Goal: Task Accomplishment & Management: Manage account settings

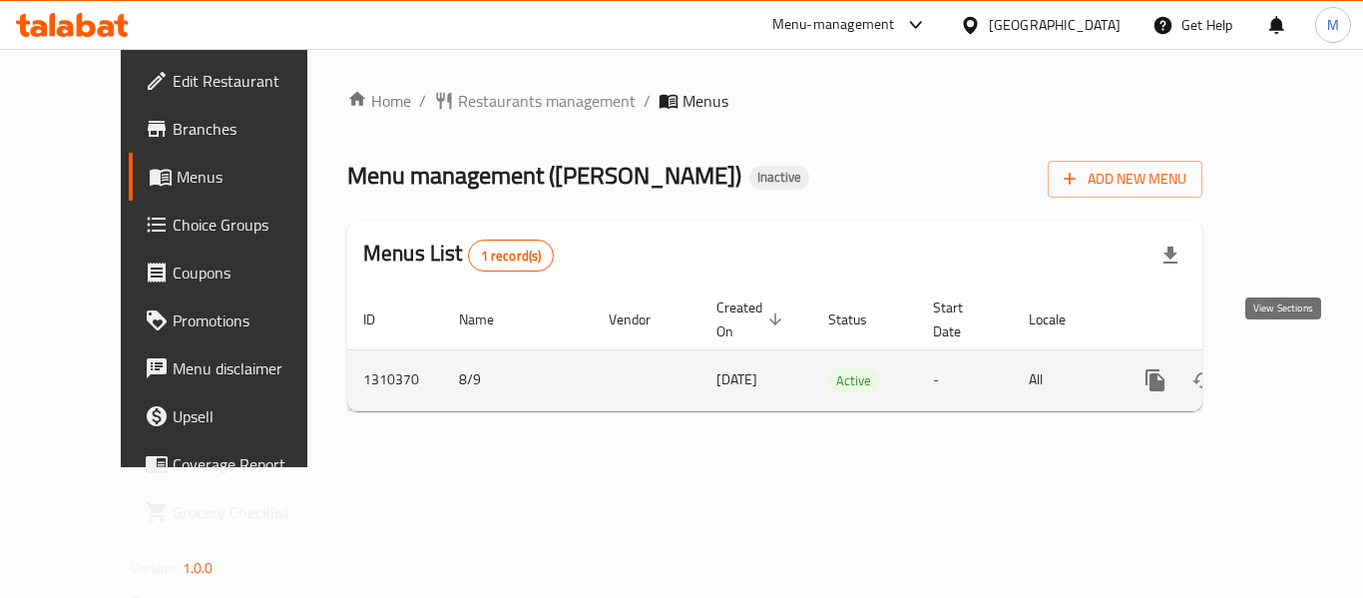
click at [1288, 368] on icon "enhanced table" at bounding box center [1299, 380] width 24 height 24
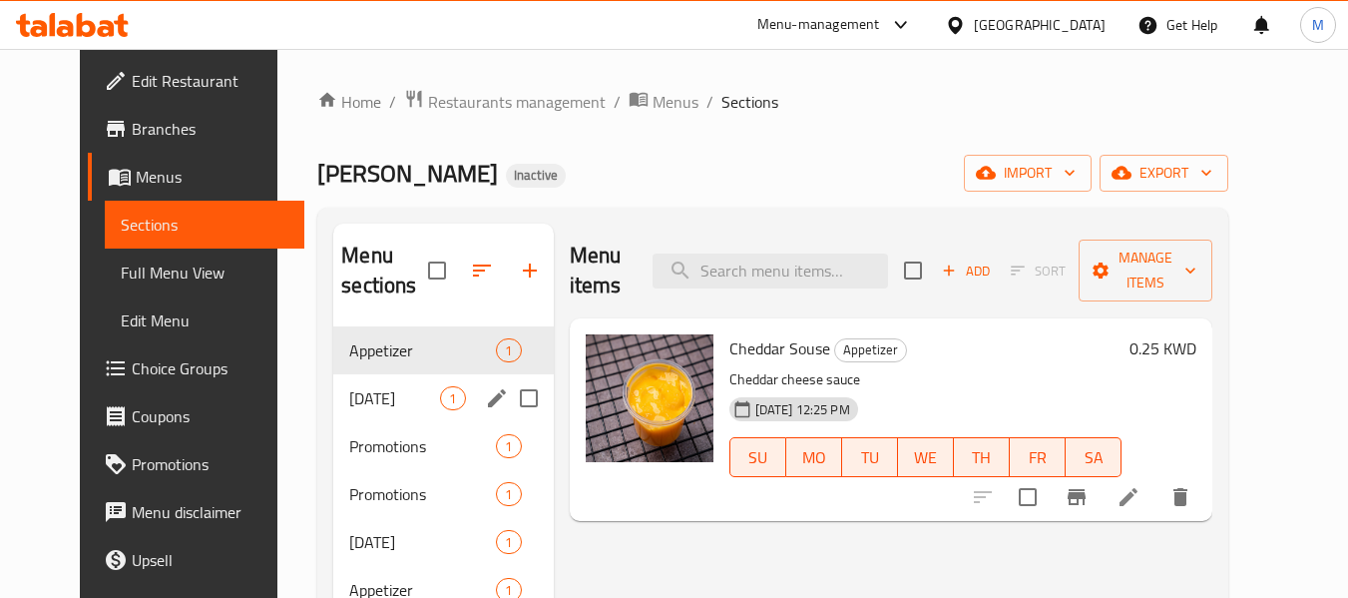
click at [359, 378] on div "Ramadan 1" at bounding box center [443, 398] width 220 height 48
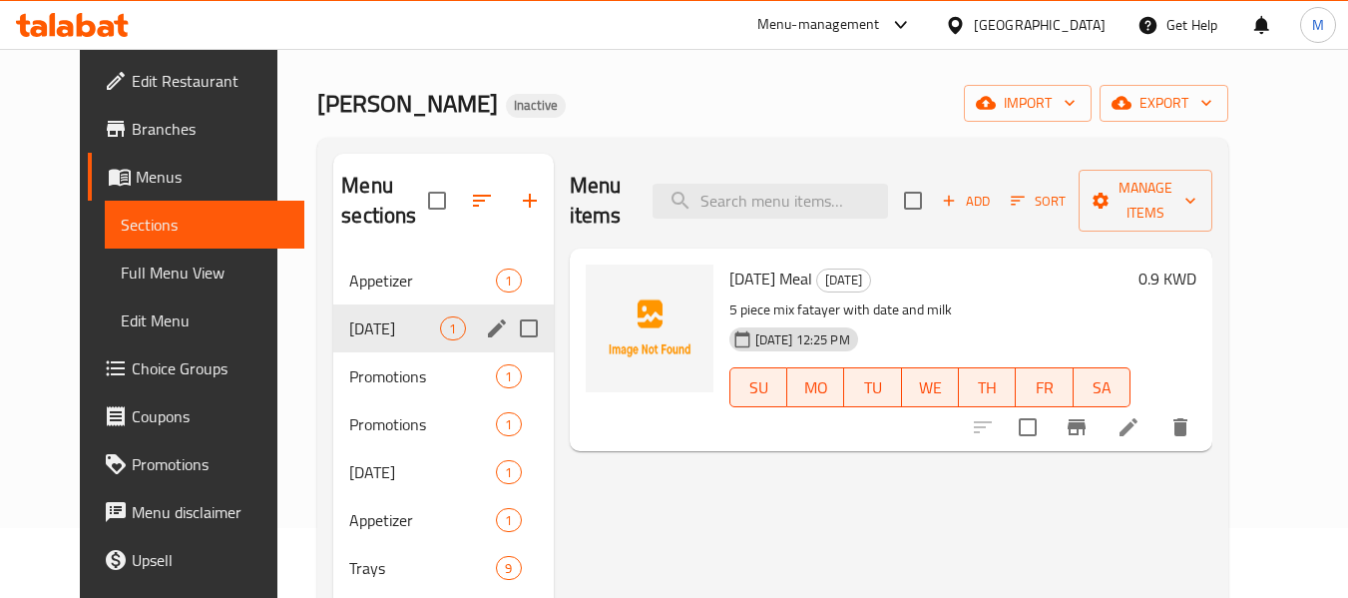
scroll to position [100, 0]
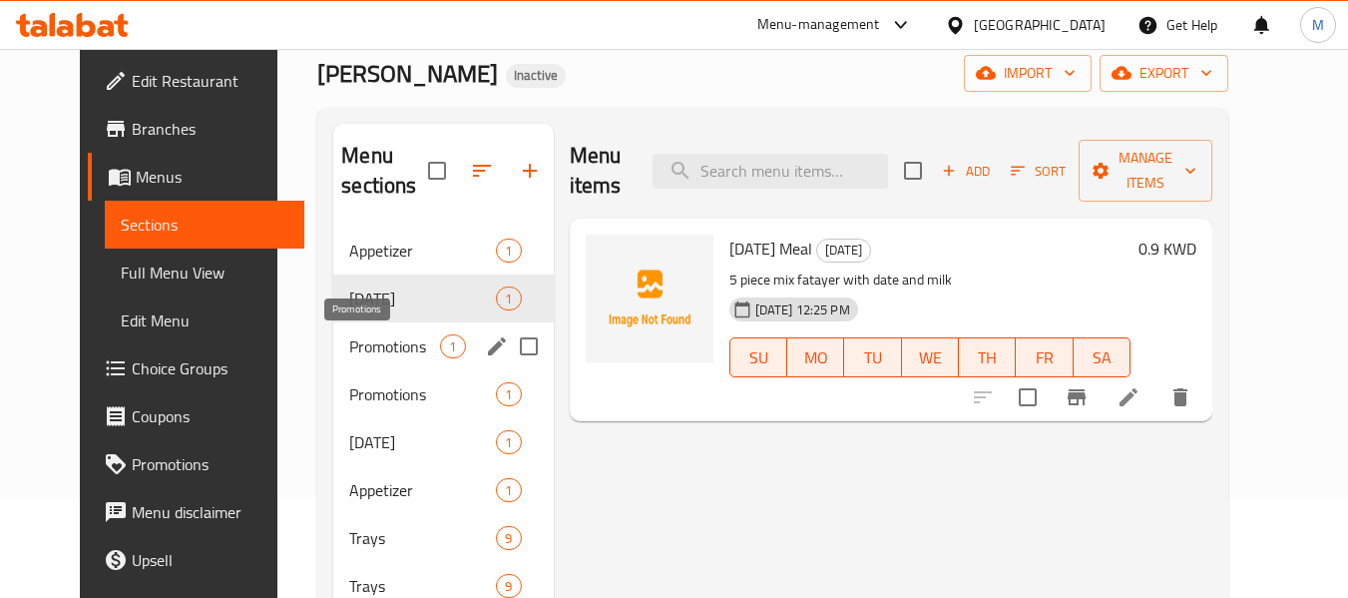
click at [372, 344] on span "Promotions" at bounding box center [394, 346] width 91 height 24
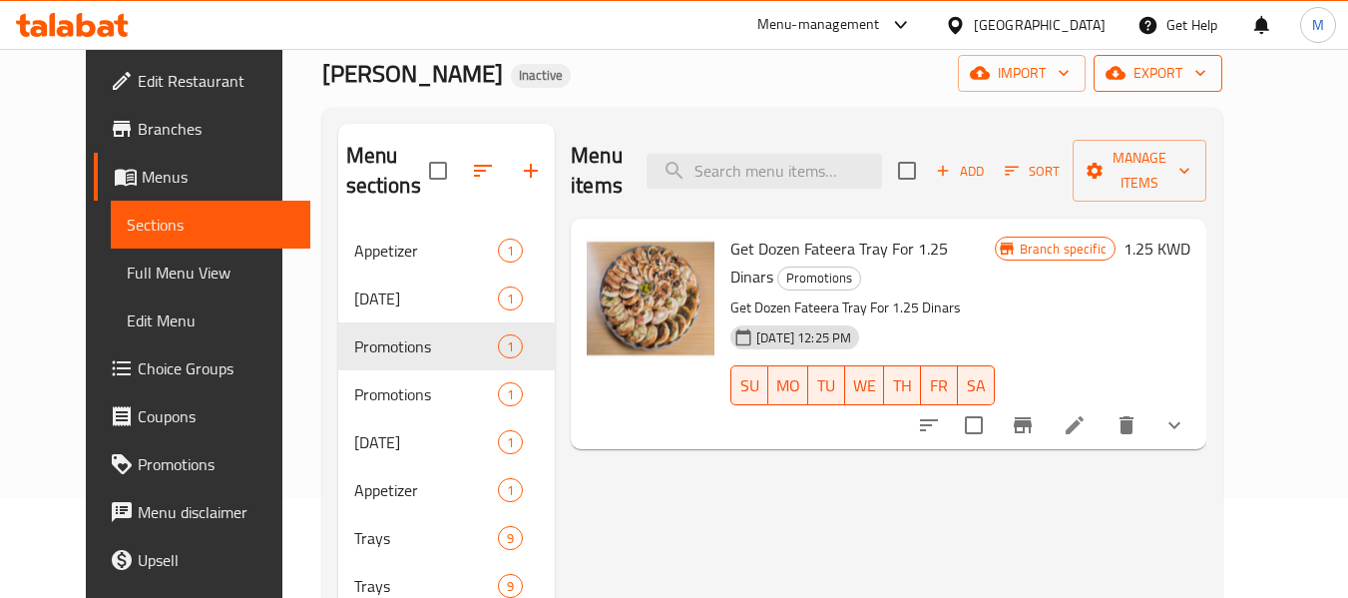
click at [1207, 72] on span "export" at bounding box center [1158, 73] width 97 height 25
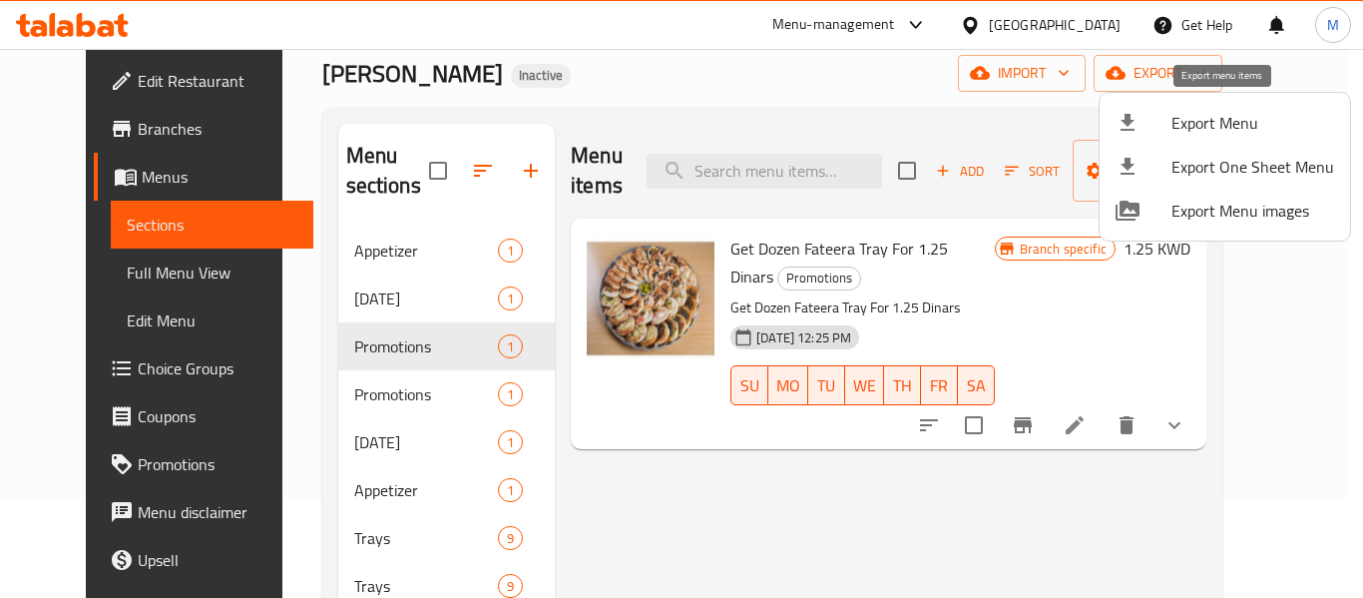
click at [1216, 129] on span "Export Menu" at bounding box center [1253, 123] width 163 height 24
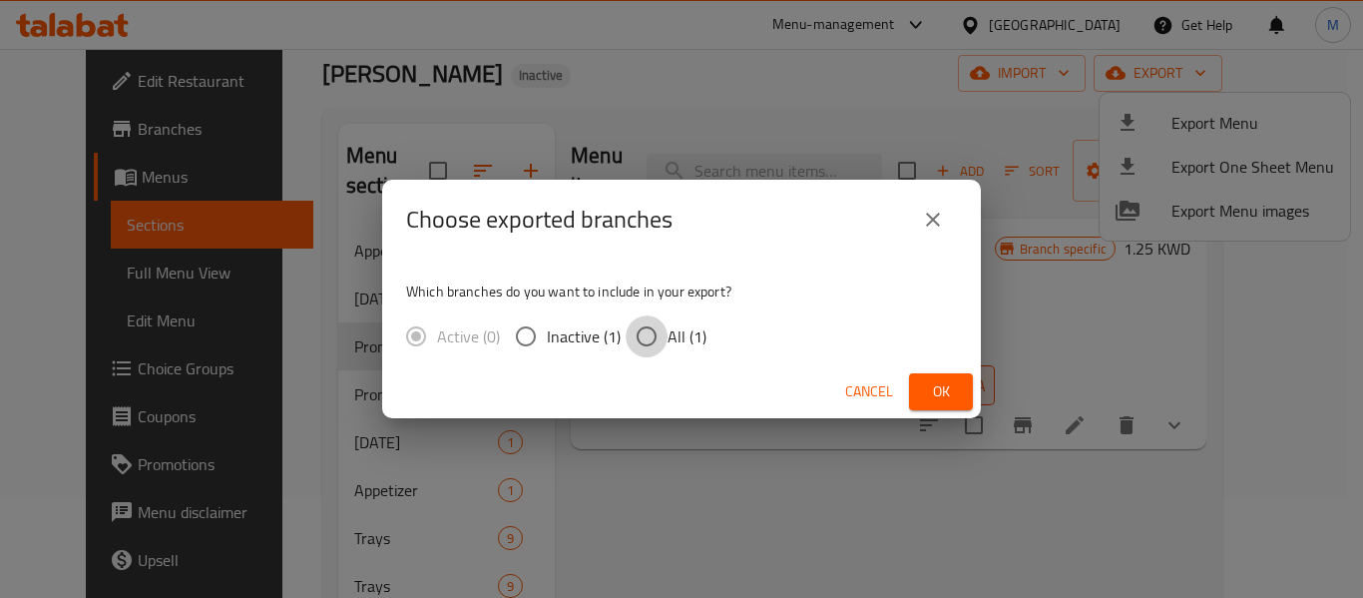
click at [628, 343] on input "All (1)" at bounding box center [647, 336] width 42 height 42
radio input "true"
click at [949, 385] on span "Ok" at bounding box center [941, 391] width 32 height 25
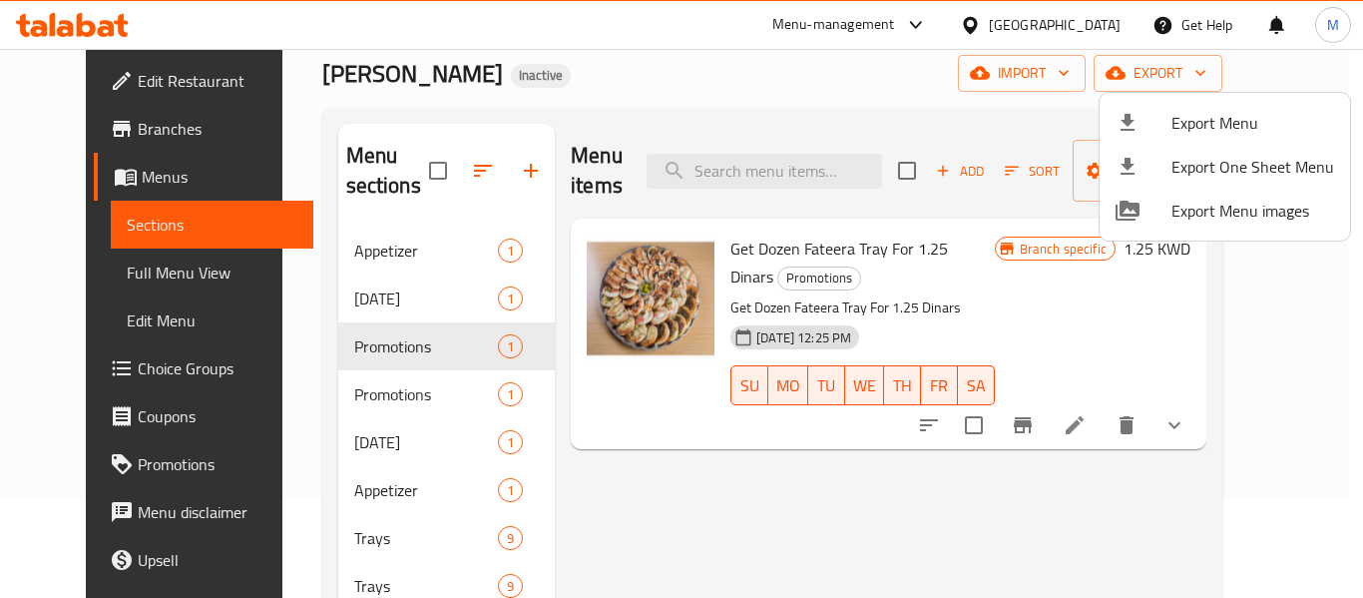
click at [361, 401] on div at bounding box center [681, 299] width 1363 height 598
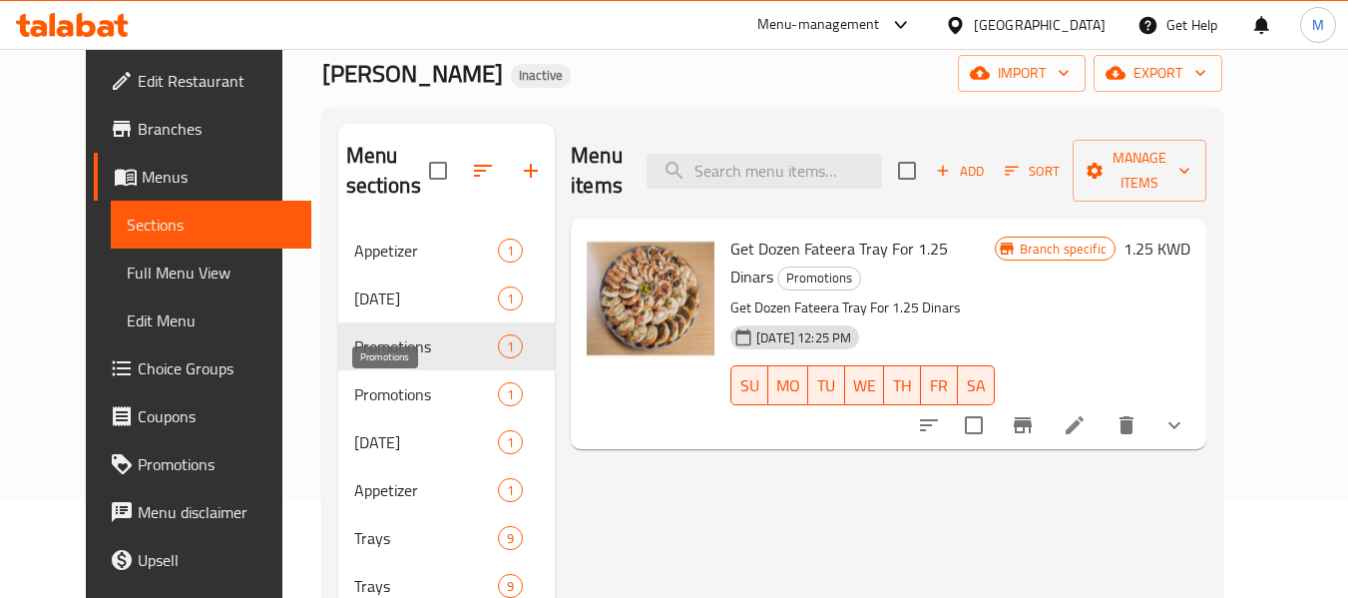
click at [361, 401] on span "Promotions" at bounding box center [426, 394] width 144 height 24
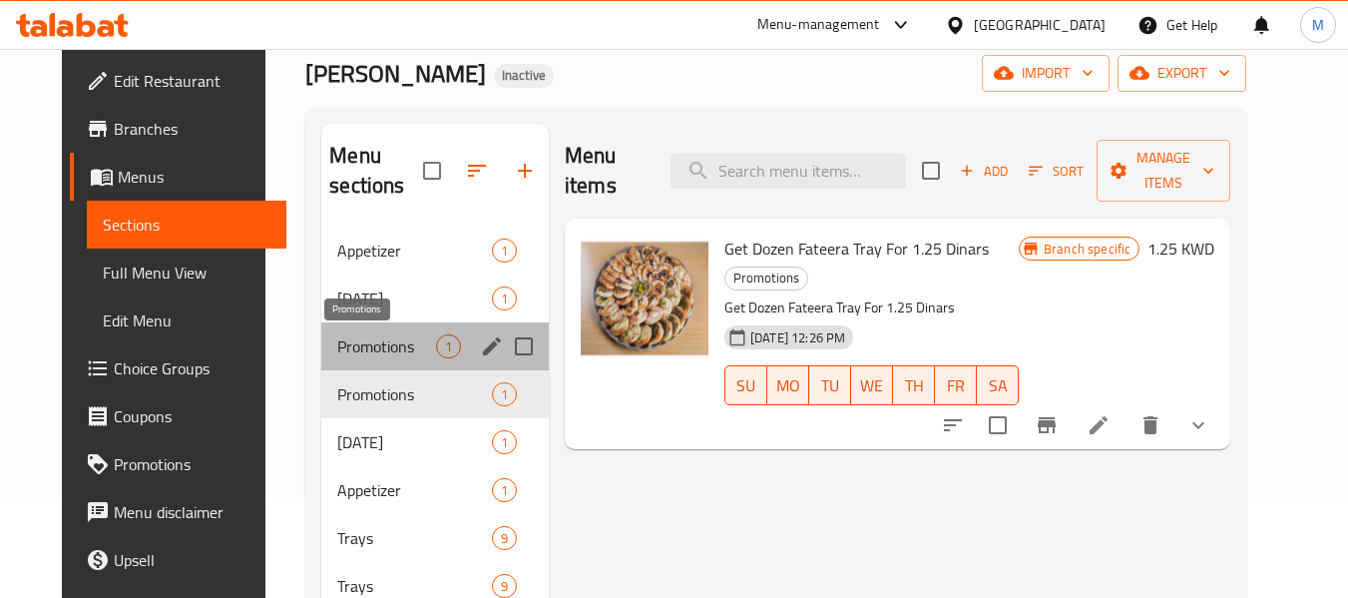
click at [369, 351] on span "Promotions" at bounding box center [386, 346] width 99 height 24
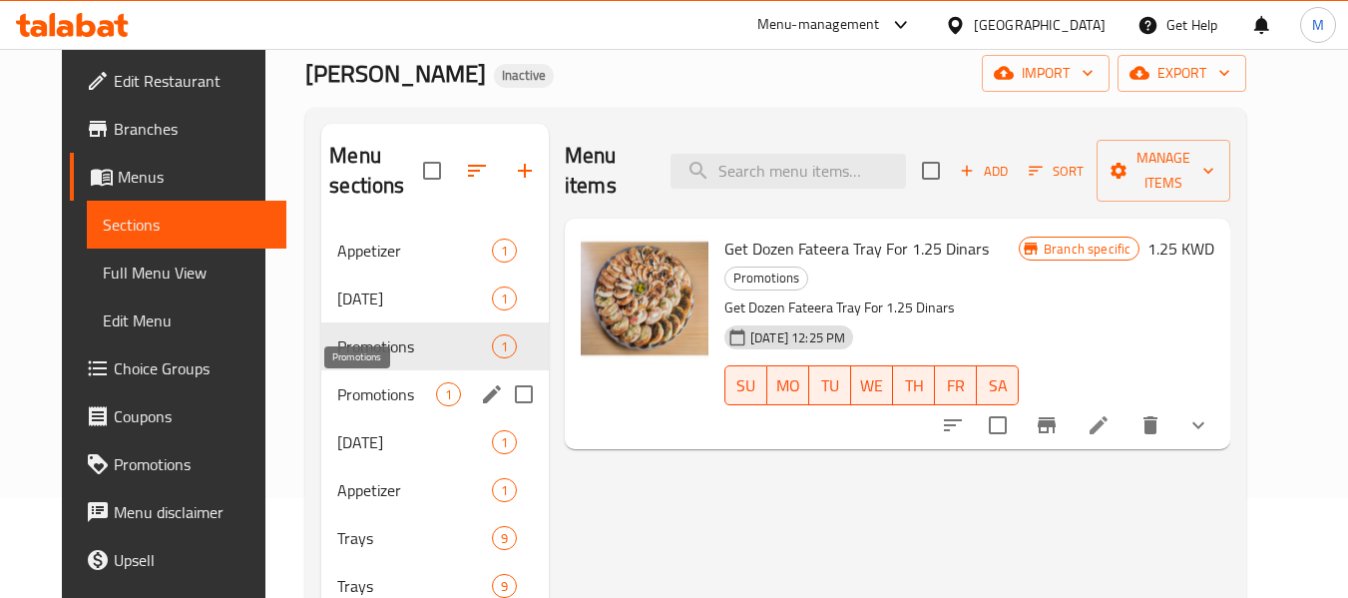
click at [372, 385] on span "Promotions" at bounding box center [386, 394] width 99 height 24
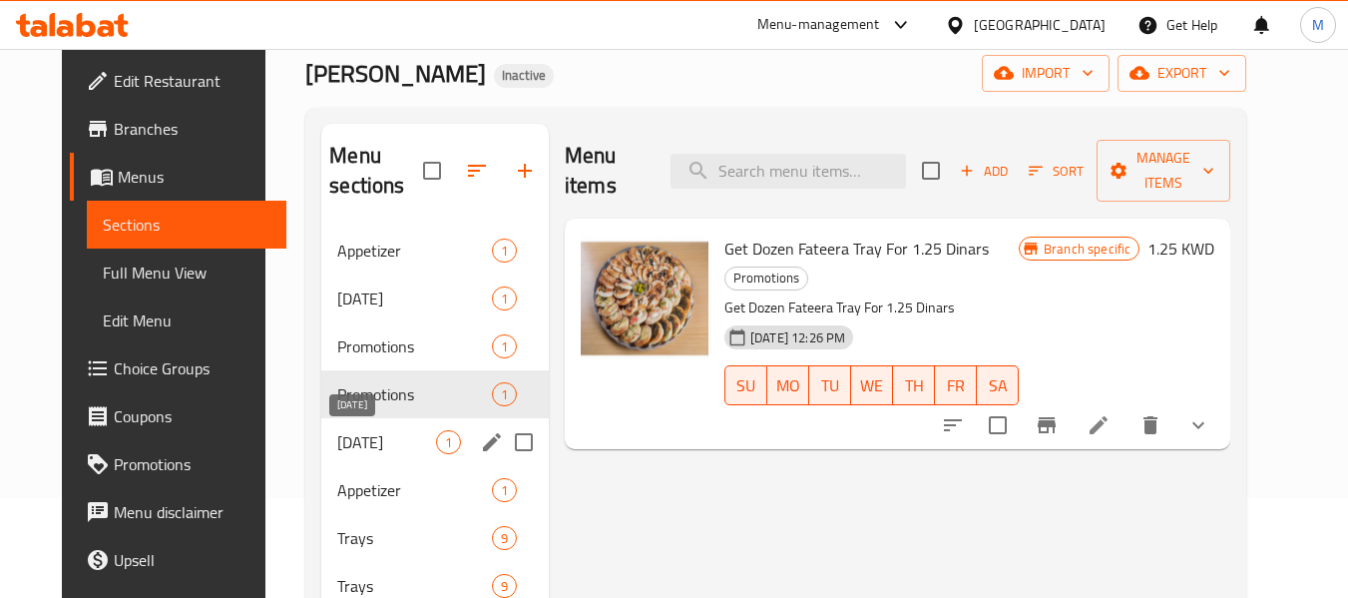
click at [347, 447] on span "[DATE]" at bounding box center [386, 442] width 99 height 24
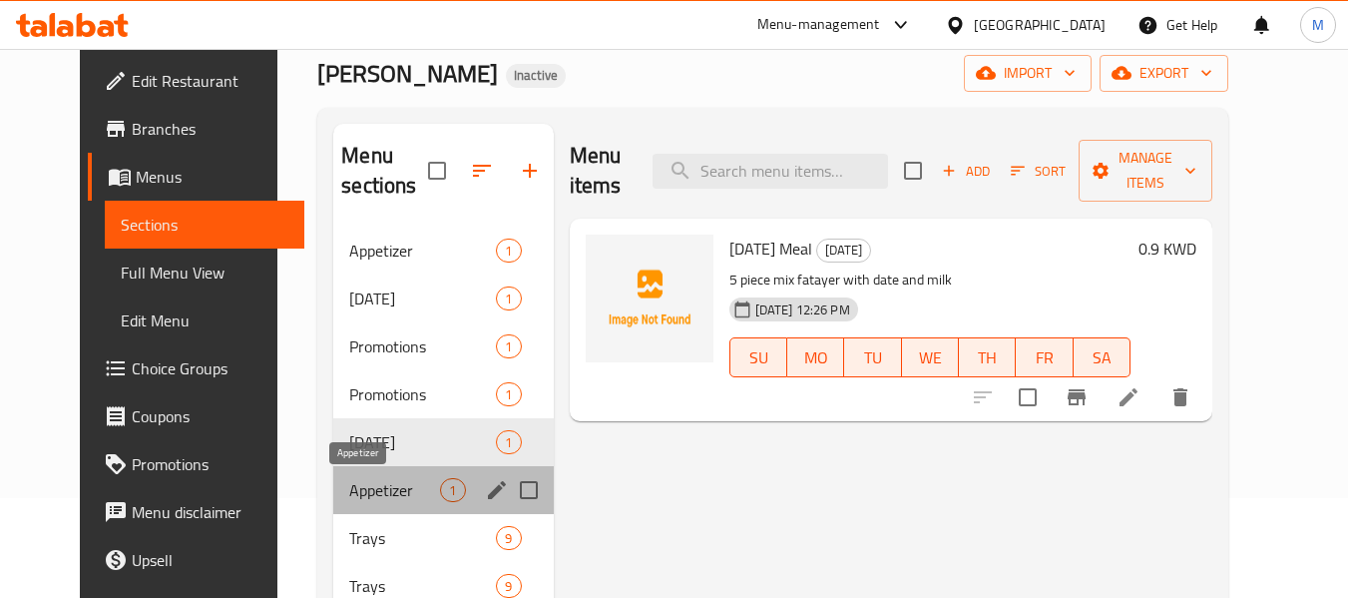
click at [361, 484] on span "Appetizer" at bounding box center [394, 490] width 91 height 24
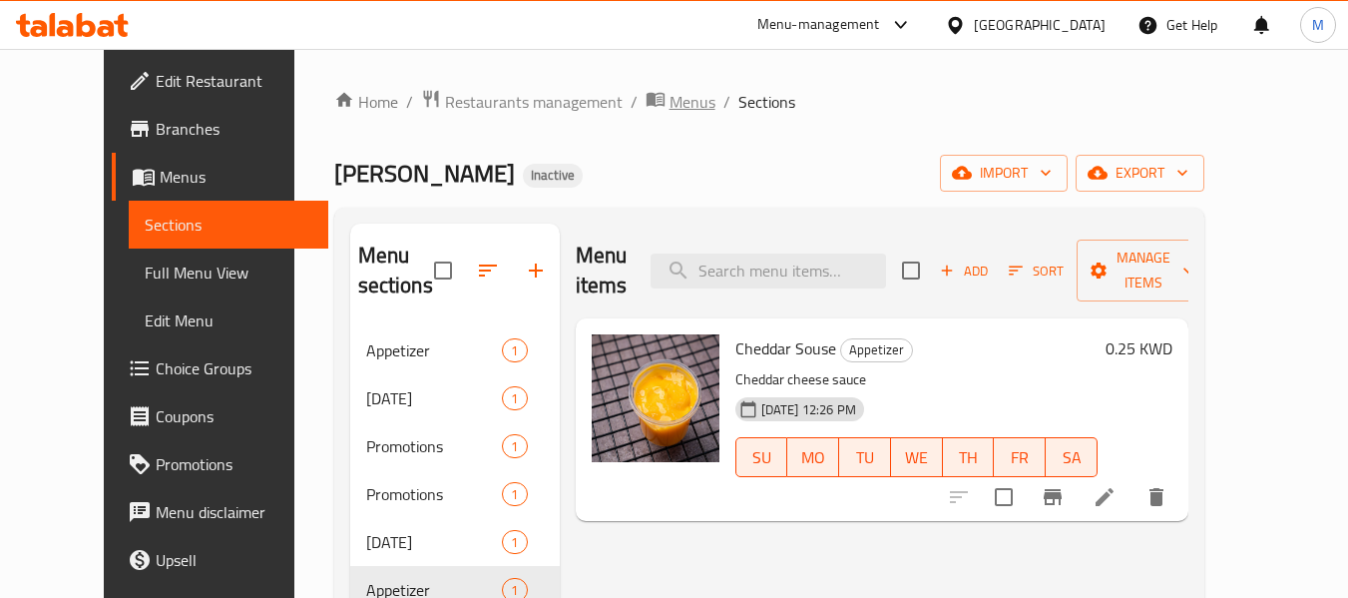
click at [670, 101] on span "Menus" at bounding box center [693, 102] width 46 height 24
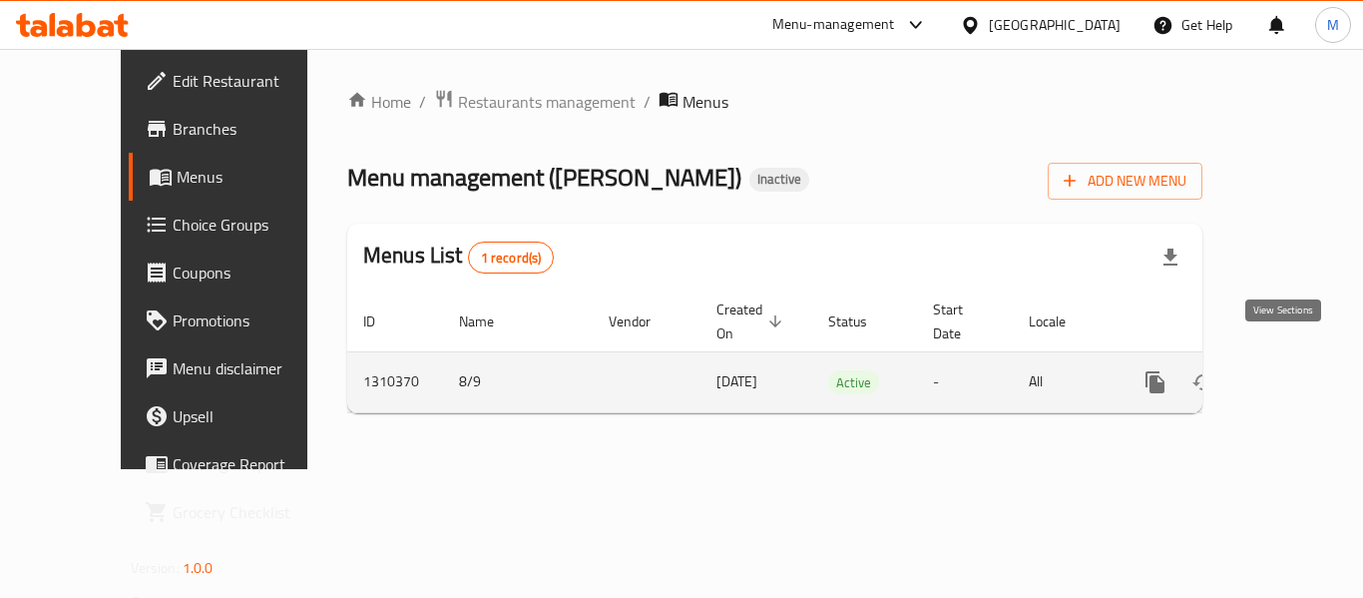
click at [1289, 370] on icon "enhanced table" at bounding box center [1299, 382] width 24 height 24
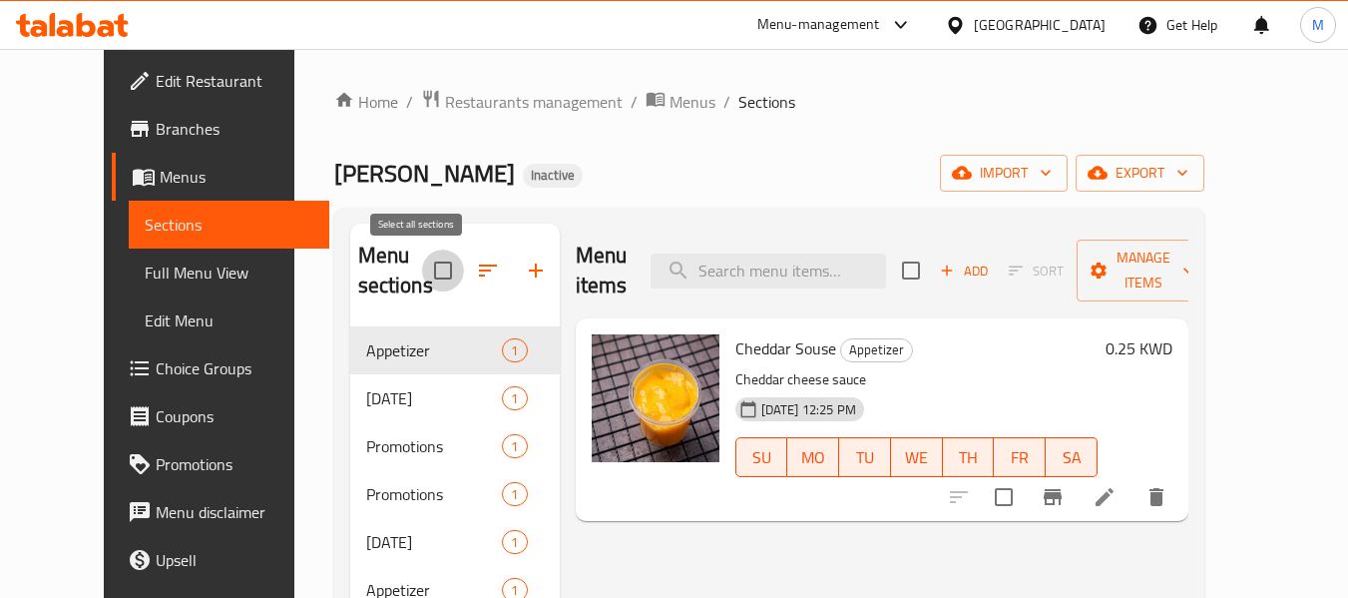
click at [422, 269] on input "checkbox" at bounding box center [443, 270] width 42 height 42
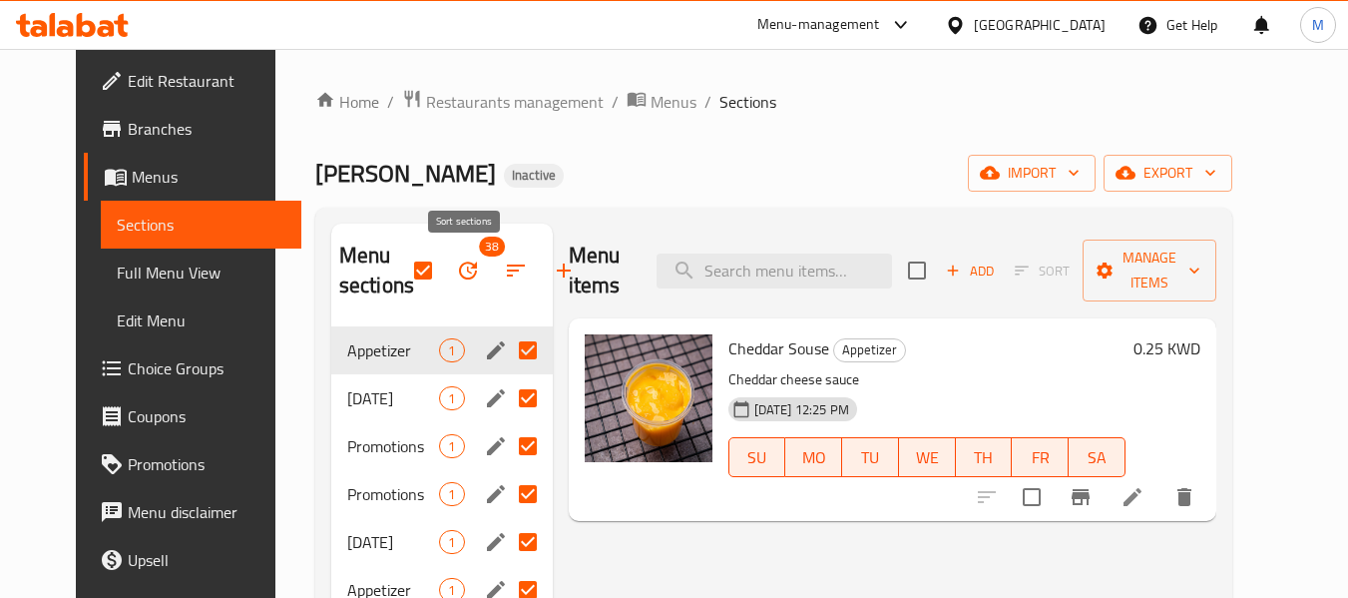
click at [504, 267] on icon "button" at bounding box center [516, 270] width 24 height 24
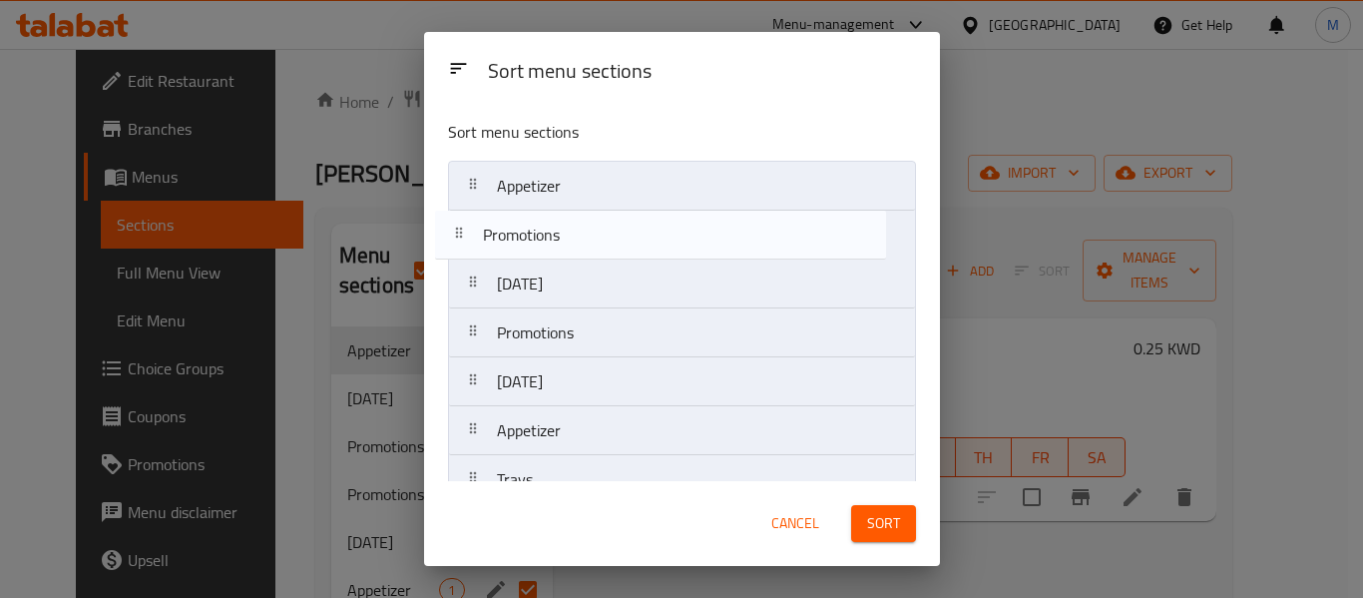
drag, startPoint x: 549, startPoint y: 296, endPoint x: 535, endPoint y: 236, distance: 62.5
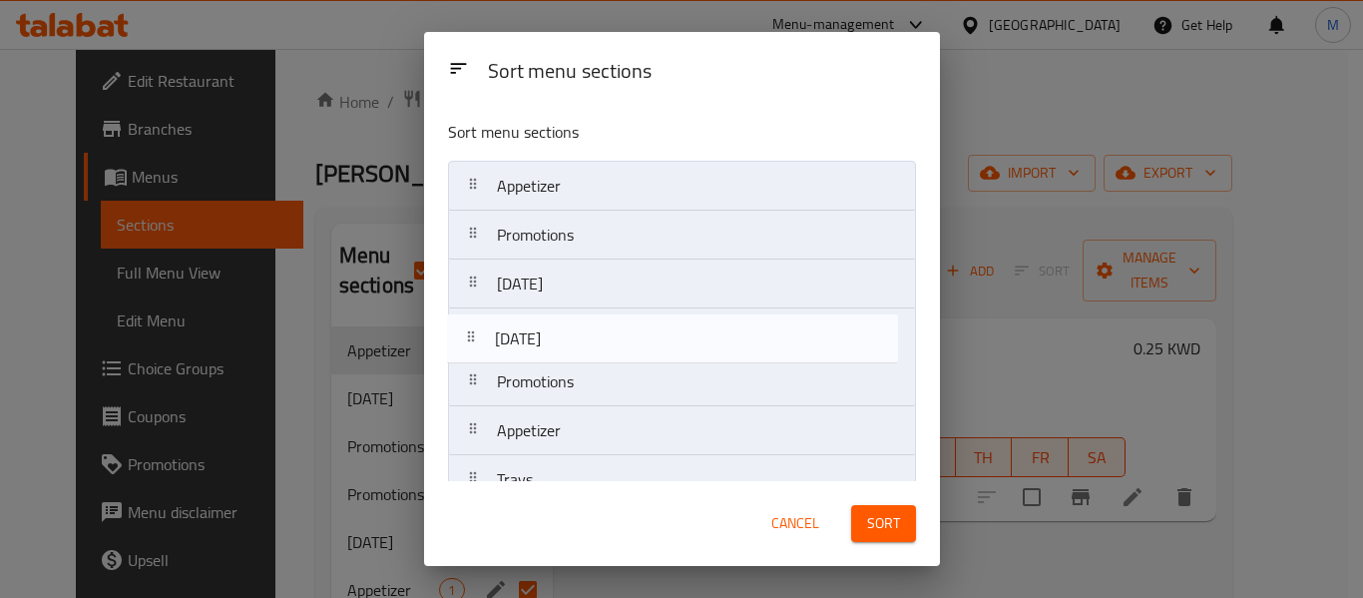
drag, startPoint x: 550, startPoint y: 384, endPoint x: 547, endPoint y: 333, distance: 51.0
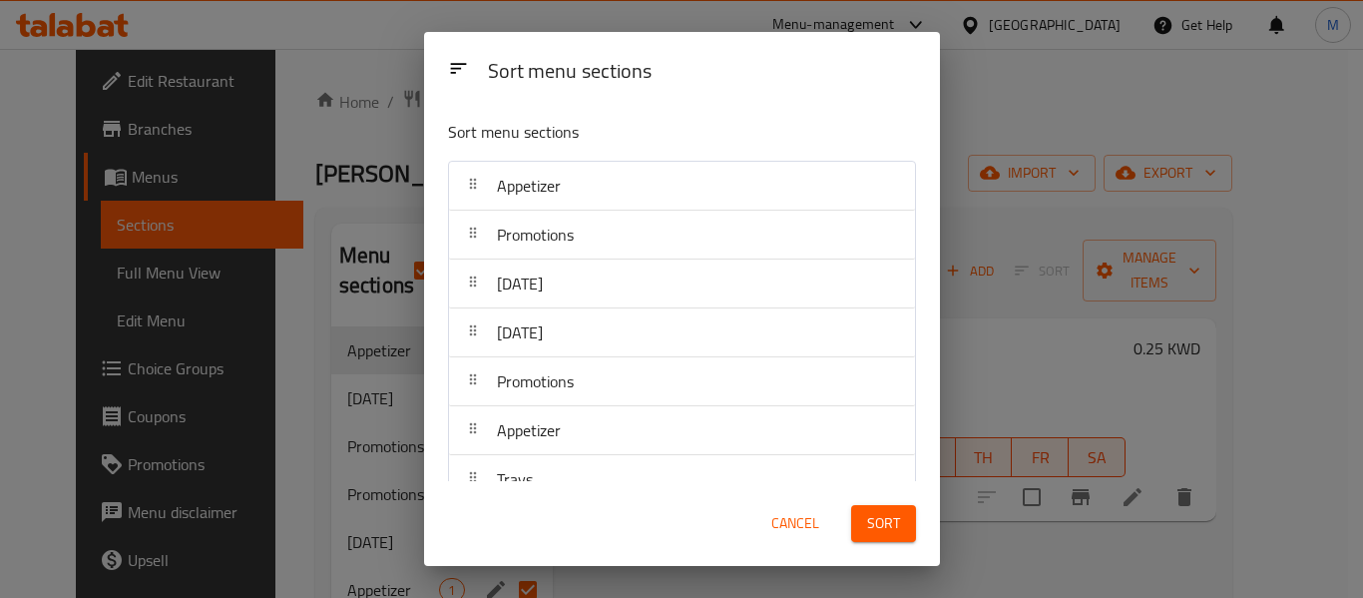
scroll to position [100, 0]
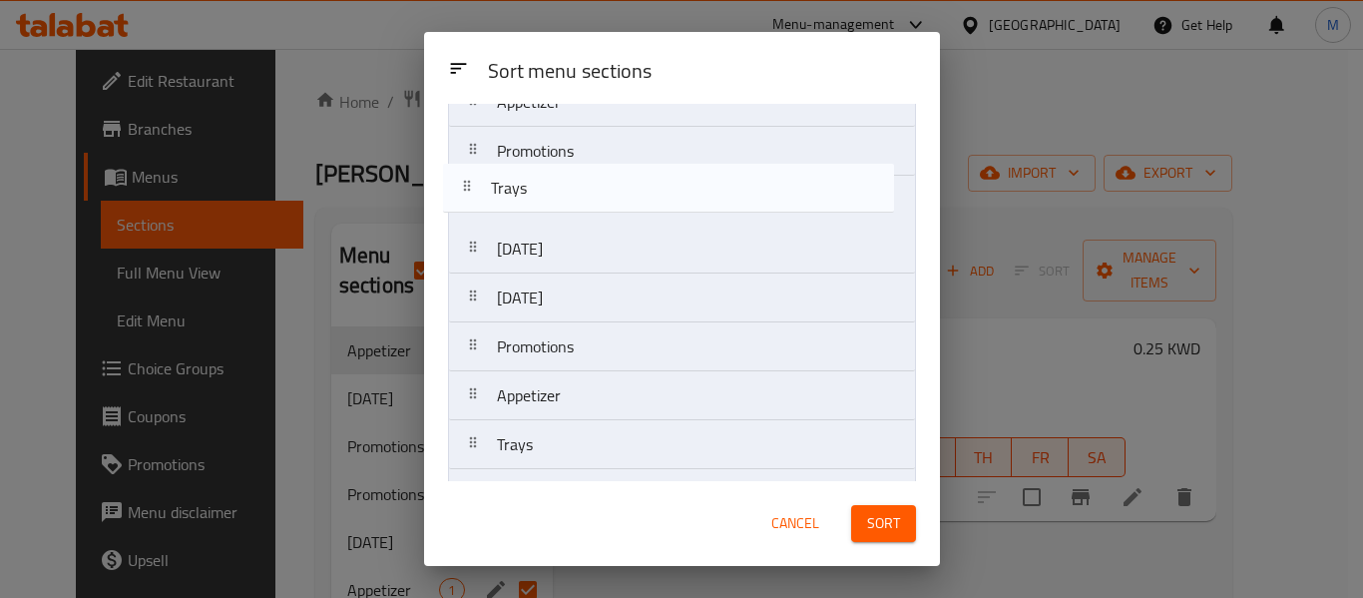
drag, startPoint x: 542, startPoint y: 375, endPoint x: 536, endPoint y: 179, distance: 196.7
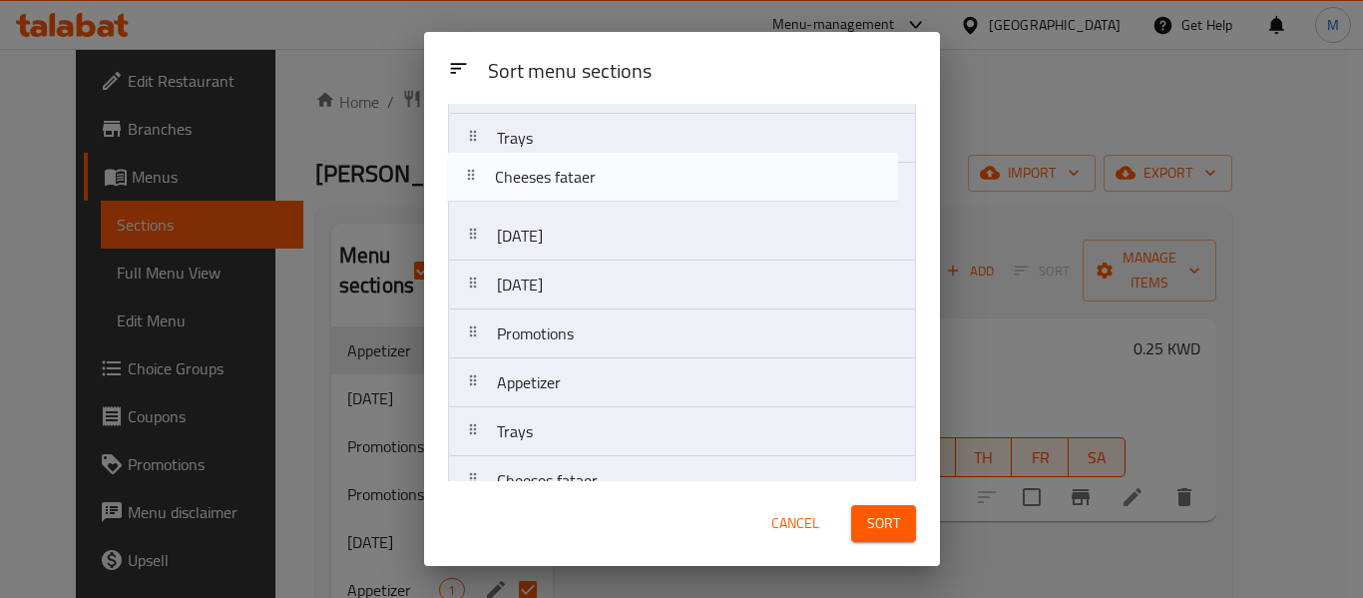
scroll to position [139, 0]
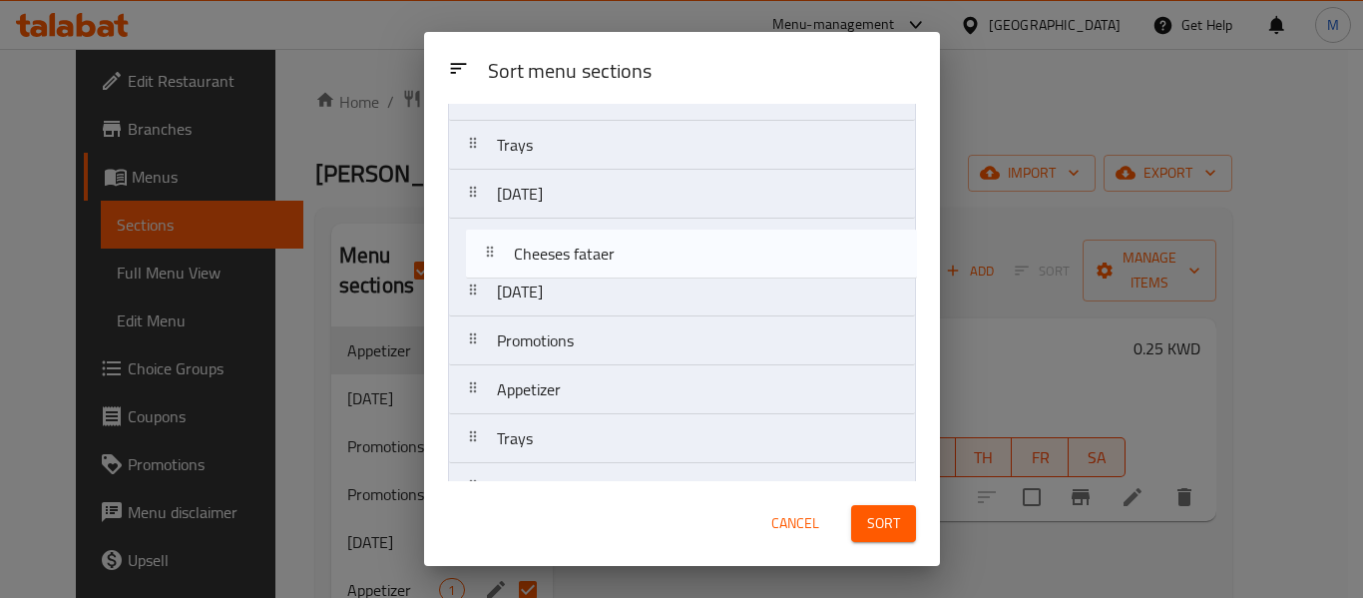
drag, startPoint x: 572, startPoint y: 280, endPoint x: 587, endPoint y: 251, distance: 32.6
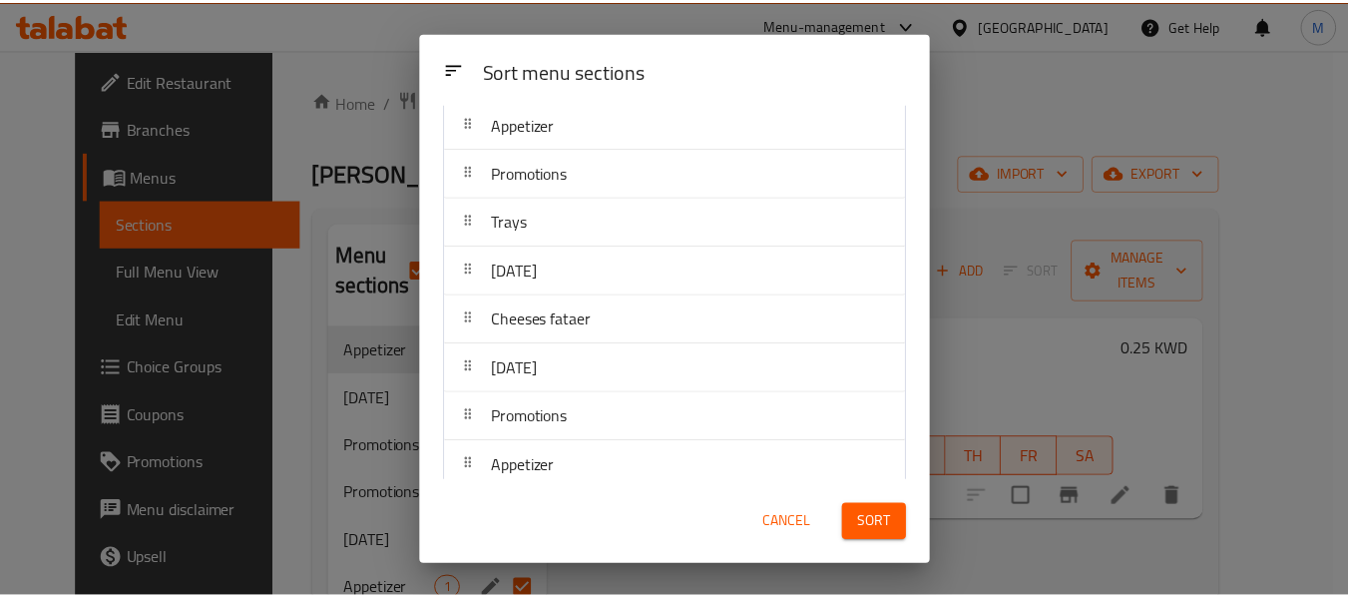
scroll to position [39, 0]
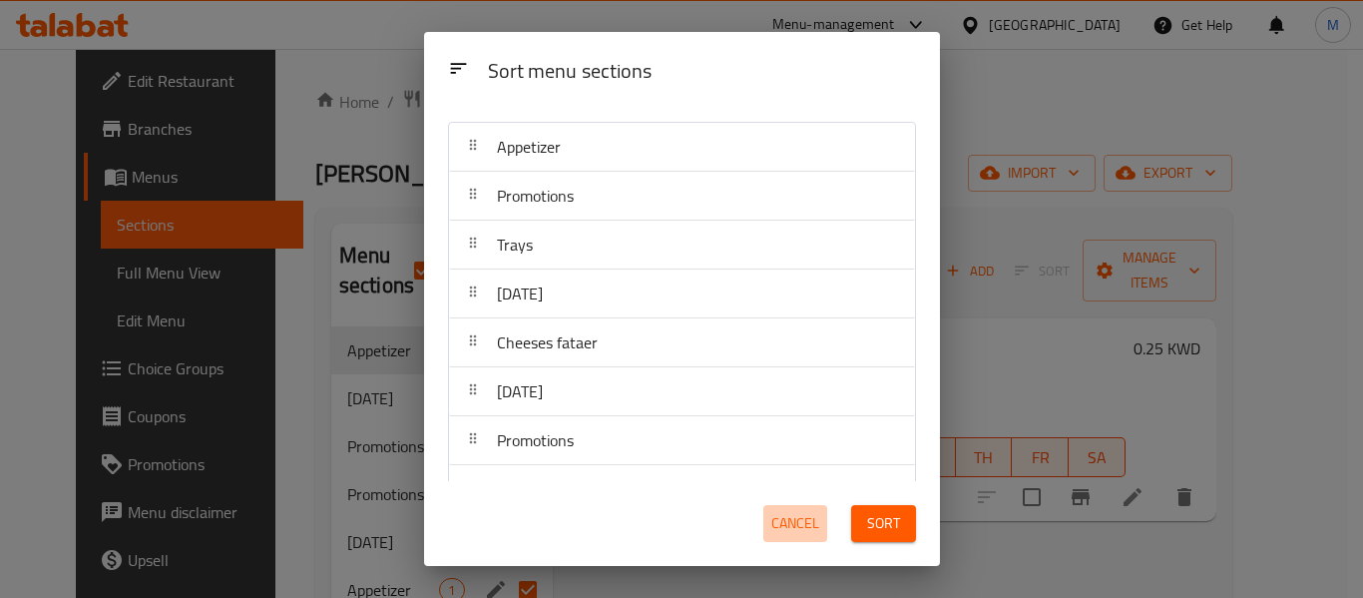
click at [794, 518] on span "Cancel" at bounding box center [795, 523] width 48 height 25
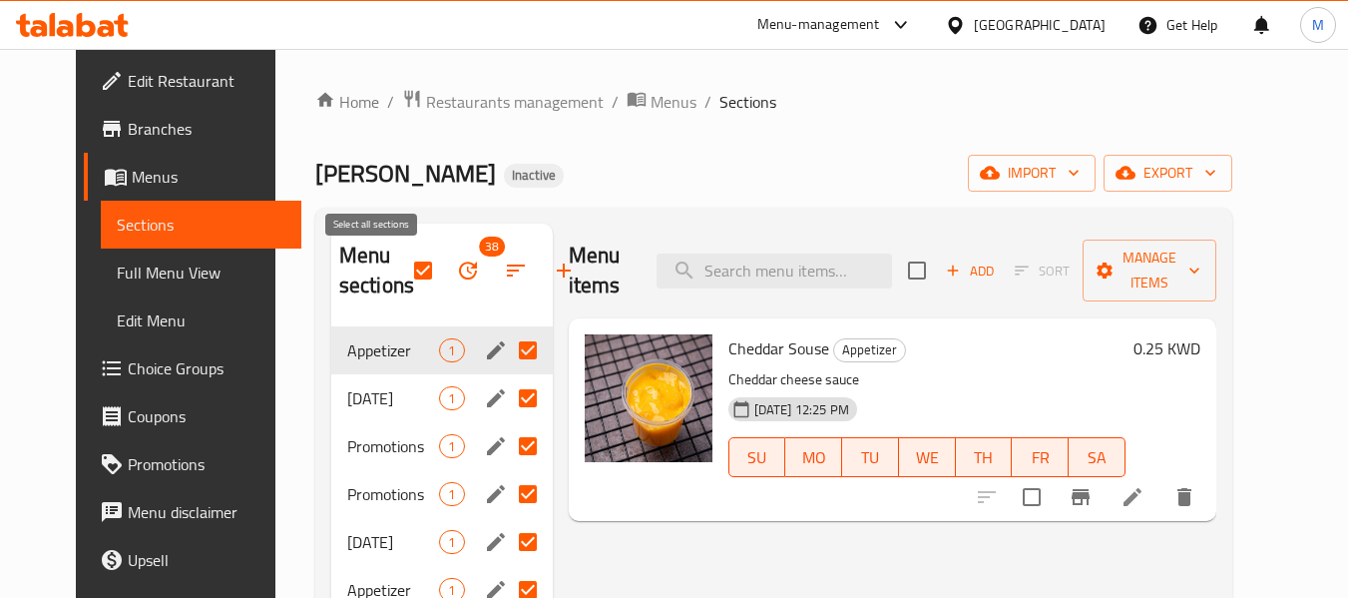
click at [402, 273] on input "checkbox" at bounding box center [423, 270] width 42 height 42
checkbox input "false"
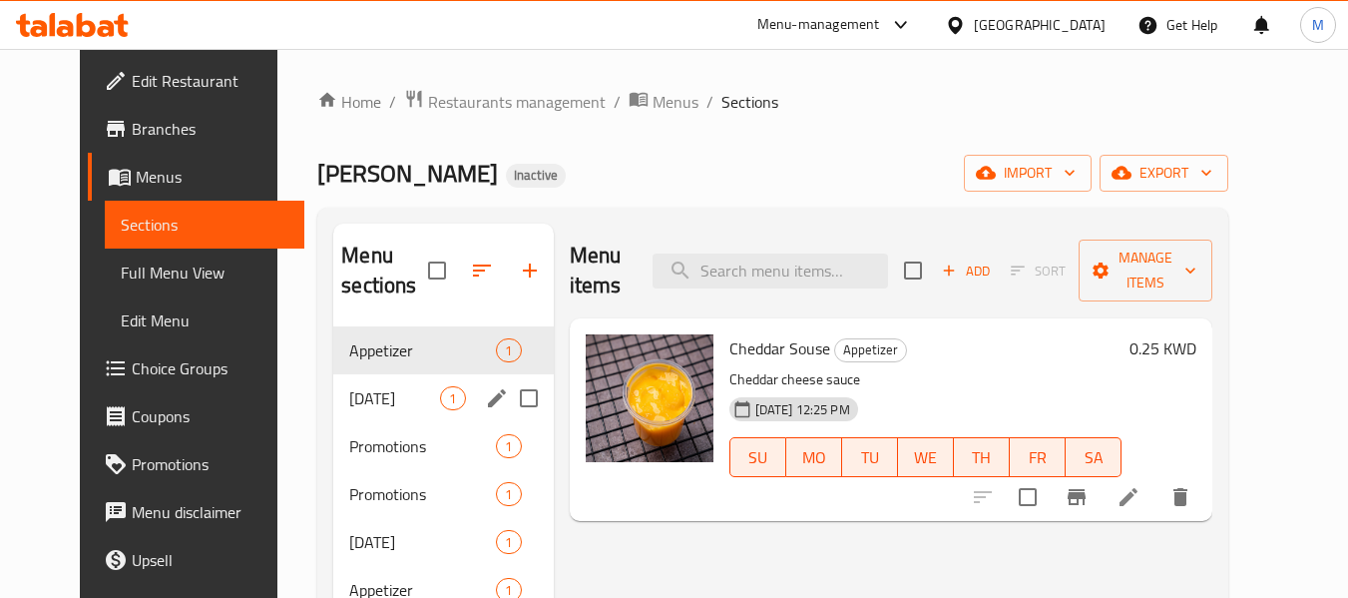
click at [514, 400] on input "Menu sections" at bounding box center [529, 398] width 42 height 42
checkbox input "true"
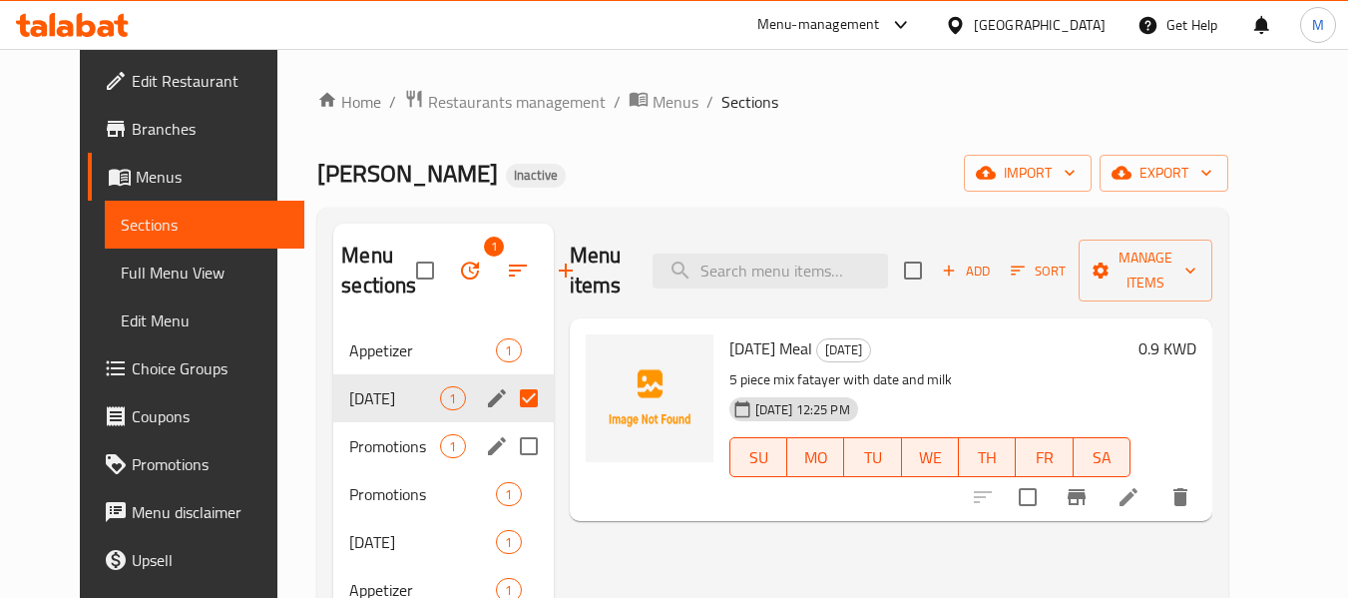
click at [508, 449] on input "Menu sections" at bounding box center [529, 446] width 42 height 42
checkbox input "true"
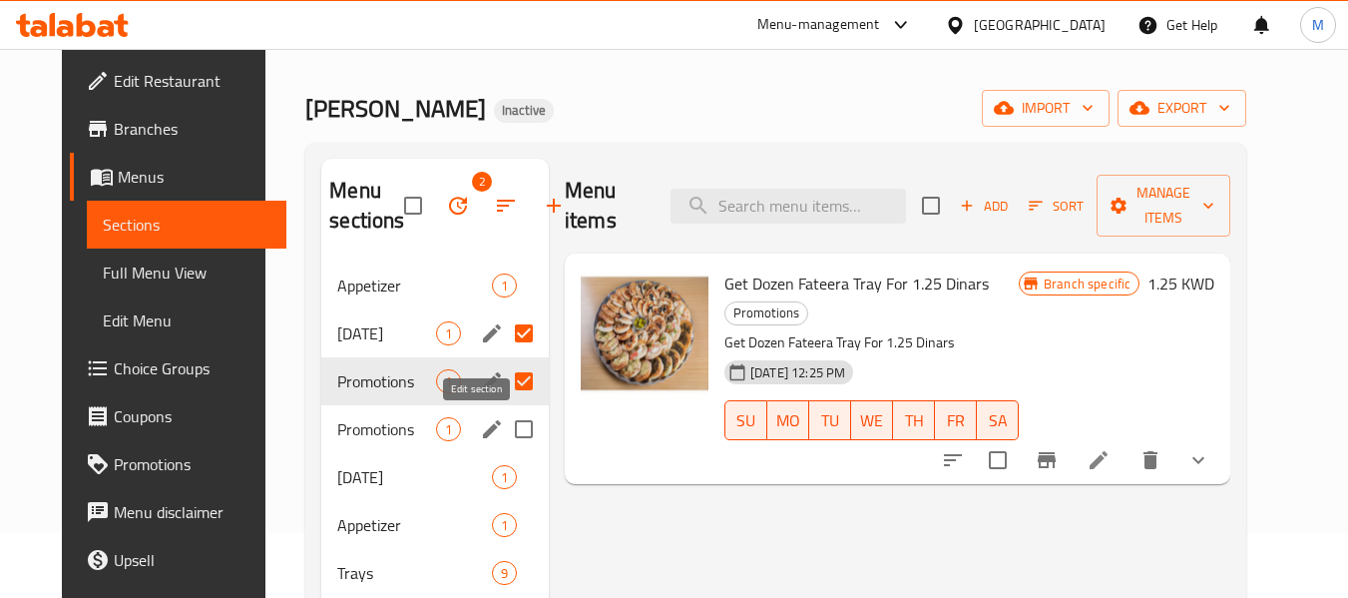
scroll to position [100, 0]
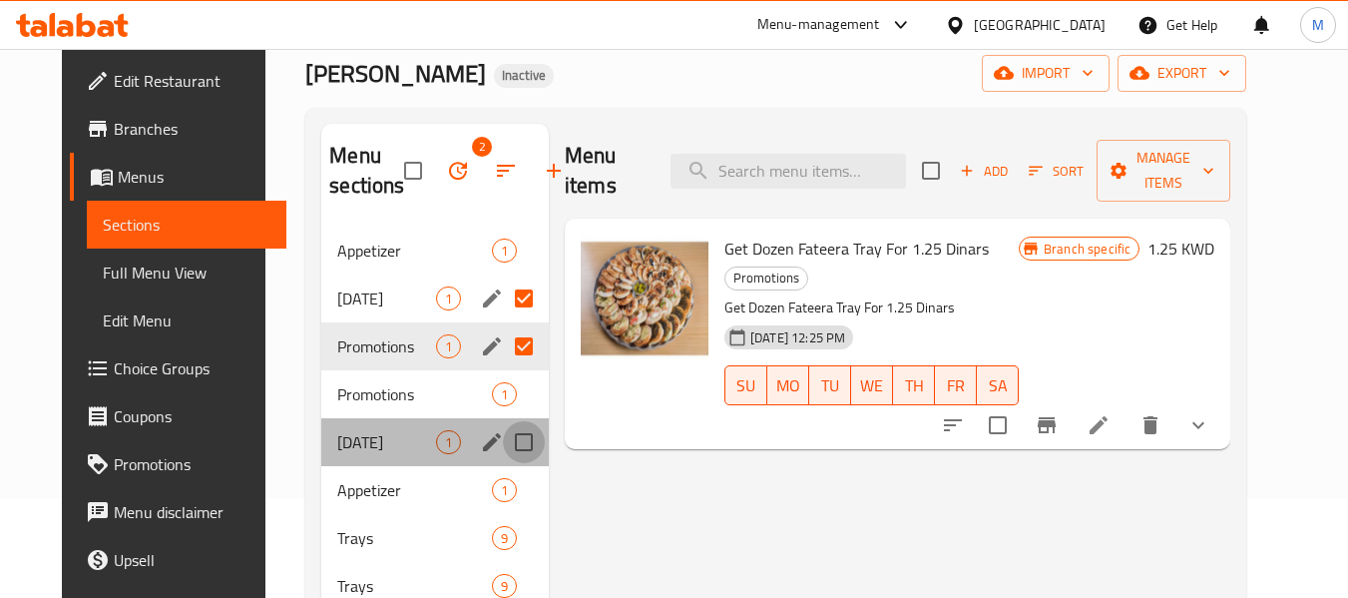
click at [507, 444] on input "Menu sections" at bounding box center [524, 442] width 42 height 42
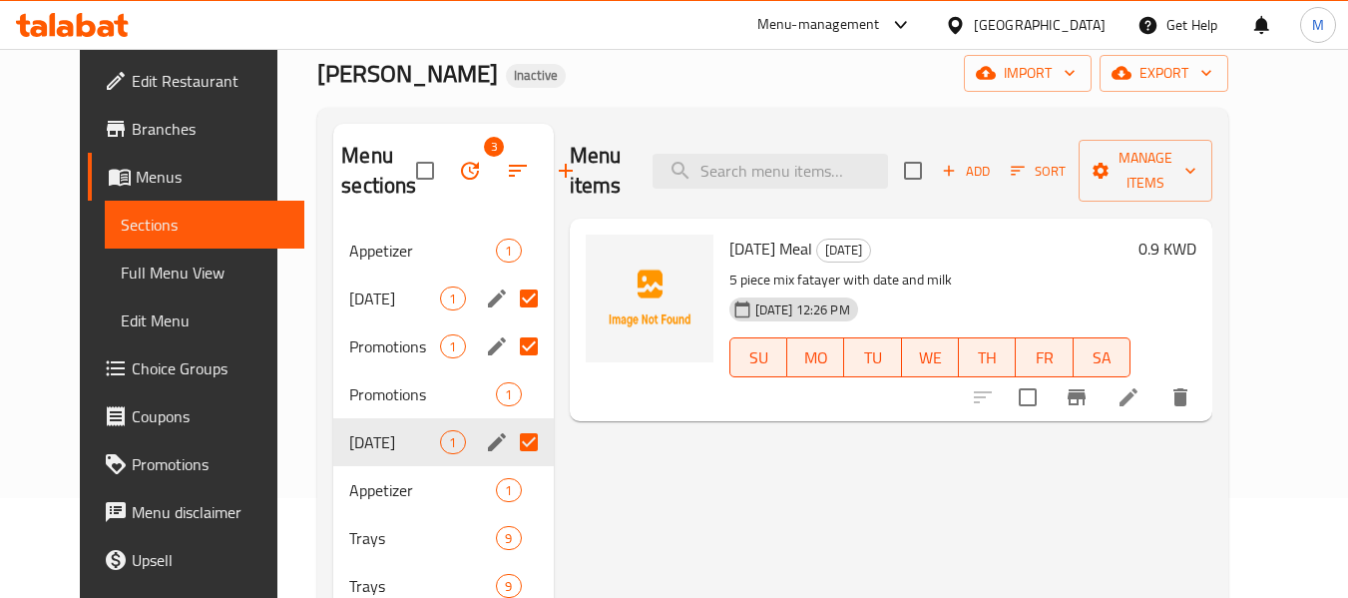
click at [512, 445] on input "Menu sections" at bounding box center [529, 442] width 42 height 42
checkbox input "false"
click at [508, 299] on input "Menu sections" at bounding box center [529, 298] width 42 height 42
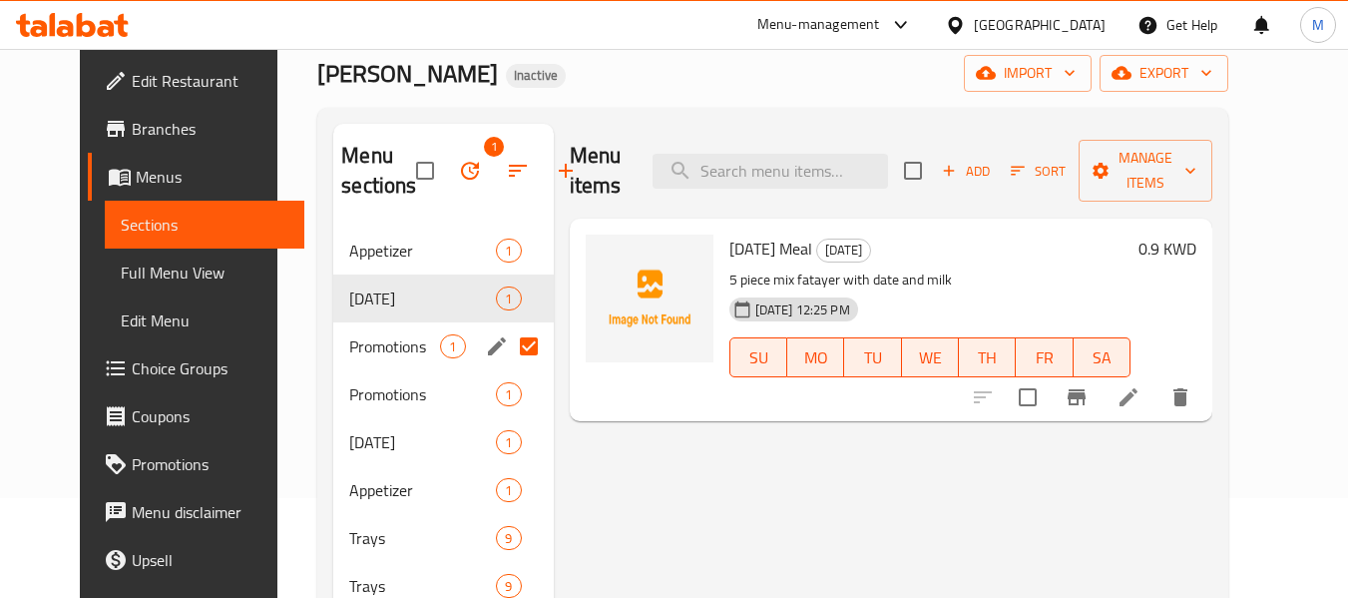
click at [508, 348] on input "Menu sections" at bounding box center [529, 346] width 42 height 42
checkbox input "false"
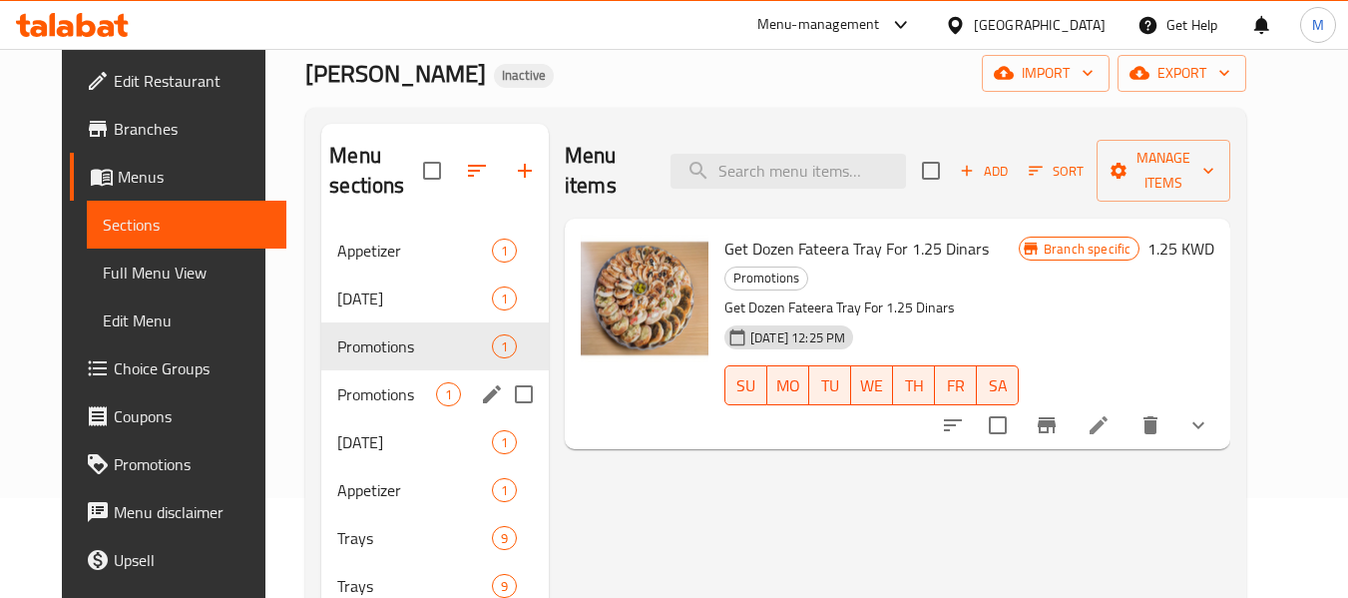
click at [505, 389] on input "Menu sections" at bounding box center [524, 394] width 42 height 42
checkbox input "true"
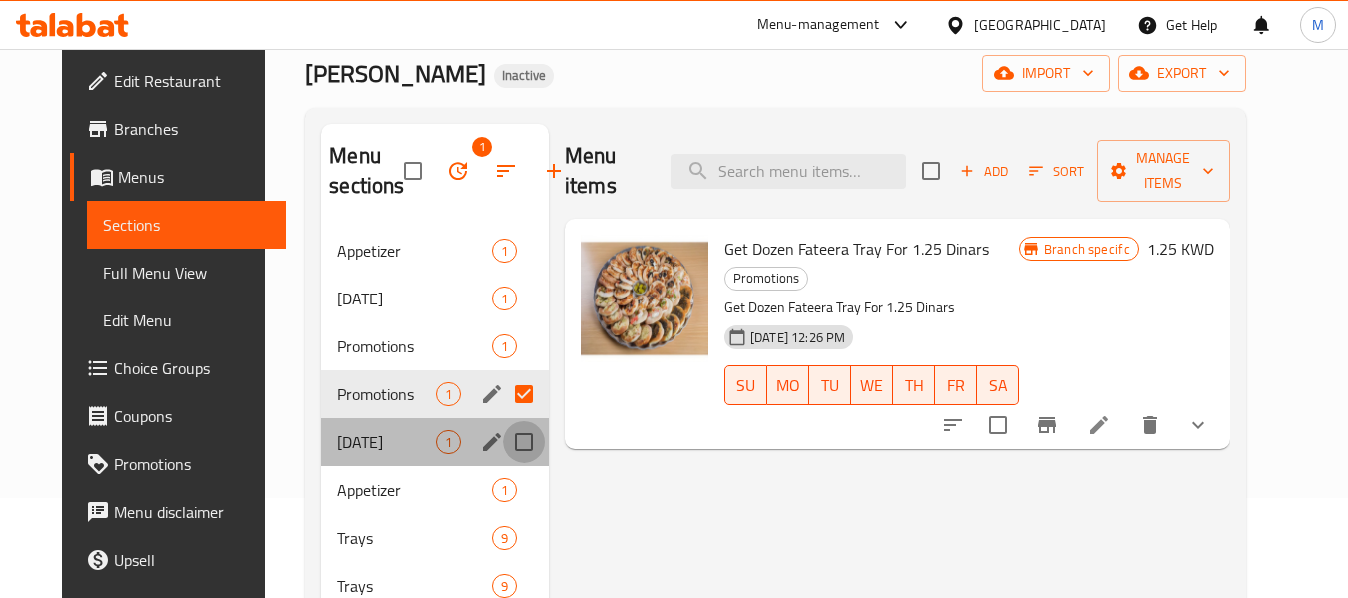
click at [503, 433] on input "Menu sections" at bounding box center [524, 442] width 42 height 42
checkbox input "true"
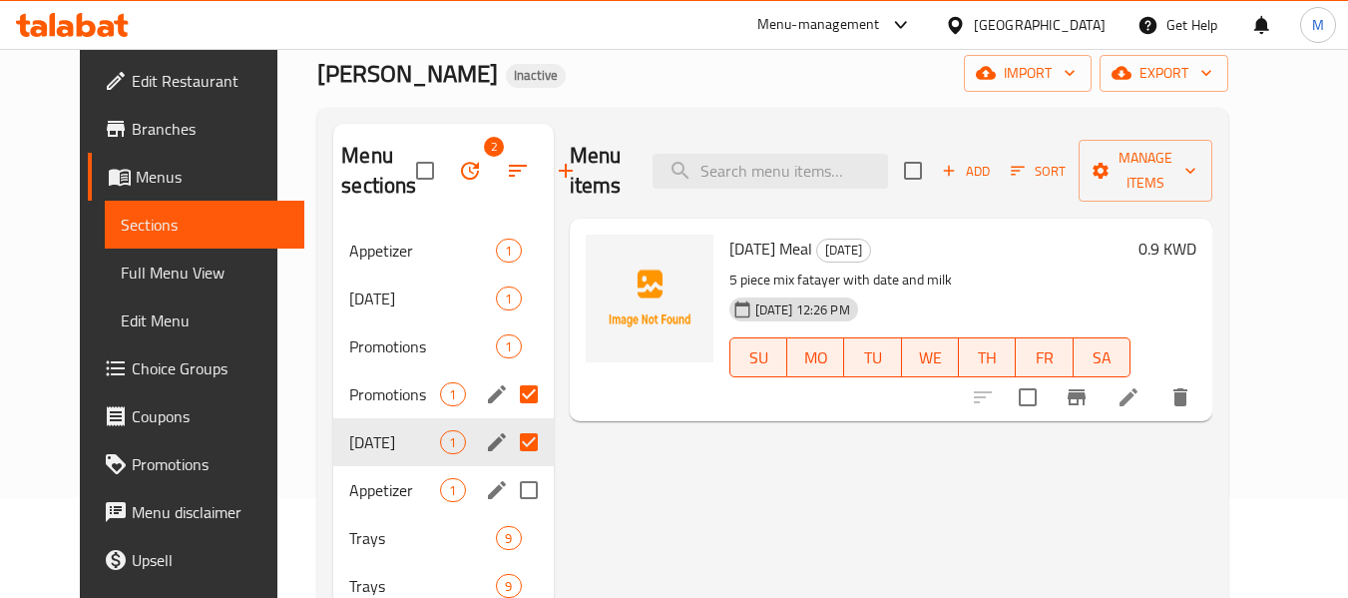
click at [513, 490] on input "Menu sections" at bounding box center [529, 490] width 42 height 42
checkbox input "true"
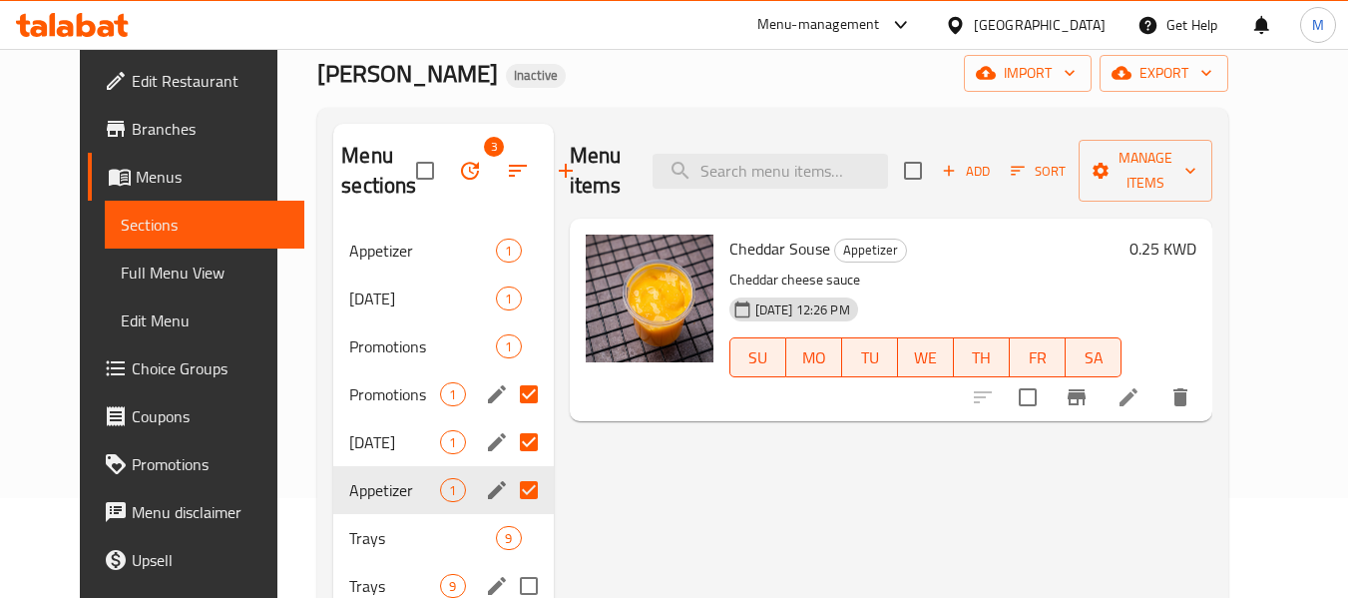
click at [518, 586] on input "Menu sections" at bounding box center [529, 586] width 42 height 42
checkbox input "true"
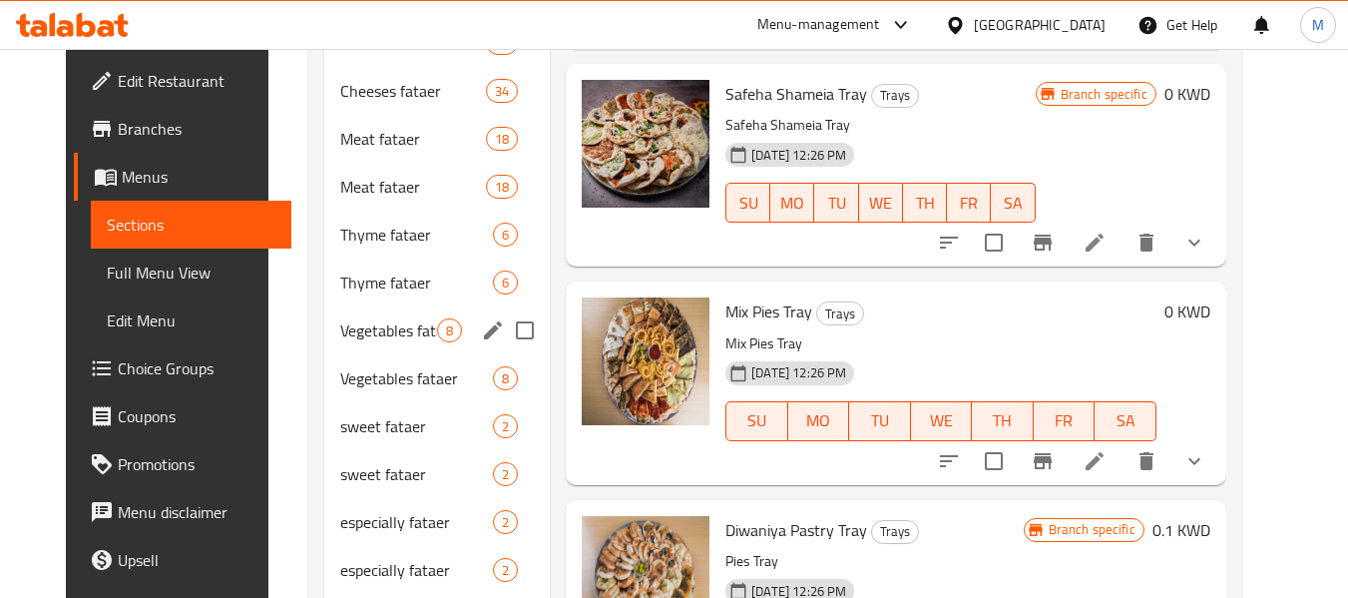
scroll to position [399, 0]
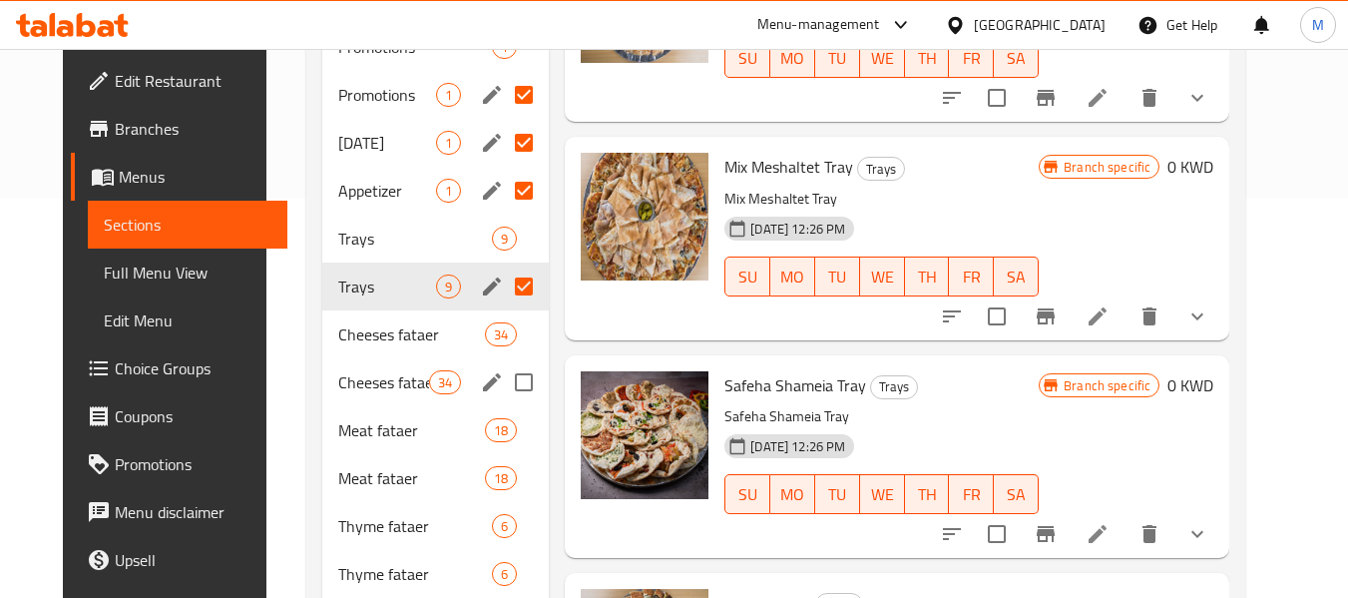
click at [507, 375] on input "Menu sections" at bounding box center [524, 382] width 42 height 42
checkbox input "true"
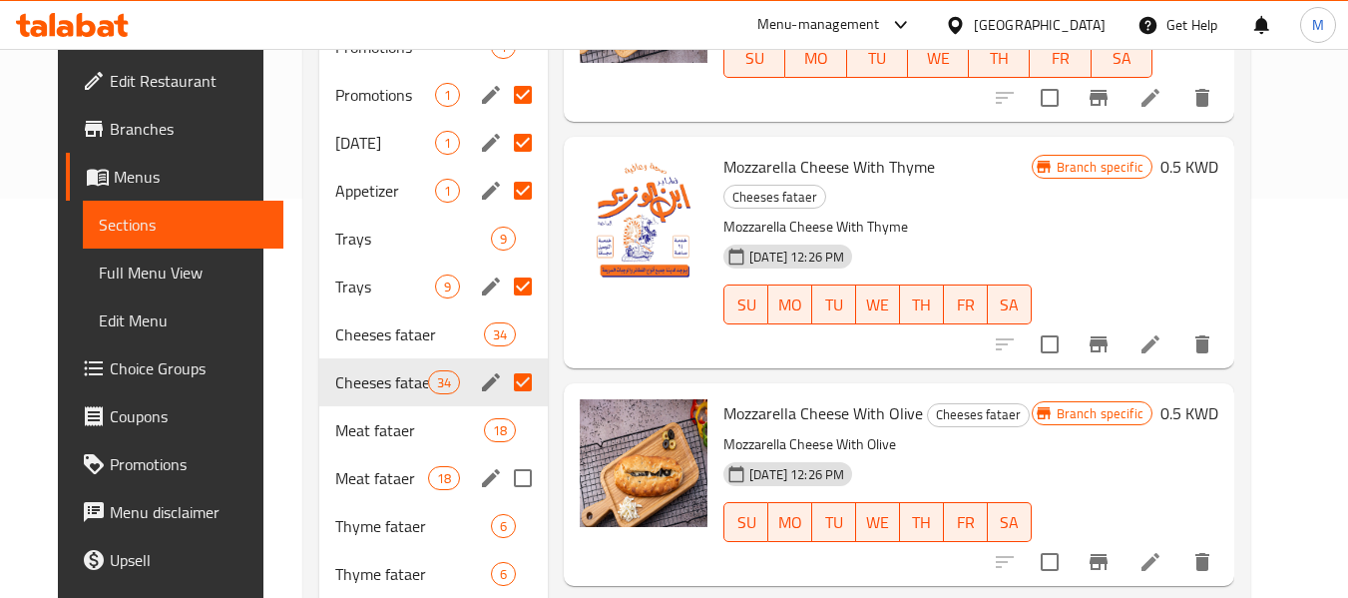
click at [507, 474] on input "Menu sections" at bounding box center [523, 478] width 42 height 42
checkbox input "true"
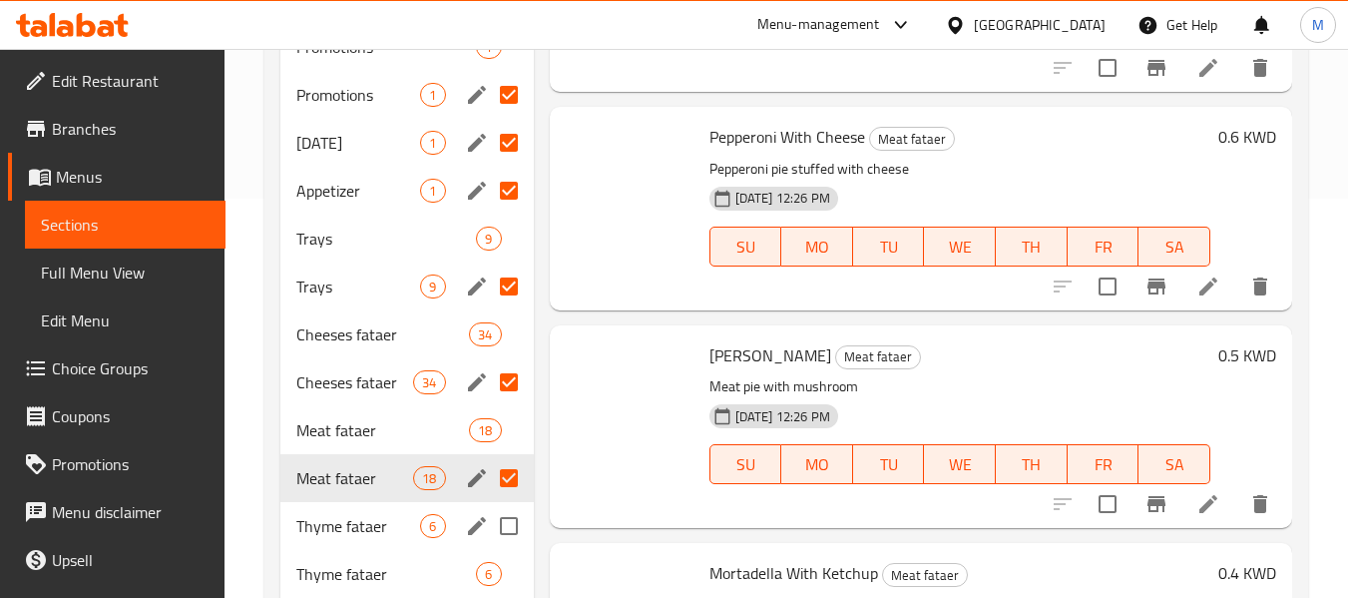
click at [509, 527] on input "Menu sections" at bounding box center [509, 526] width 42 height 42
checkbox input "true"
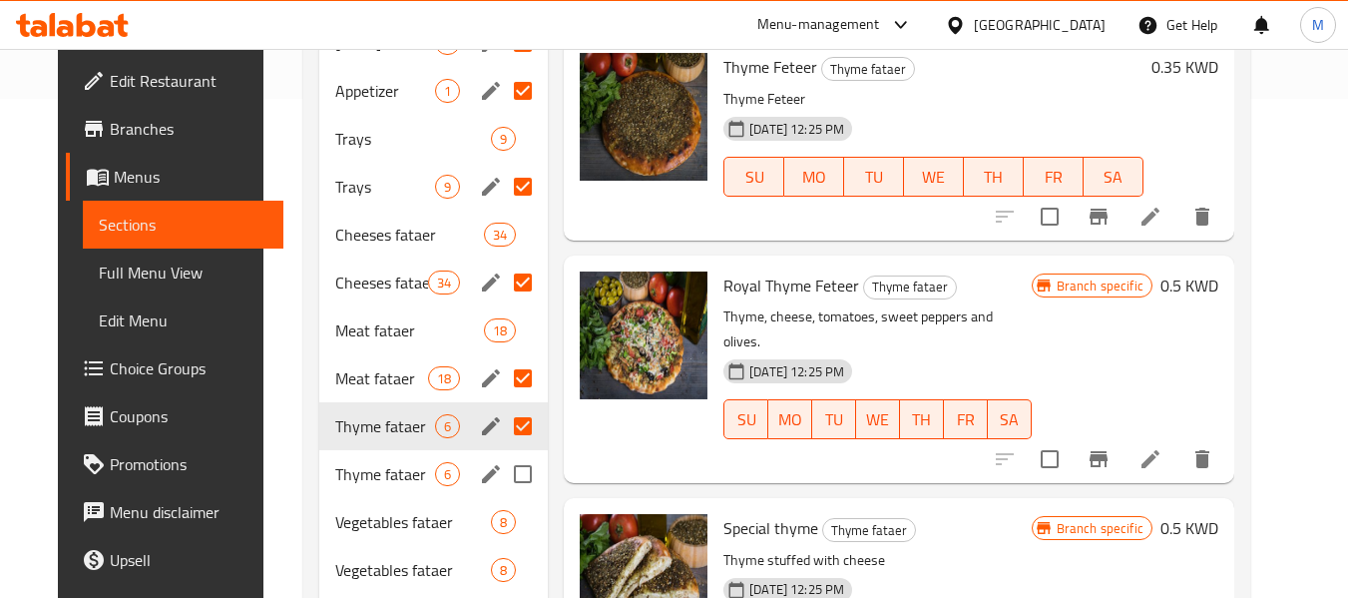
scroll to position [798, 0]
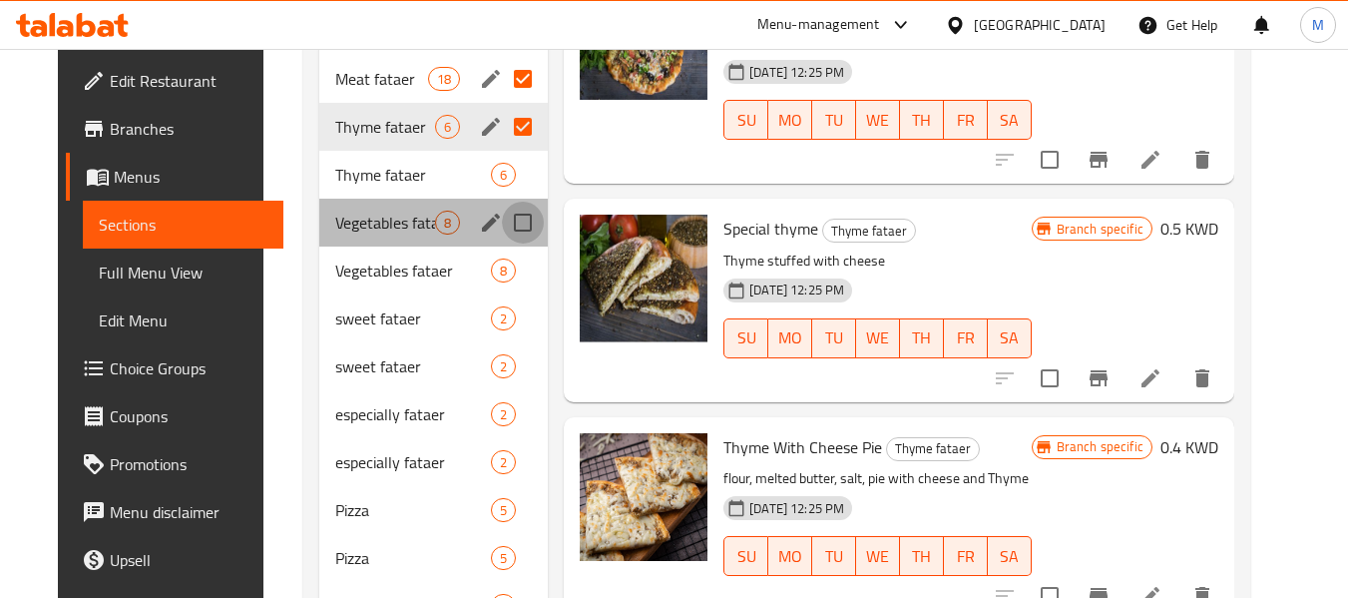
click at [513, 225] on input "Menu sections" at bounding box center [523, 223] width 42 height 42
checkbox input "true"
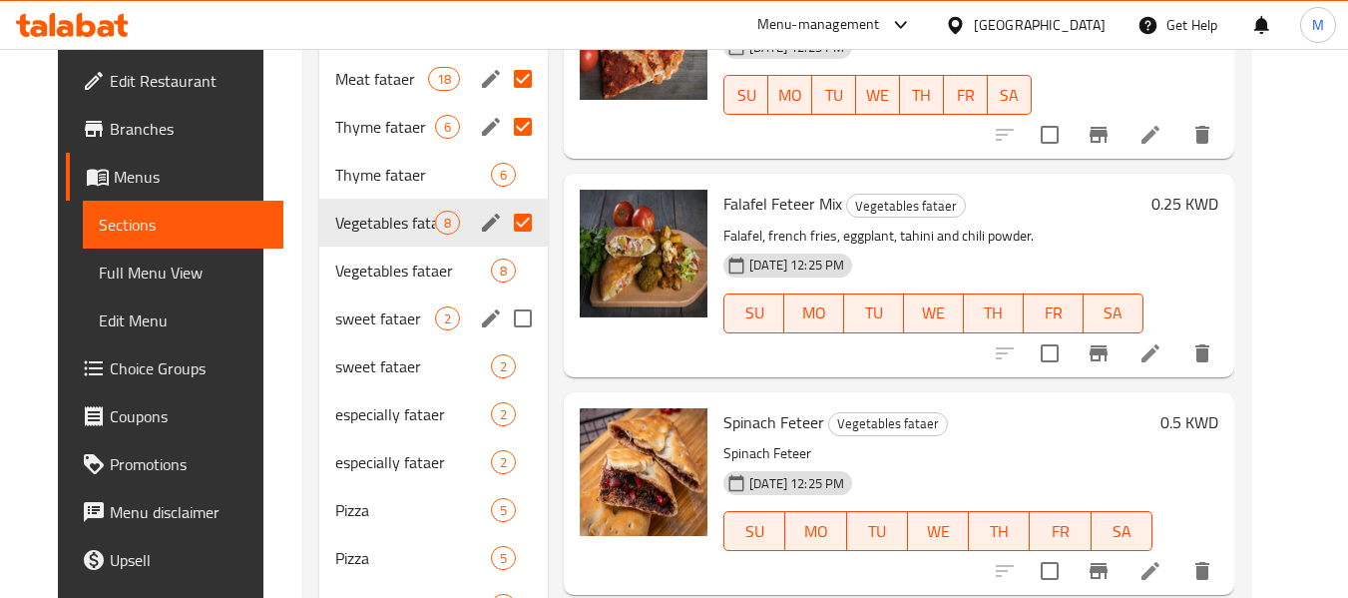
click at [513, 324] on input "Menu sections" at bounding box center [523, 318] width 42 height 42
checkbox input "true"
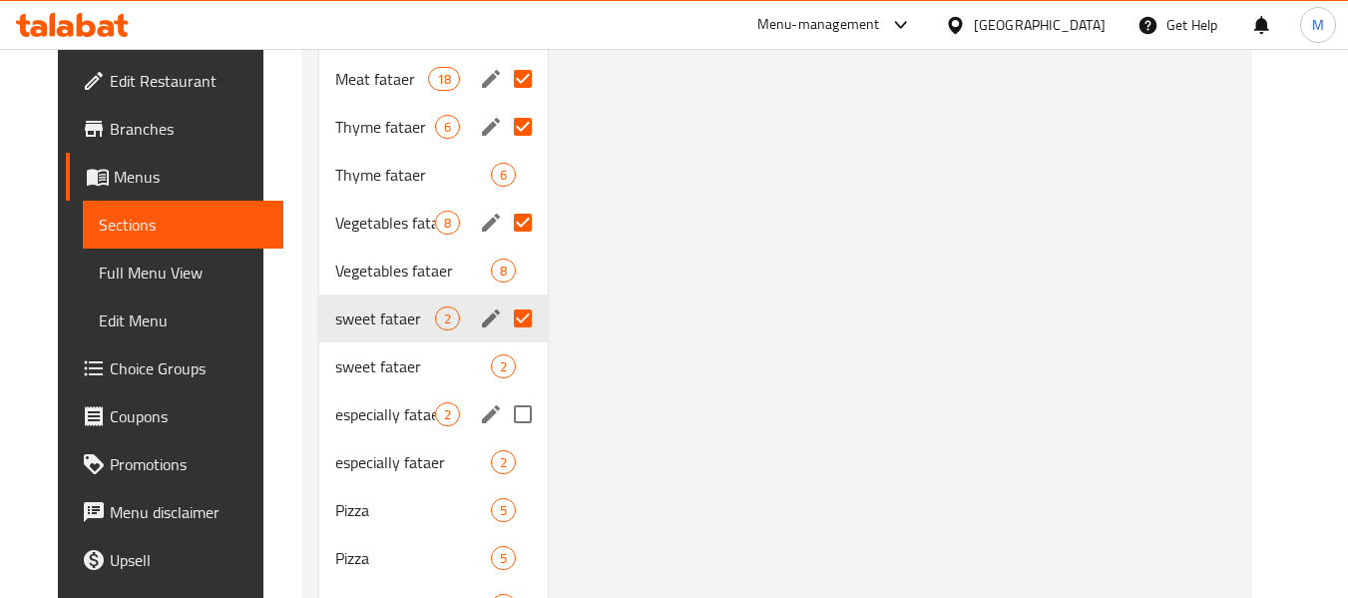
click at [506, 417] on input "Menu sections" at bounding box center [523, 414] width 42 height 42
checkbox input "true"
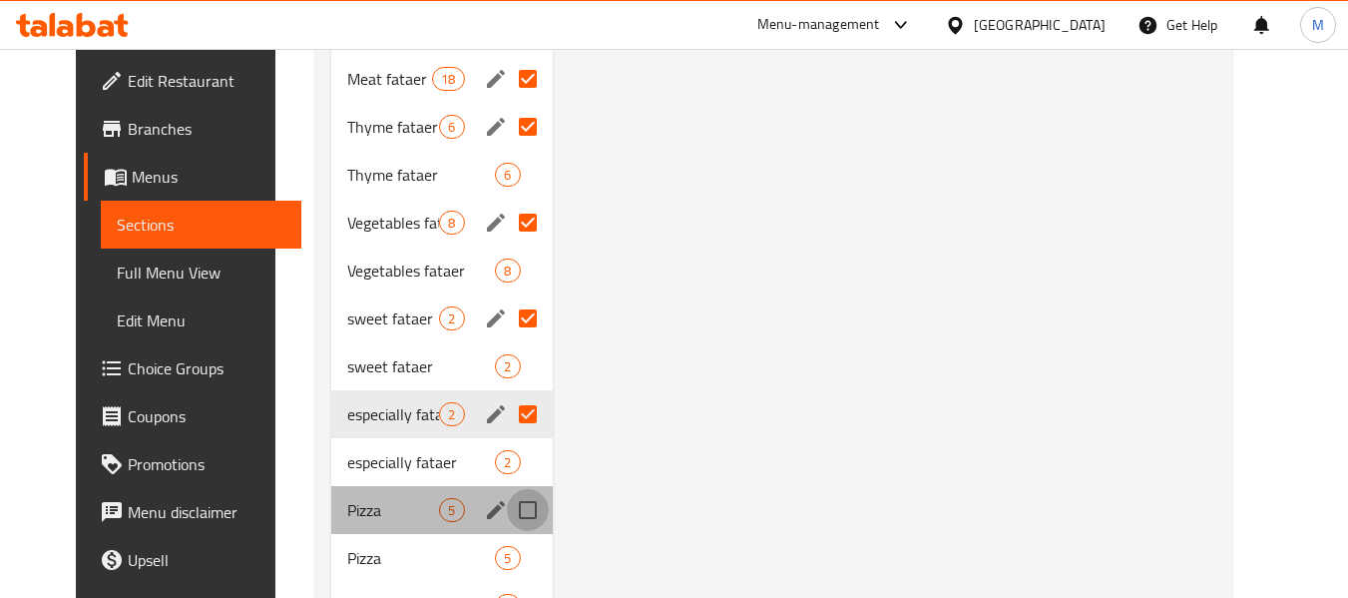
click at [510, 515] on input "Menu sections" at bounding box center [528, 510] width 42 height 42
checkbox input "true"
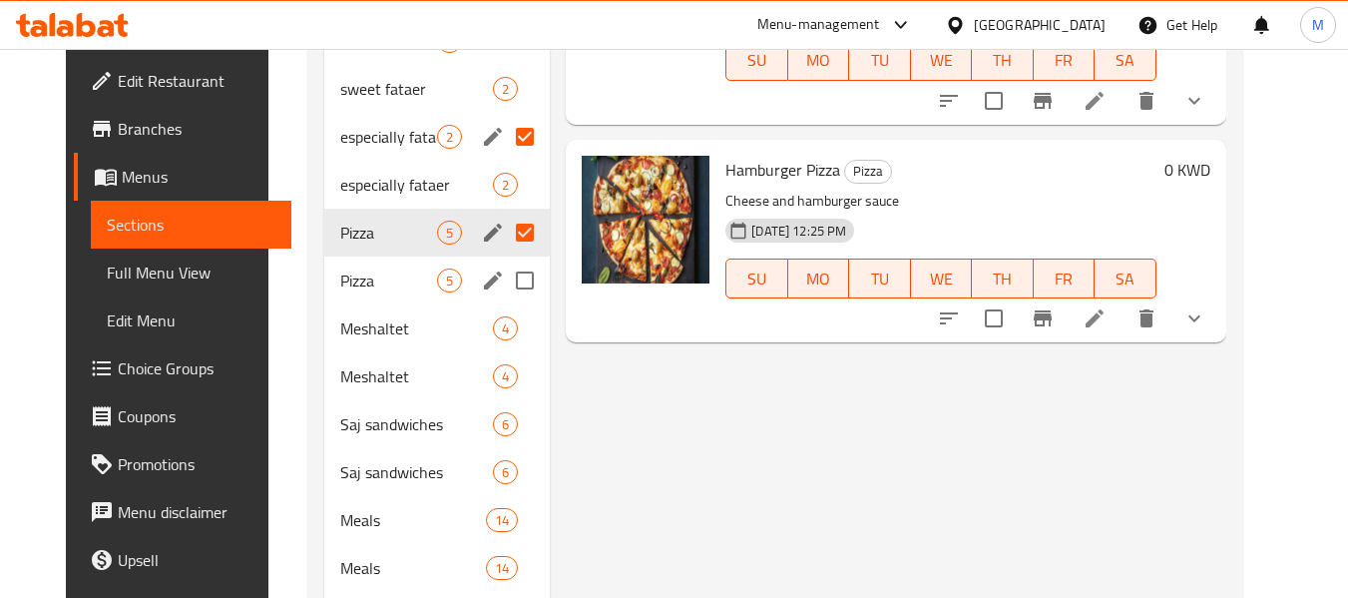
scroll to position [1098, 0]
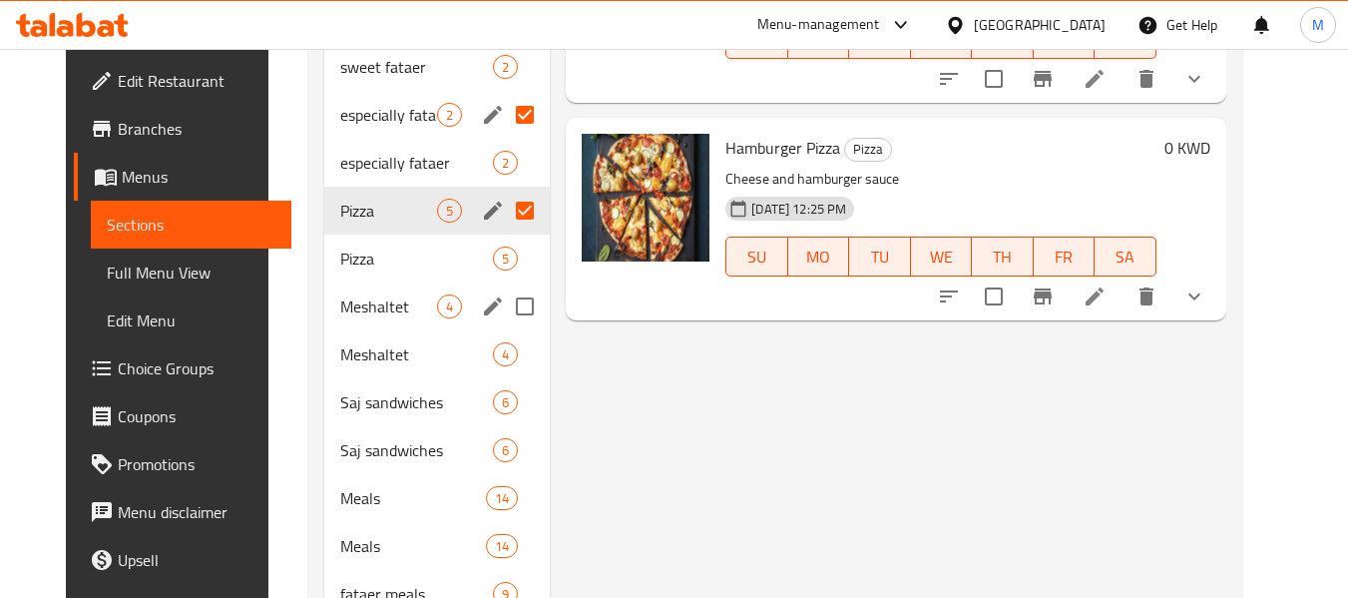
click at [513, 312] on input "Menu sections" at bounding box center [525, 306] width 42 height 42
checkbox input "true"
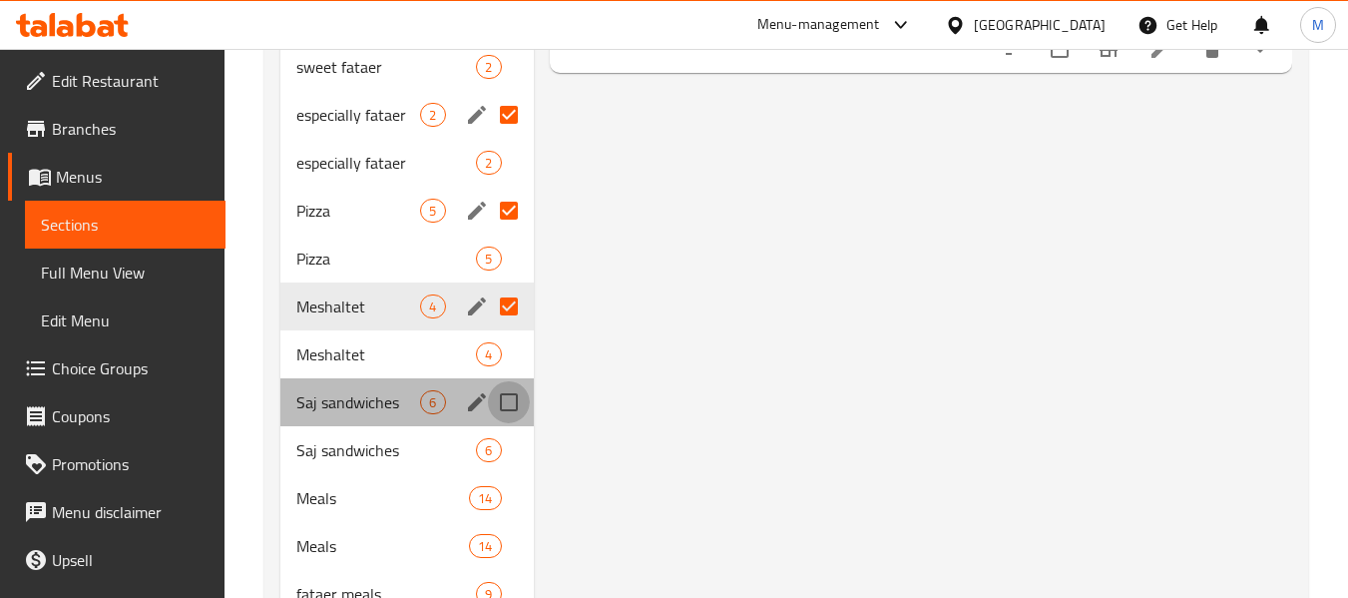
click at [517, 395] on input "Menu sections" at bounding box center [509, 402] width 42 height 42
checkbox input "true"
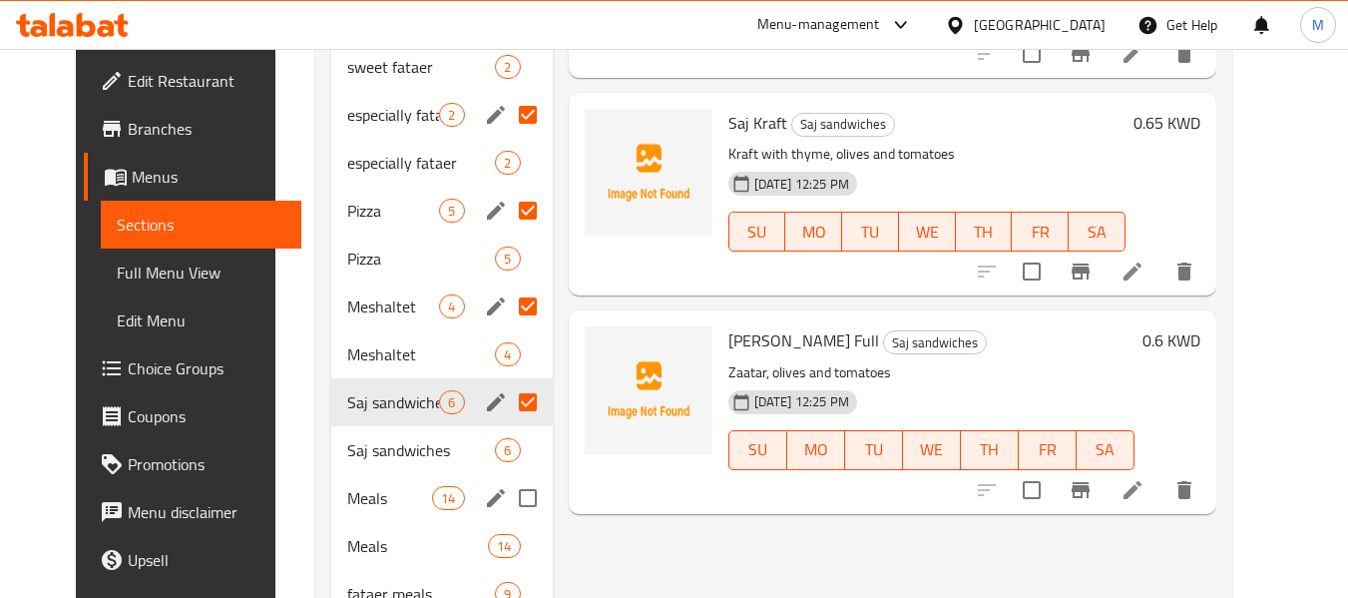
click at [514, 494] on input "Menu sections" at bounding box center [528, 498] width 42 height 42
checkbox input "true"
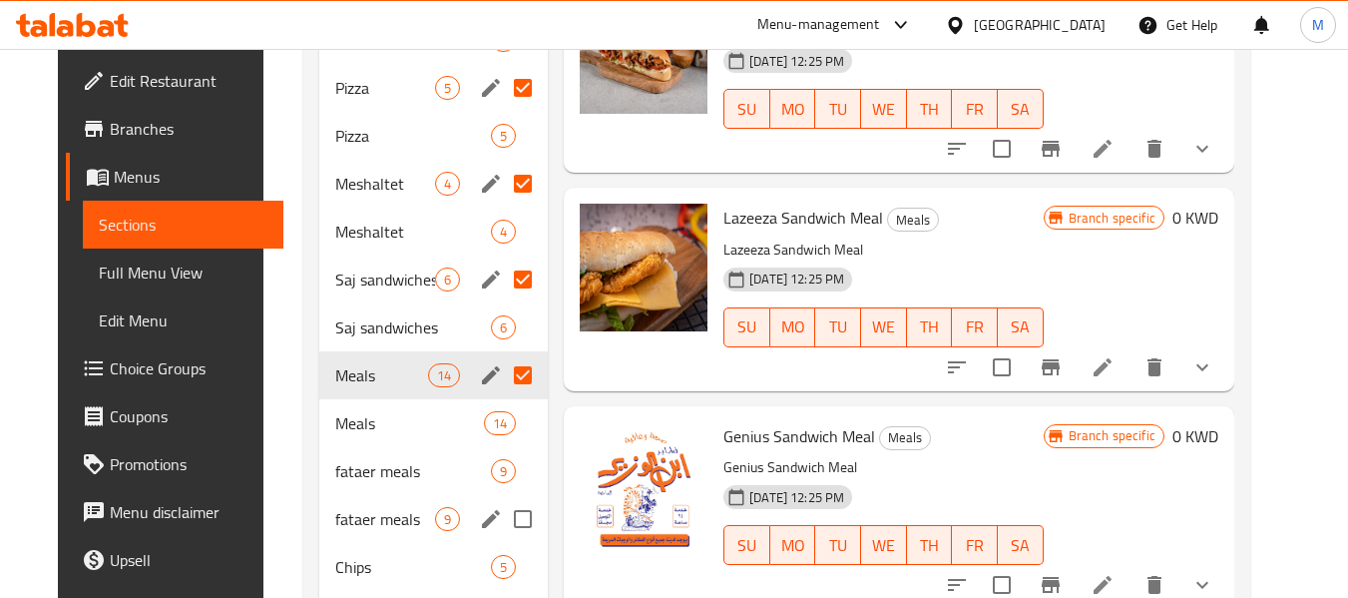
scroll to position [1397, 0]
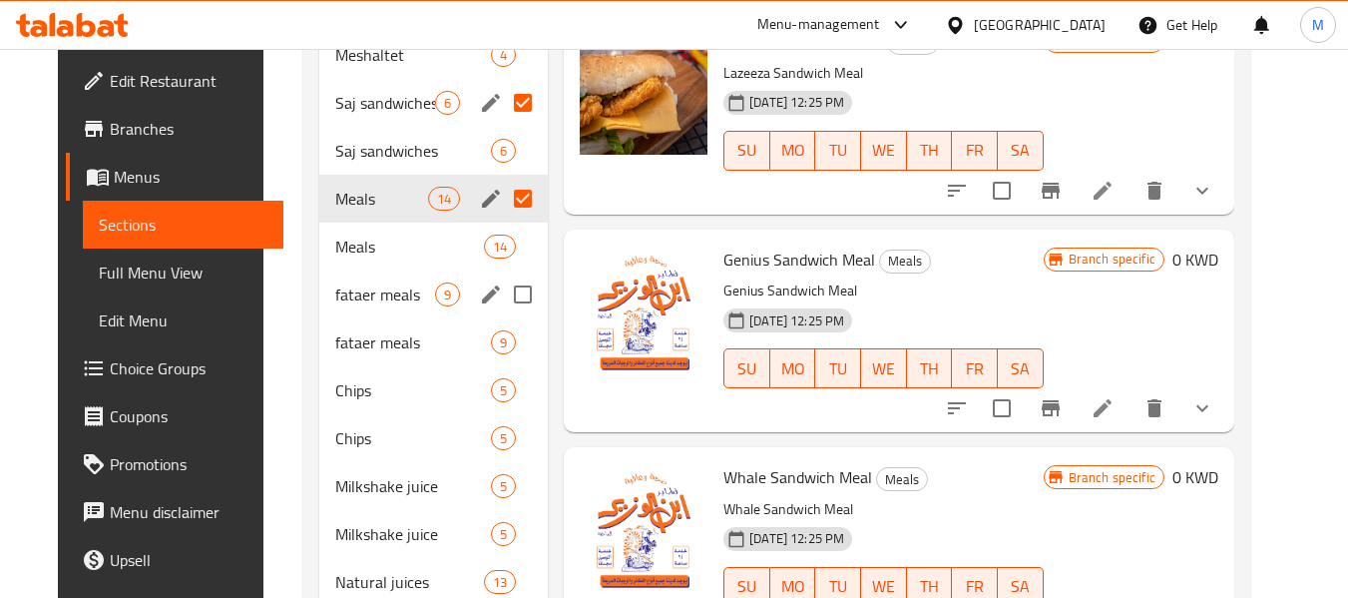
click at [515, 290] on input "Menu sections" at bounding box center [523, 294] width 42 height 42
checkbox input "true"
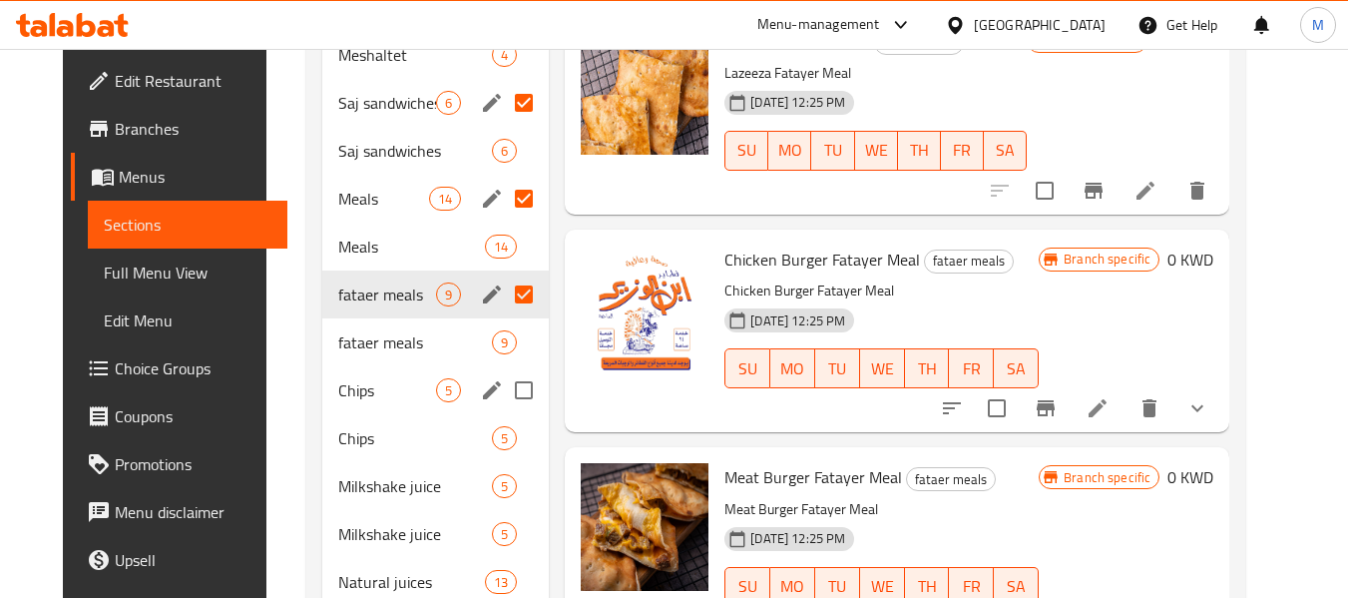
click at [518, 396] on input "Menu sections" at bounding box center [524, 390] width 42 height 42
checkbox input "true"
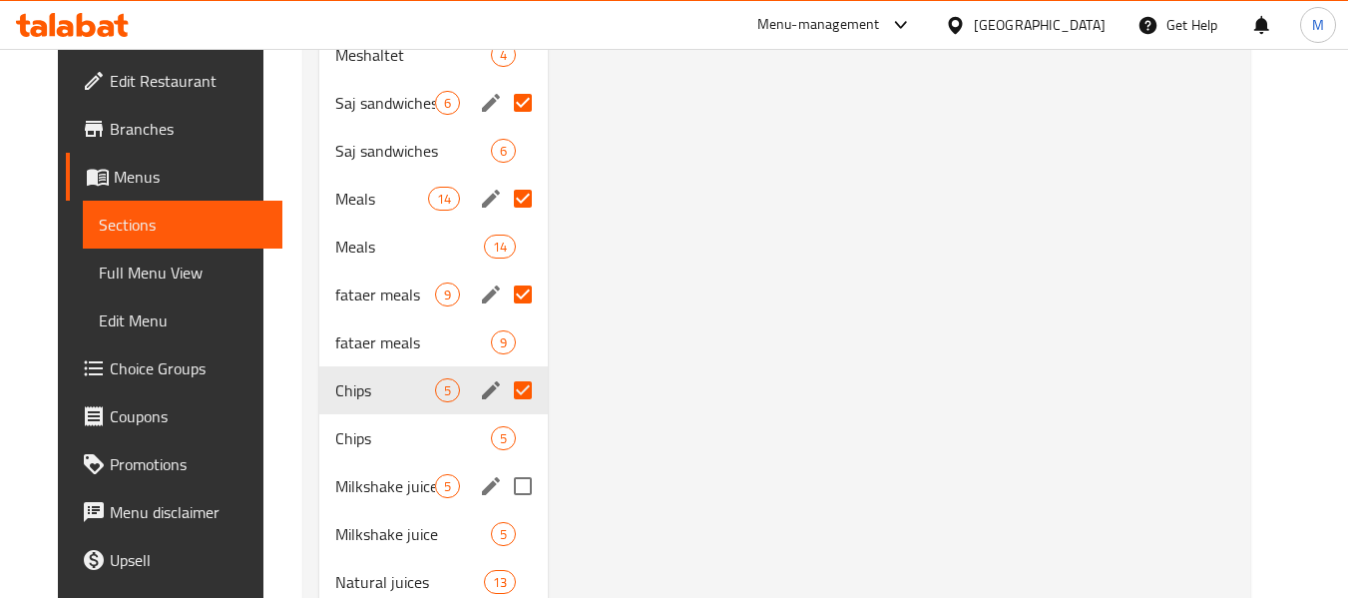
click at [514, 486] on input "Menu sections" at bounding box center [523, 486] width 42 height 42
checkbox input "true"
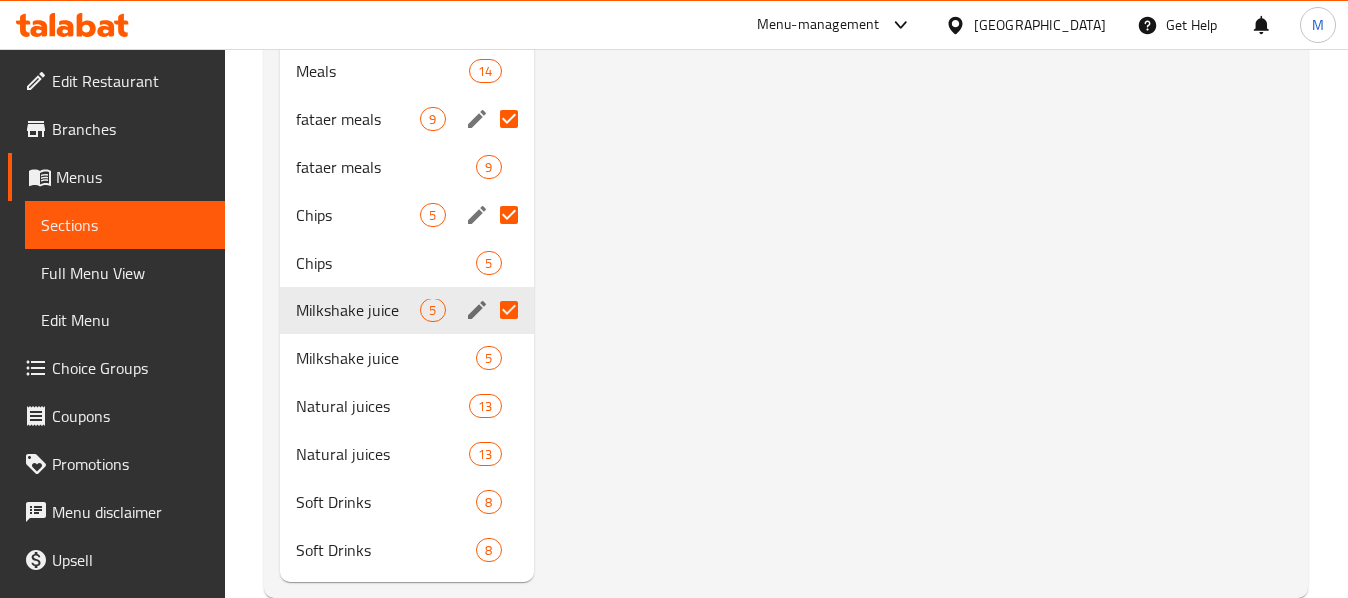
scroll to position [1613, 0]
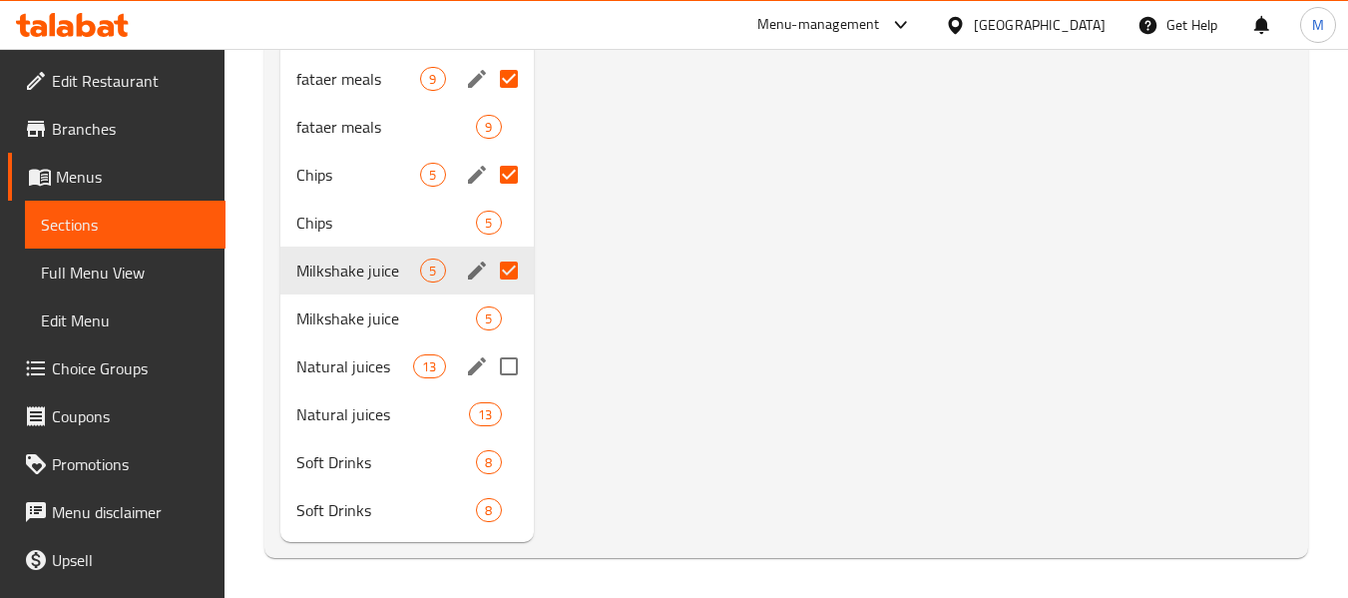
click at [500, 361] on input "Menu sections" at bounding box center [509, 366] width 42 height 42
checkbox input "true"
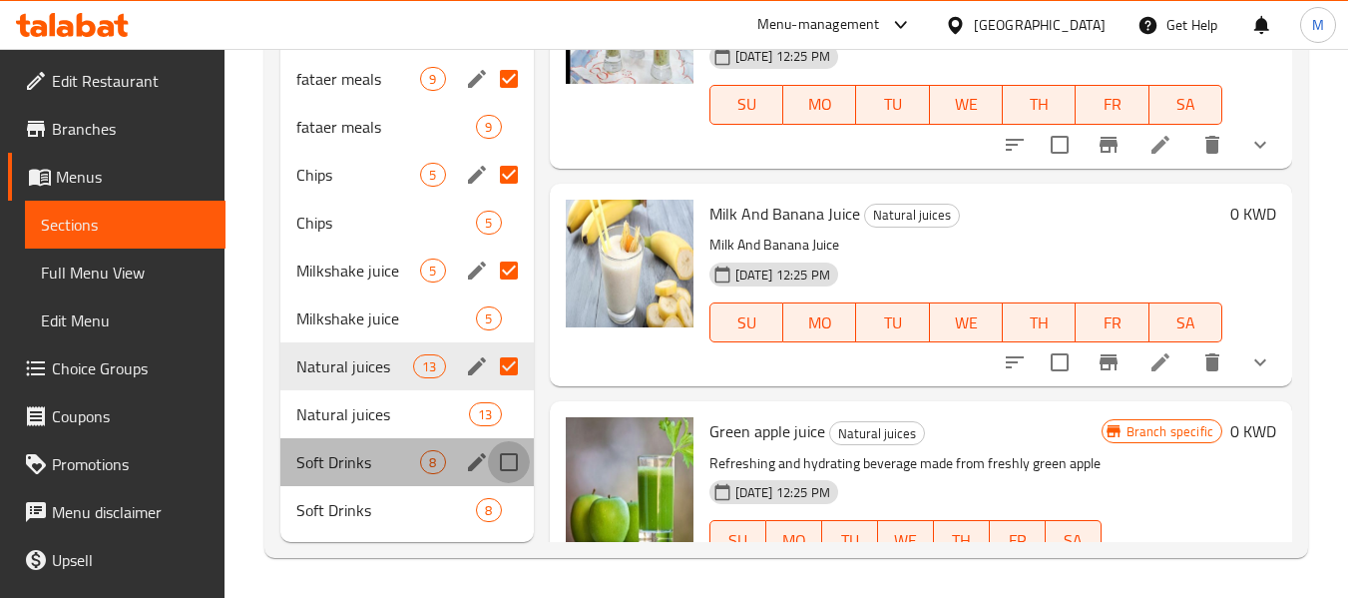
click at [513, 473] on input "Menu sections" at bounding box center [509, 462] width 42 height 42
checkbox input "true"
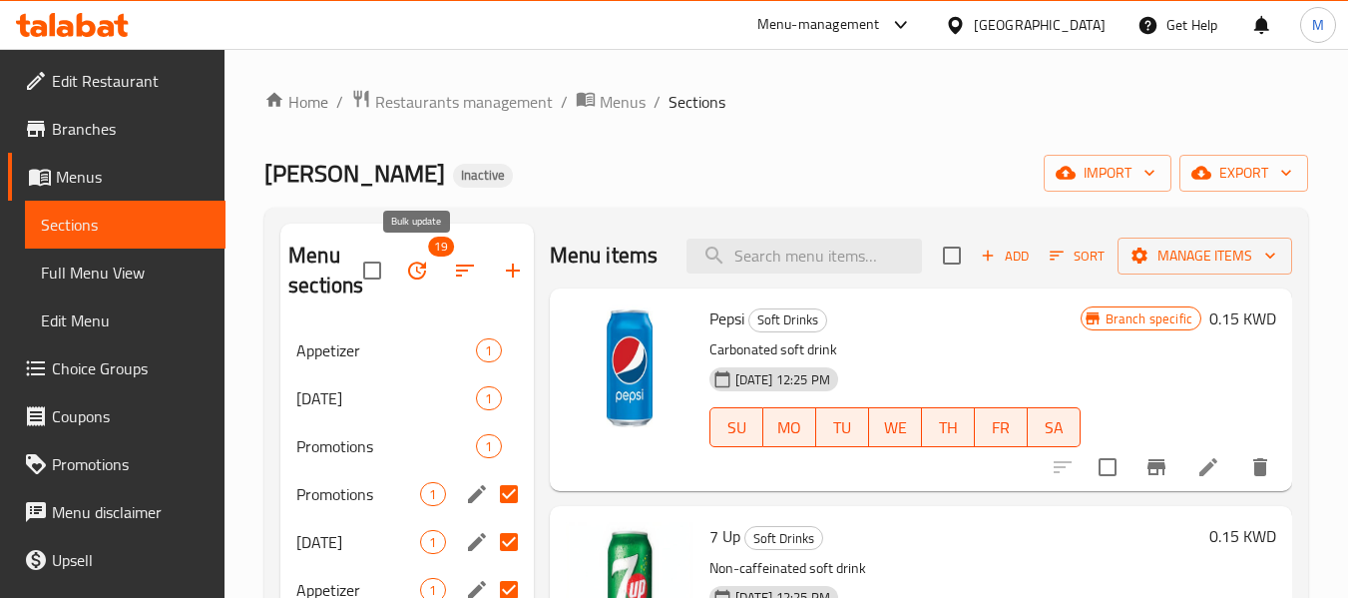
click at [411, 265] on icon "button" at bounding box center [417, 270] width 18 height 18
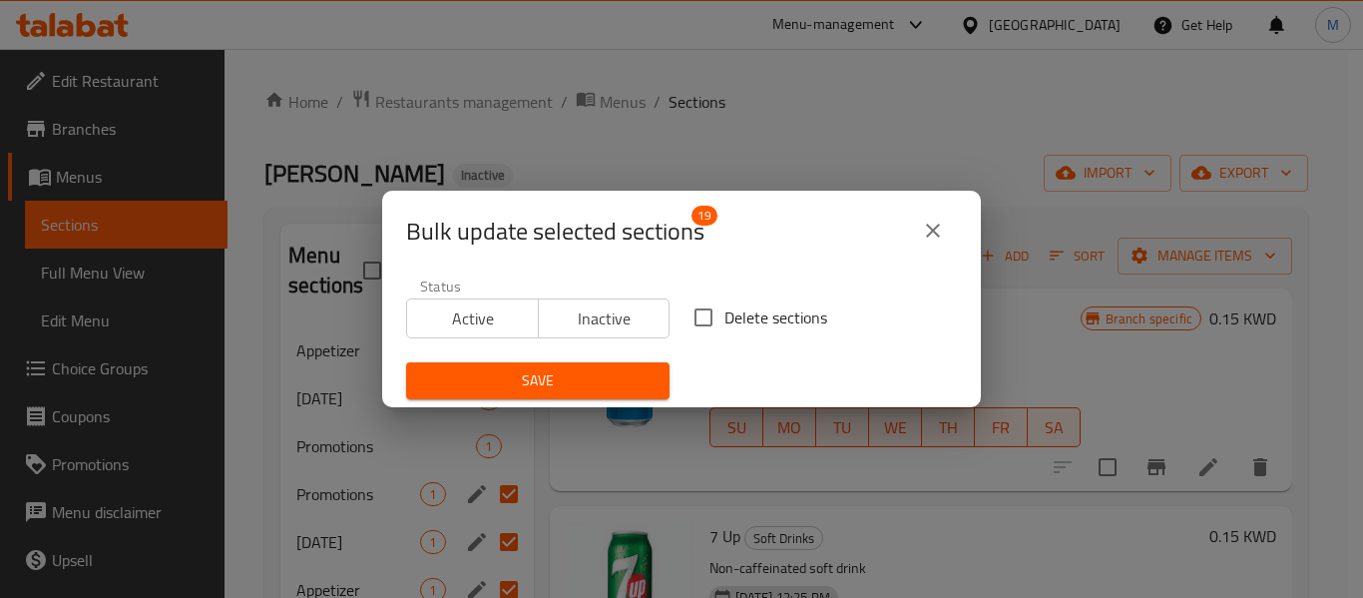
click at [732, 321] on span "Delete sections" at bounding box center [776, 317] width 103 height 24
click at [725, 321] on input "Delete sections" at bounding box center [704, 317] width 42 height 42
checkbox input "true"
click at [600, 374] on span "Save" at bounding box center [538, 380] width 232 height 25
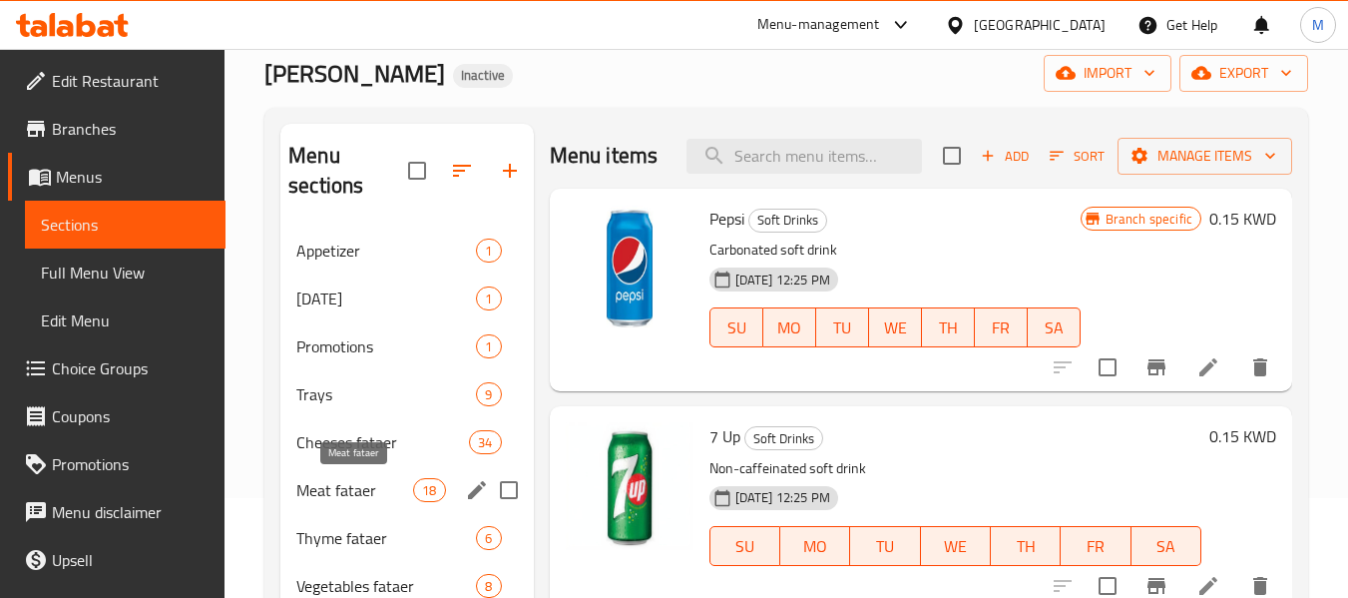
scroll to position [703, 0]
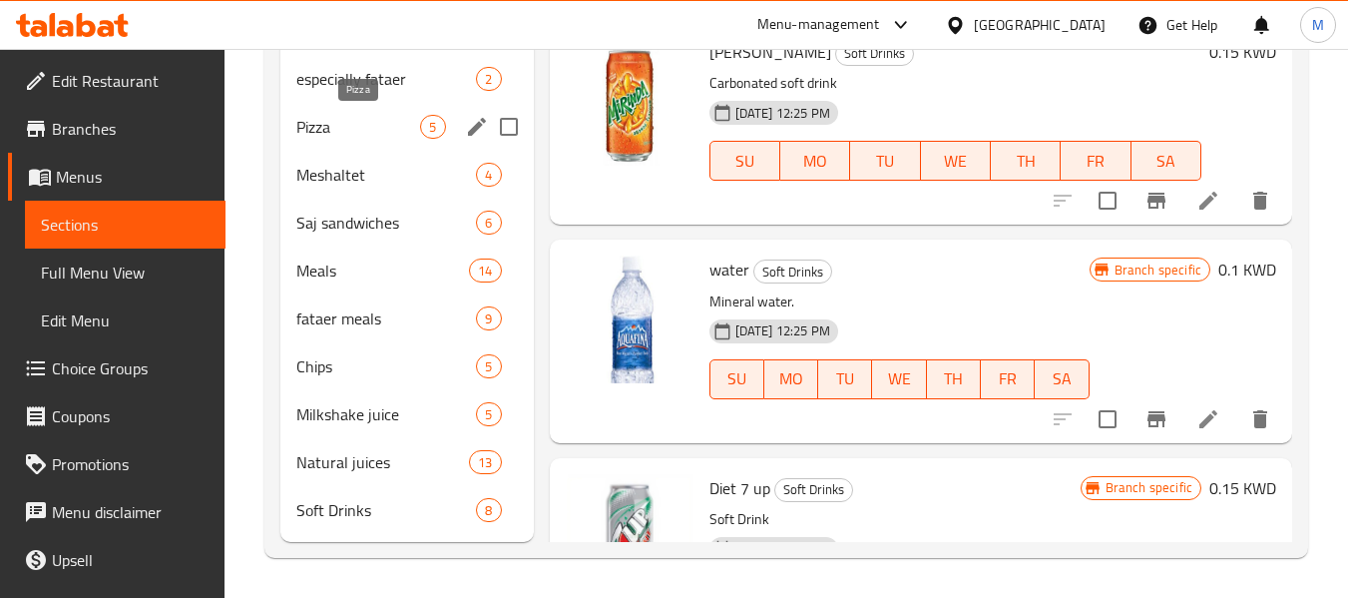
click at [378, 115] on span "Pizza" at bounding box center [358, 127] width 124 height 24
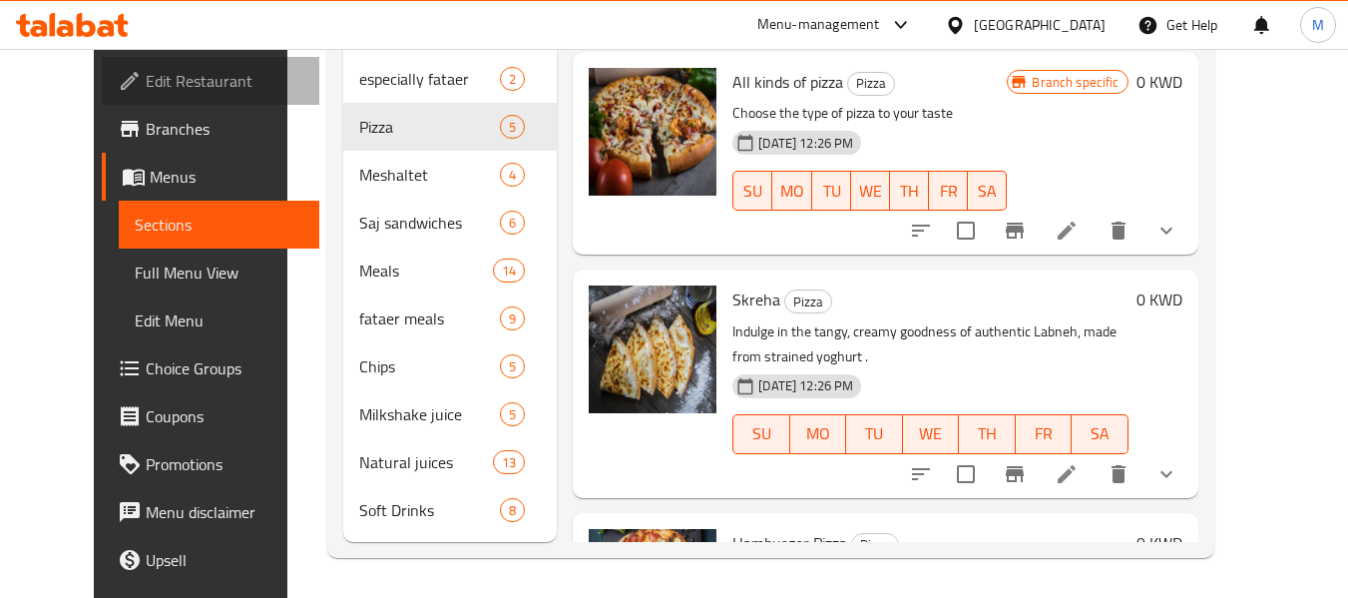
click at [146, 77] on span "Edit Restaurant" at bounding box center [225, 81] width 158 height 24
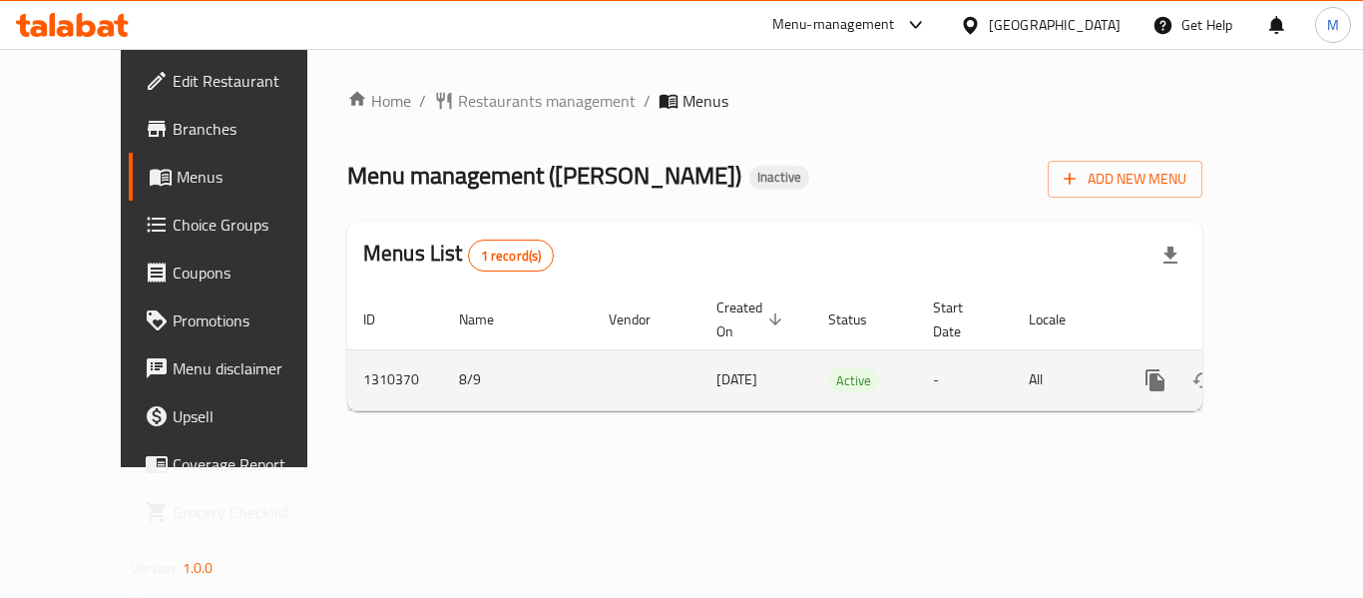
click at [1287, 368] on icon "enhanced table" at bounding box center [1299, 380] width 24 height 24
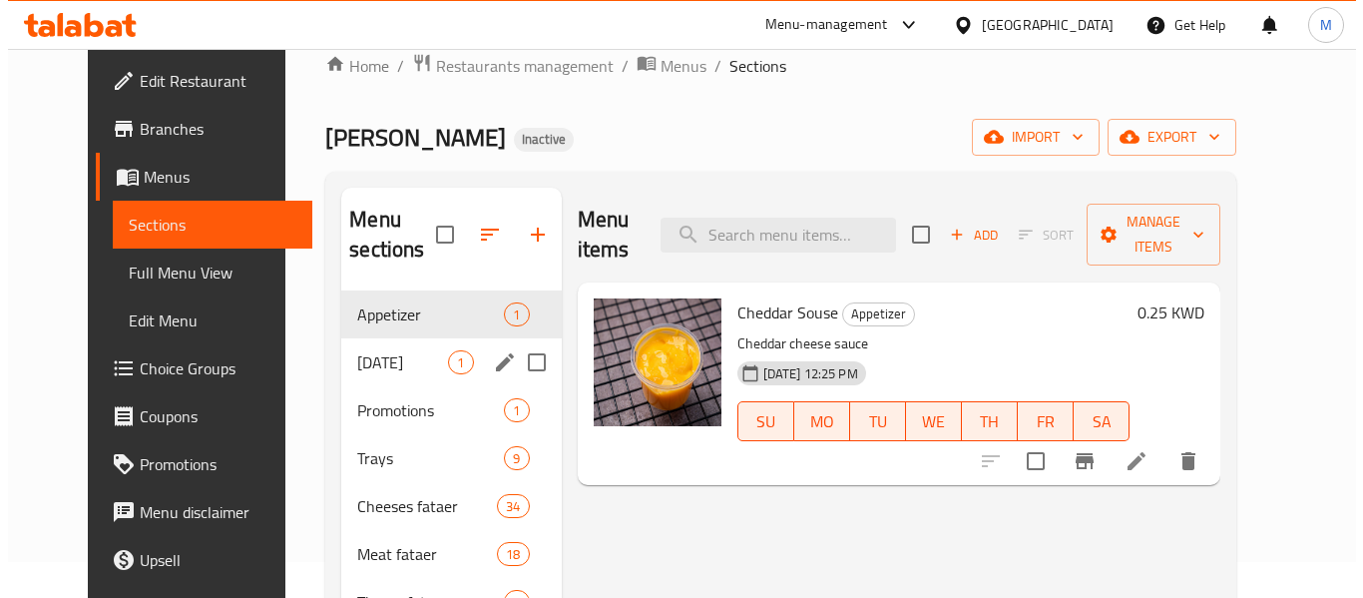
scroll to position [100, 0]
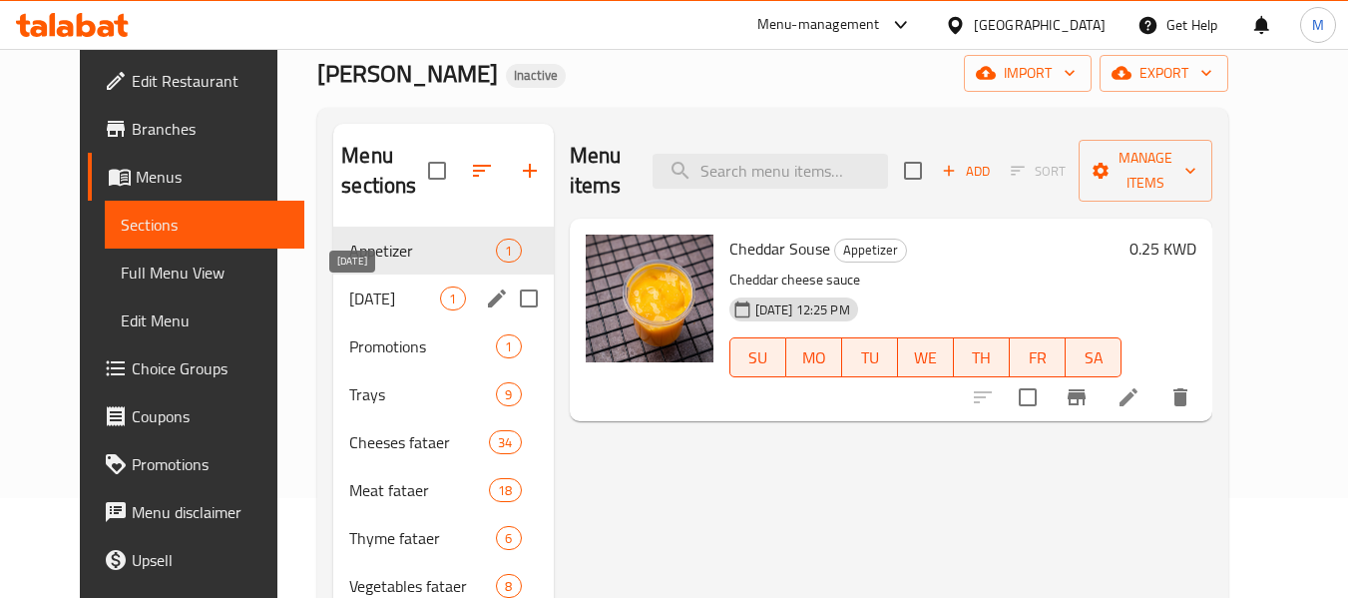
click at [392, 291] on span "[DATE]" at bounding box center [394, 298] width 91 height 24
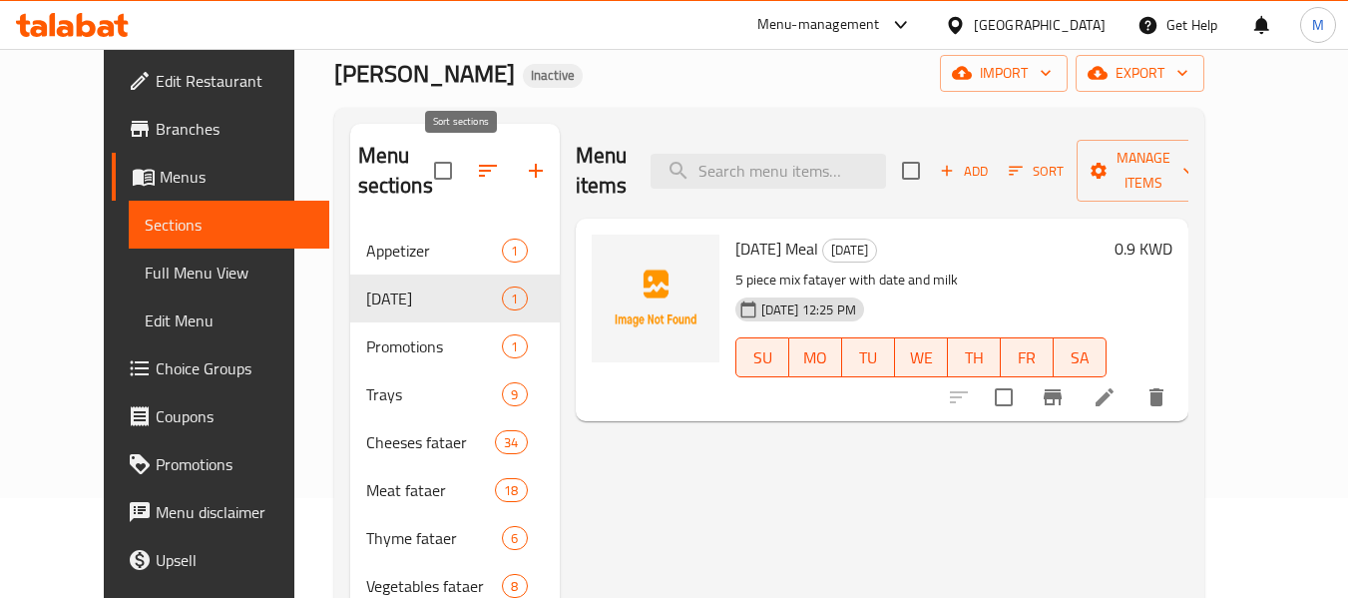
click at [476, 169] on icon "button" at bounding box center [488, 171] width 24 height 24
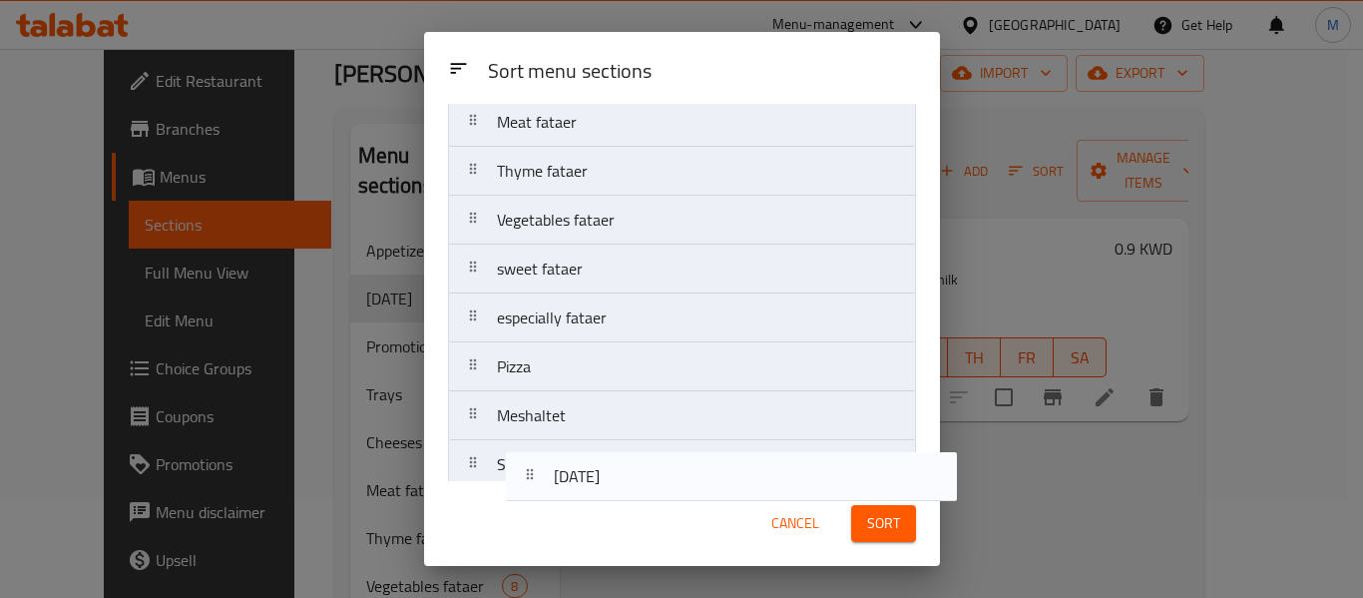
scroll to position [619, 0]
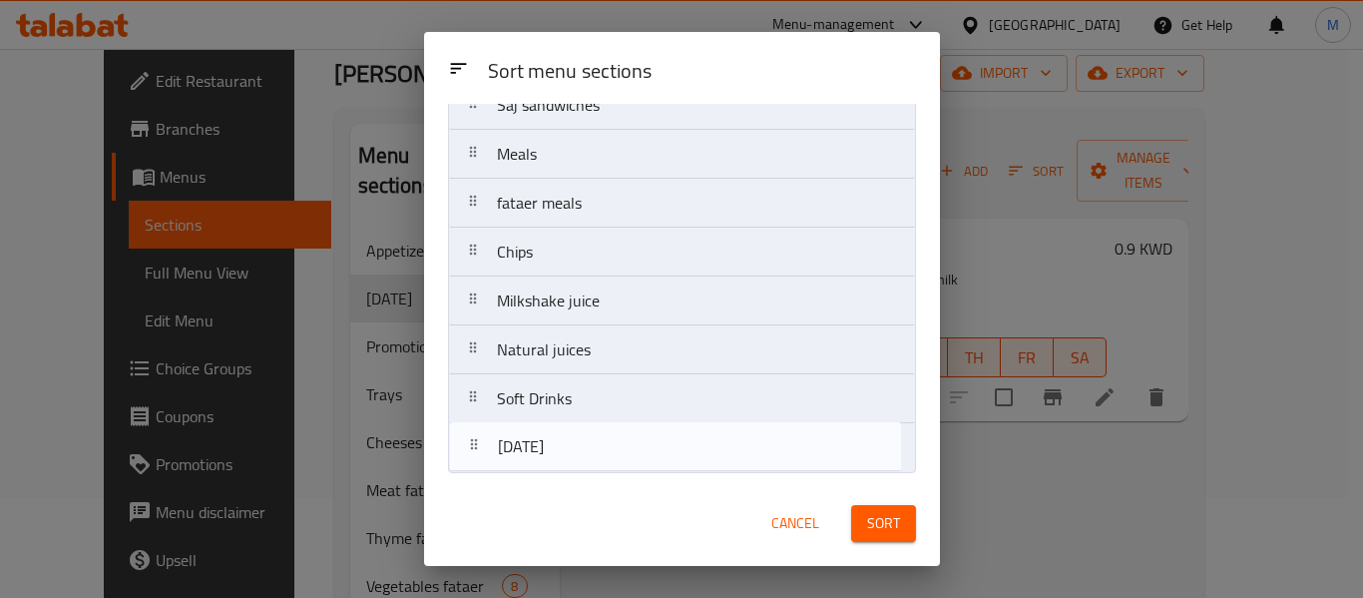
drag, startPoint x: 546, startPoint y: 244, endPoint x: 548, endPoint y: 461, distance: 217.6
click at [548, 461] on nav "Appetizer Ramadan Promotions Trays Cheeses fataer Meat fataer Thyme fataer Vege…" at bounding box center [682, 7] width 468 height 931
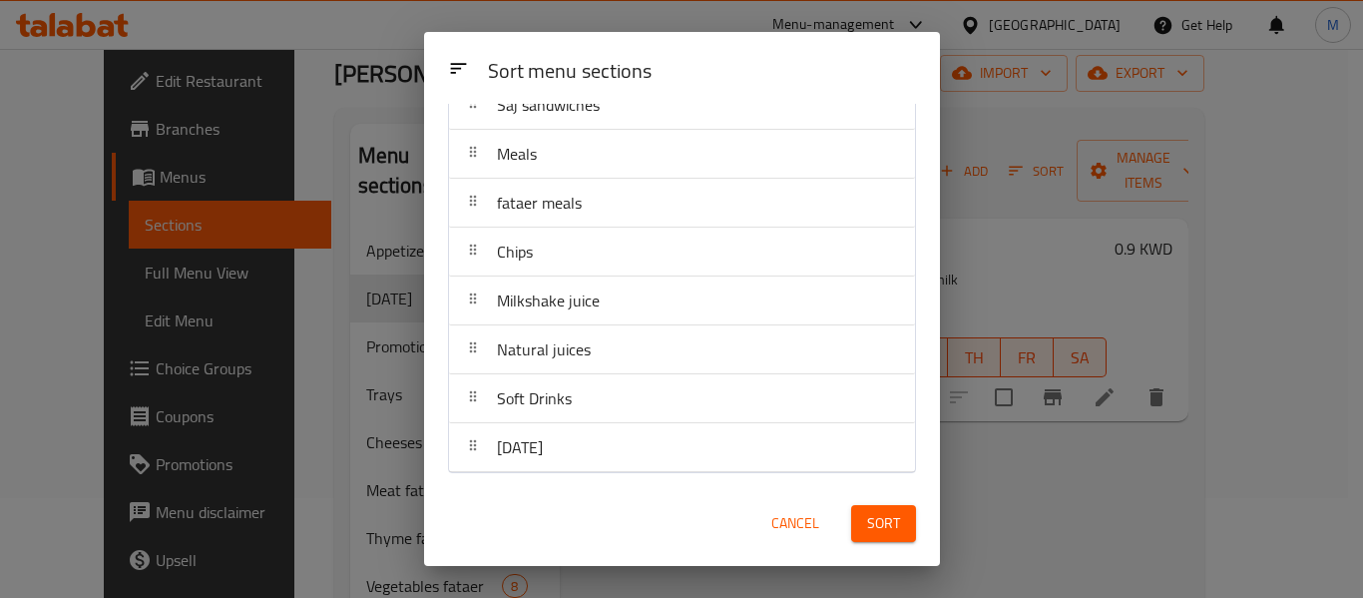
click at [567, 416] on div "Soft Drinks" at bounding box center [534, 398] width 91 height 48
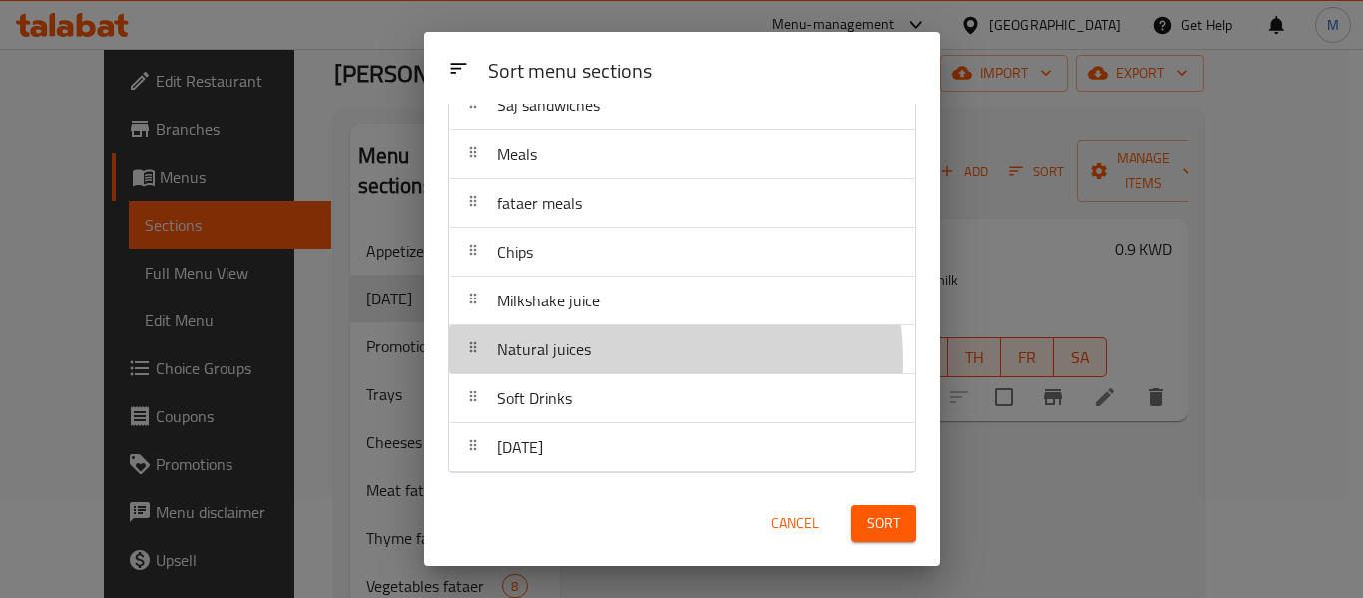
click at [590, 361] on div "Natural juices" at bounding box center [544, 349] width 110 height 48
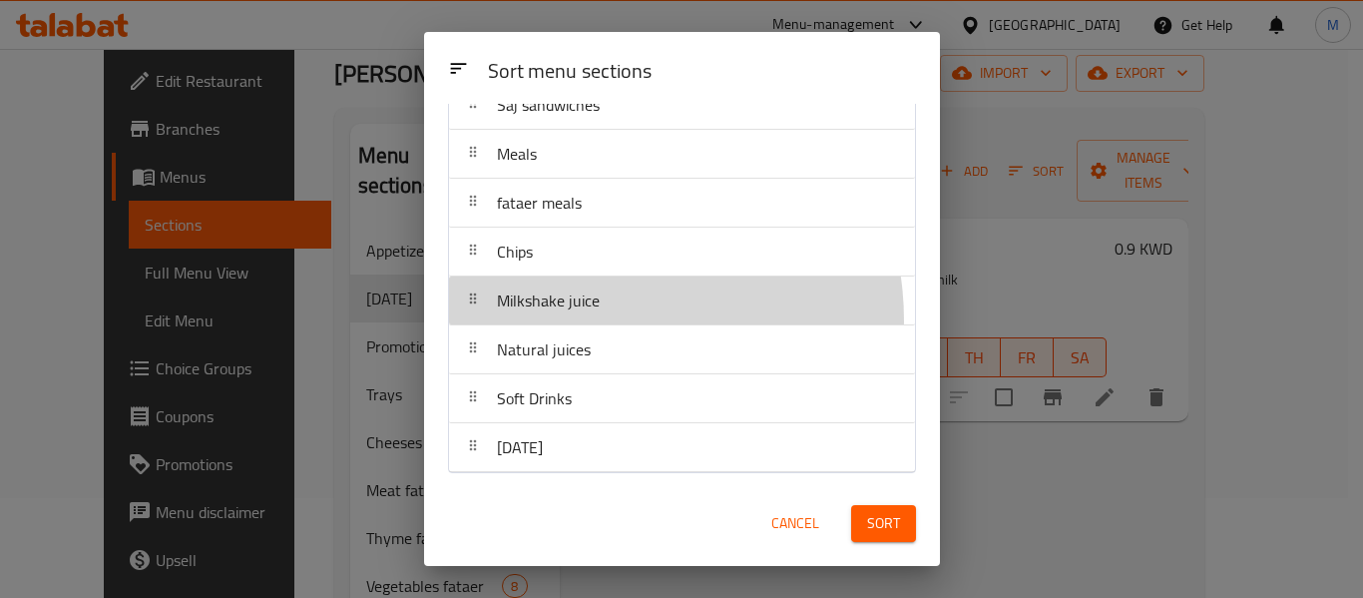
click at [596, 320] on div "Milkshake juice" at bounding box center [548, 300] width 119 height 48
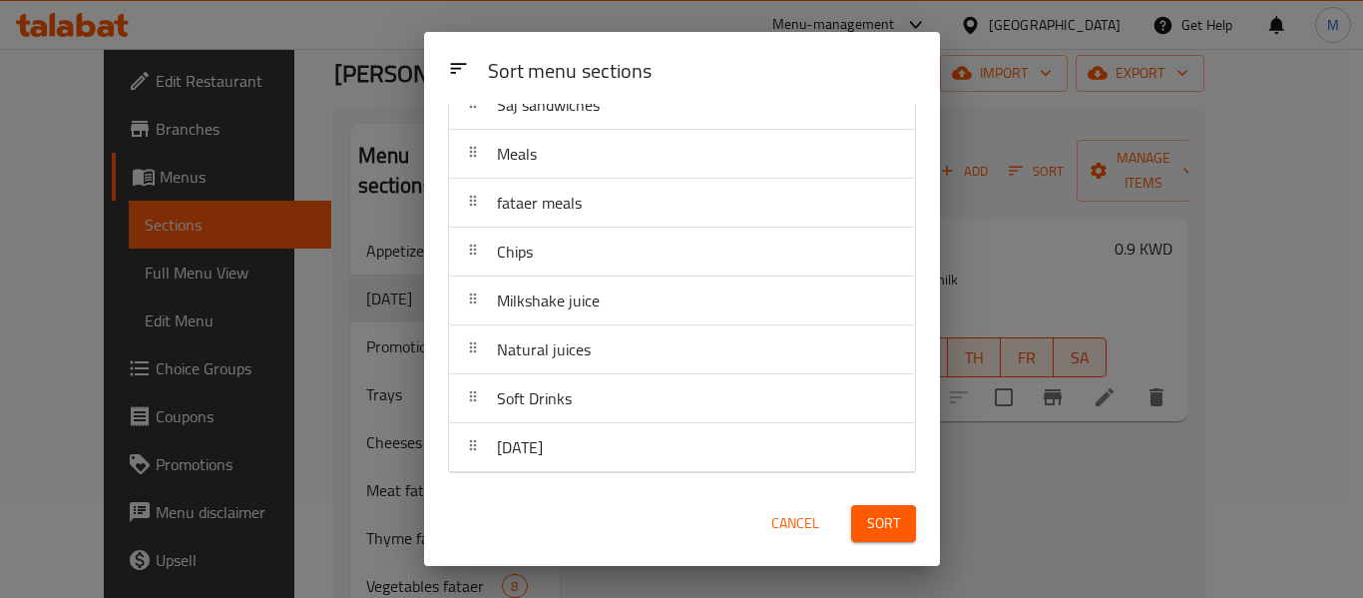
click at [600, 273] on div "Chips" at bounding box center [682, 252] width 450 height 48
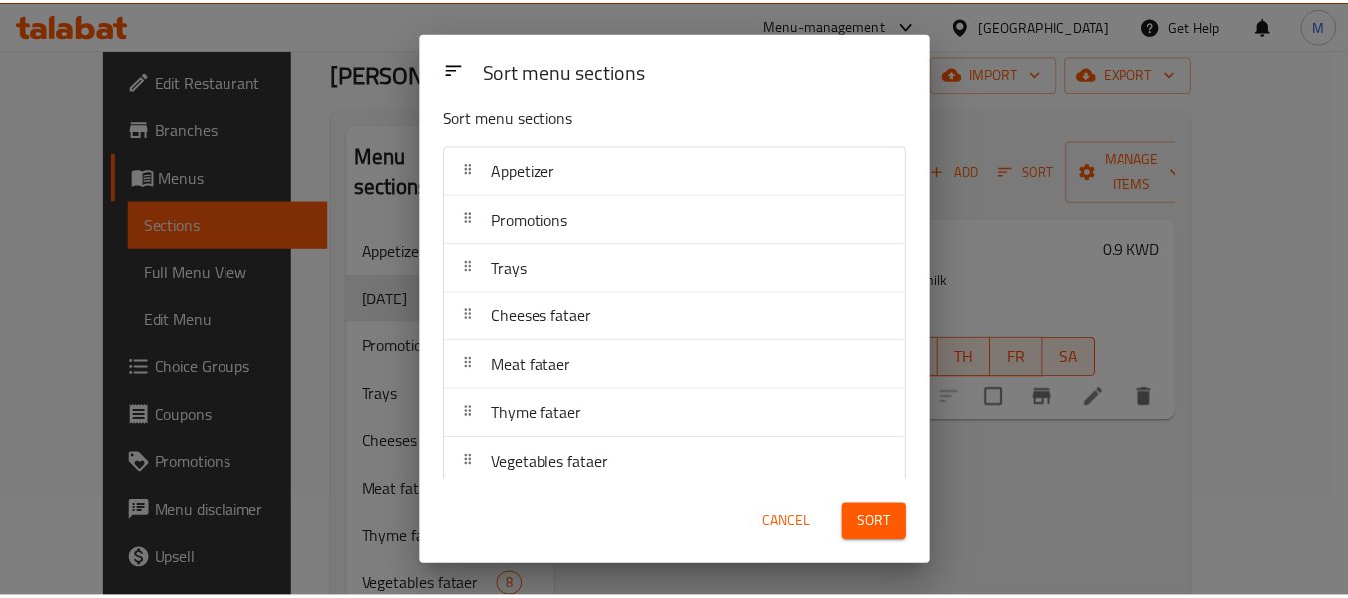
scroll to position [0, 0]
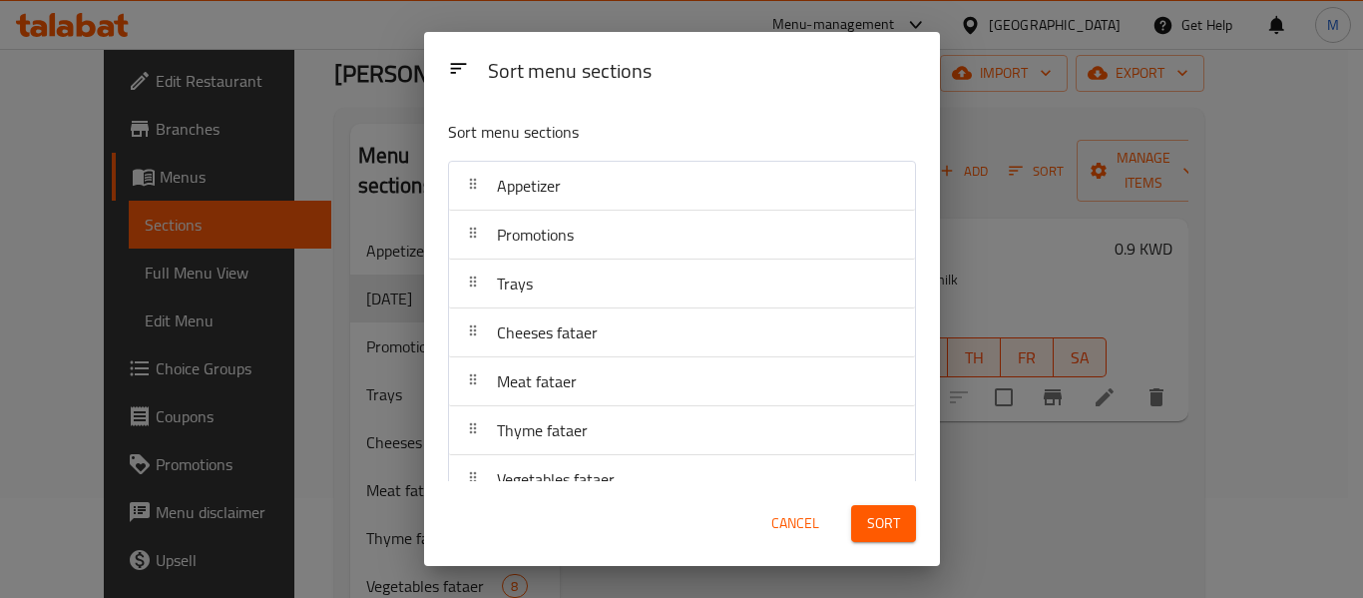
click at [884, 516] on span "Sort" at bounding box center [883, 523] width 33 height 25
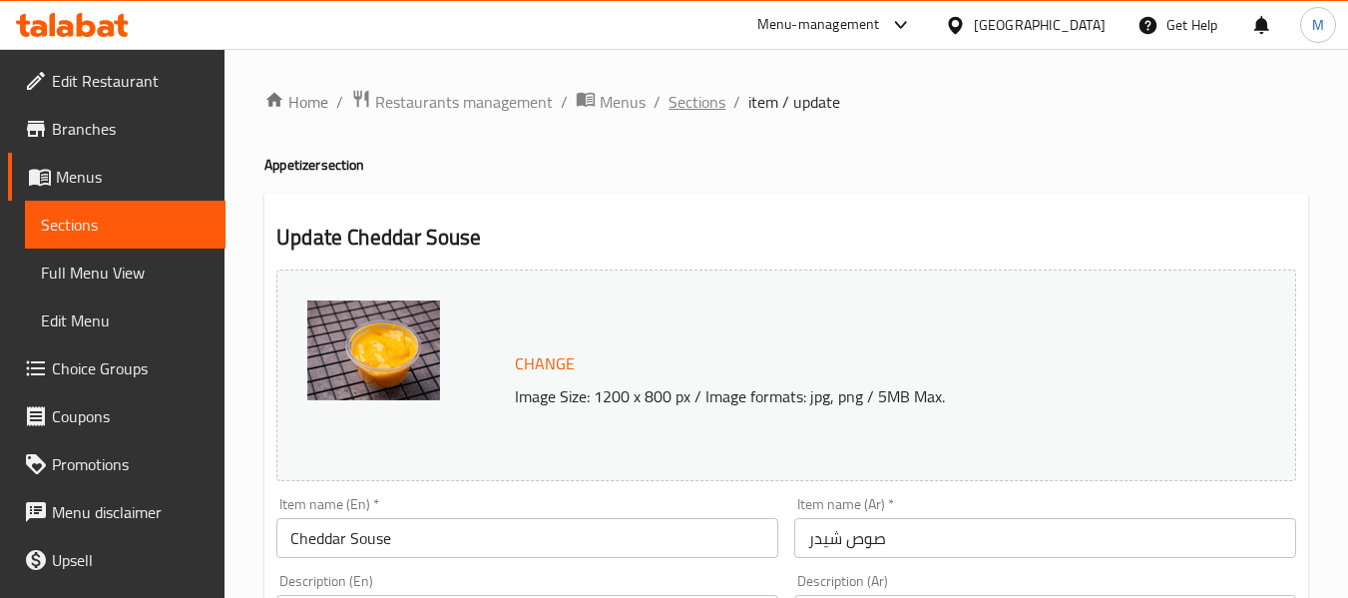
click at [690, 100] on span "Sections" at bounding box center [697, 102] width 57 height 24
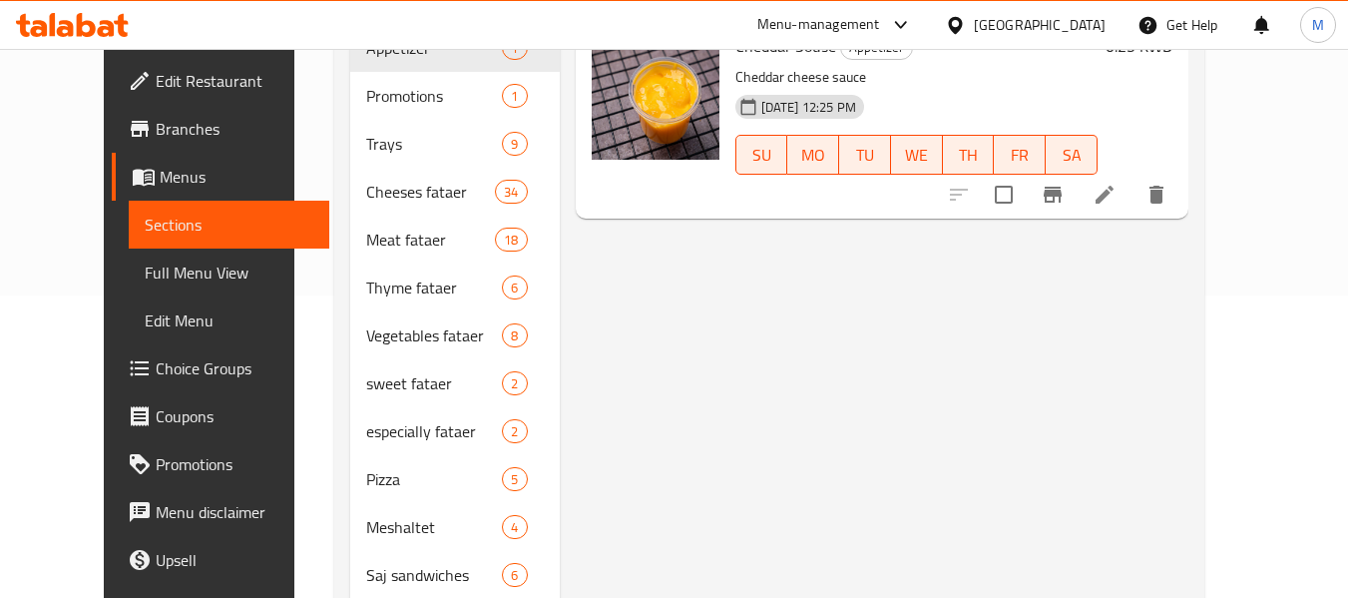
scroll to position [599, 0]
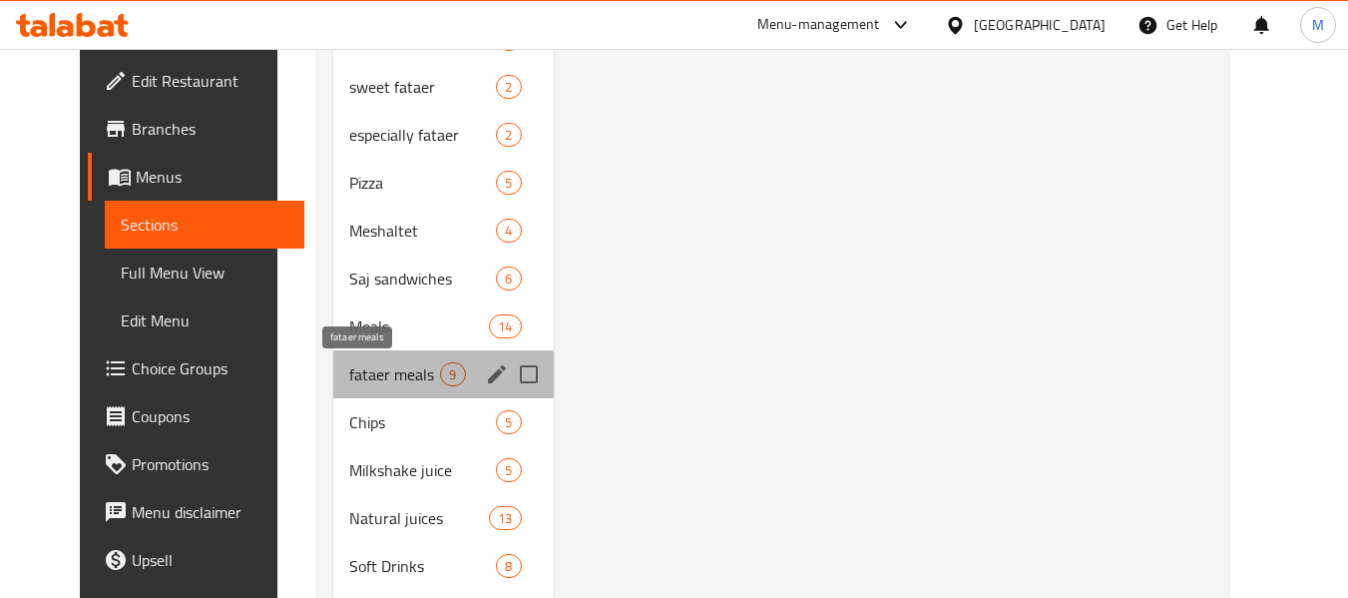
click at [393, 383] on span "fataer meals" at bounding box center [394, 374] width 91 height 24
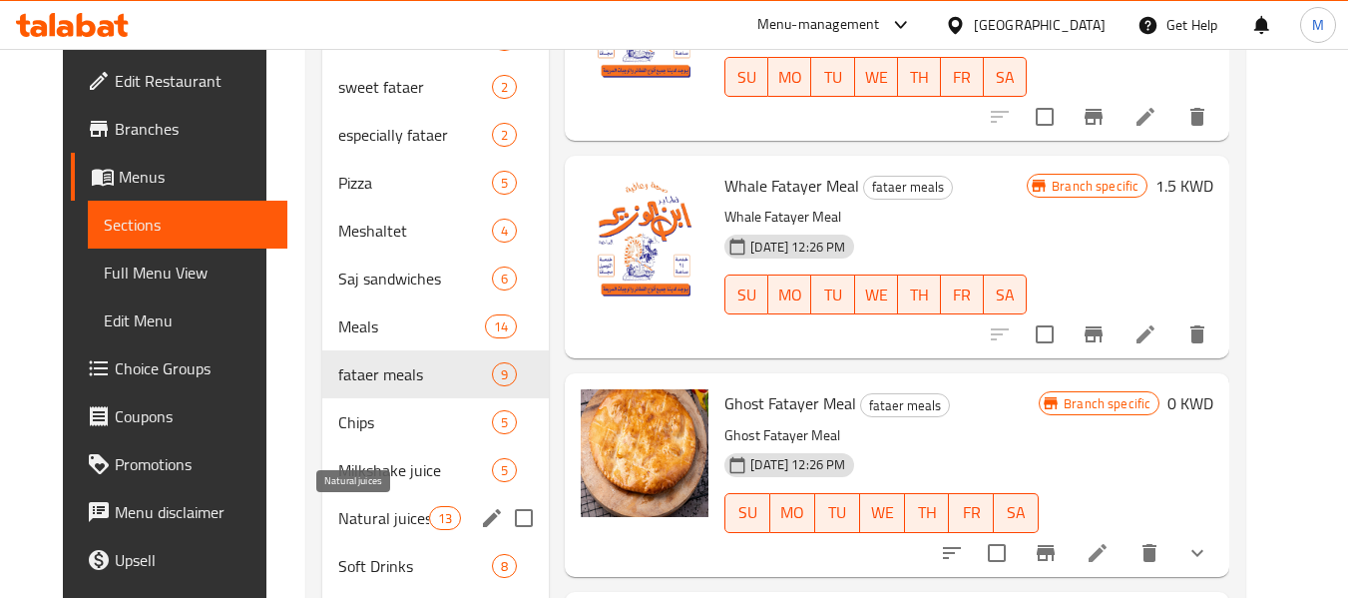
click at [369, 512] on span "Natural juices" at bounding box center [383, 518] width 91 height 24
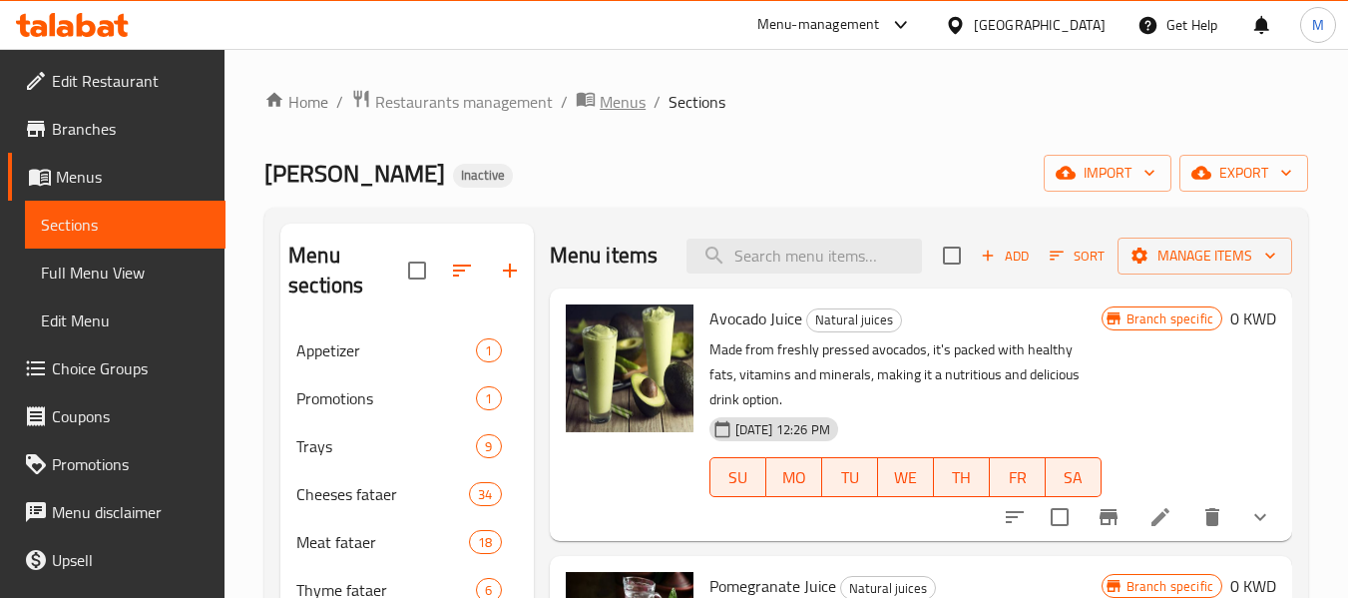
click at [608, 105] on span "Menus" at bounding box center [623, 102] width 46 height 24
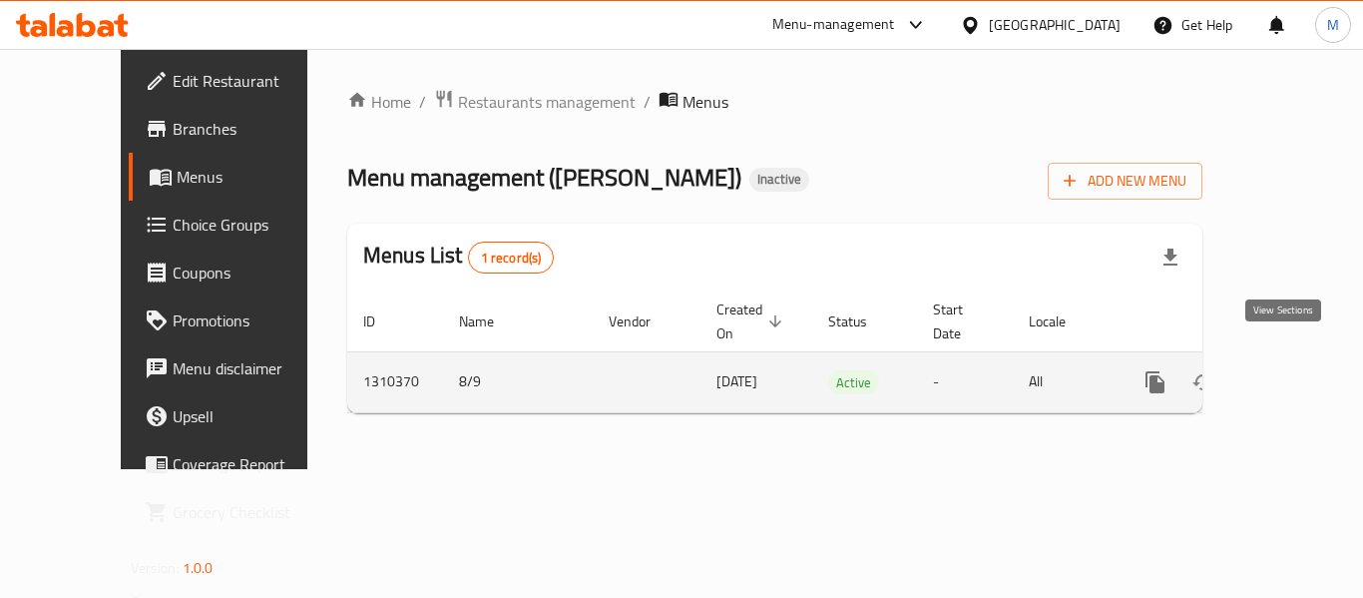
click at [1287, 370] on icon "enhanced table" at bounding box center [1299, 382] width 24 height 24
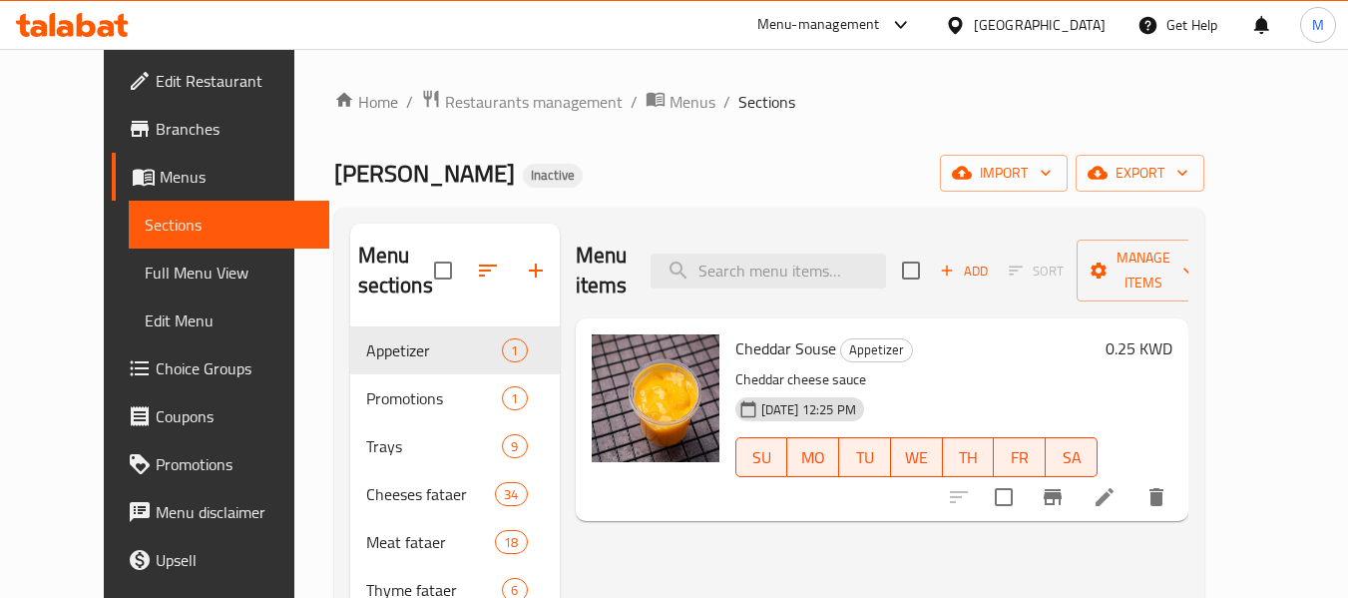
click at [145, 273] on span "Full Menu View" at bounding box center [229, 272] width 169 height 24
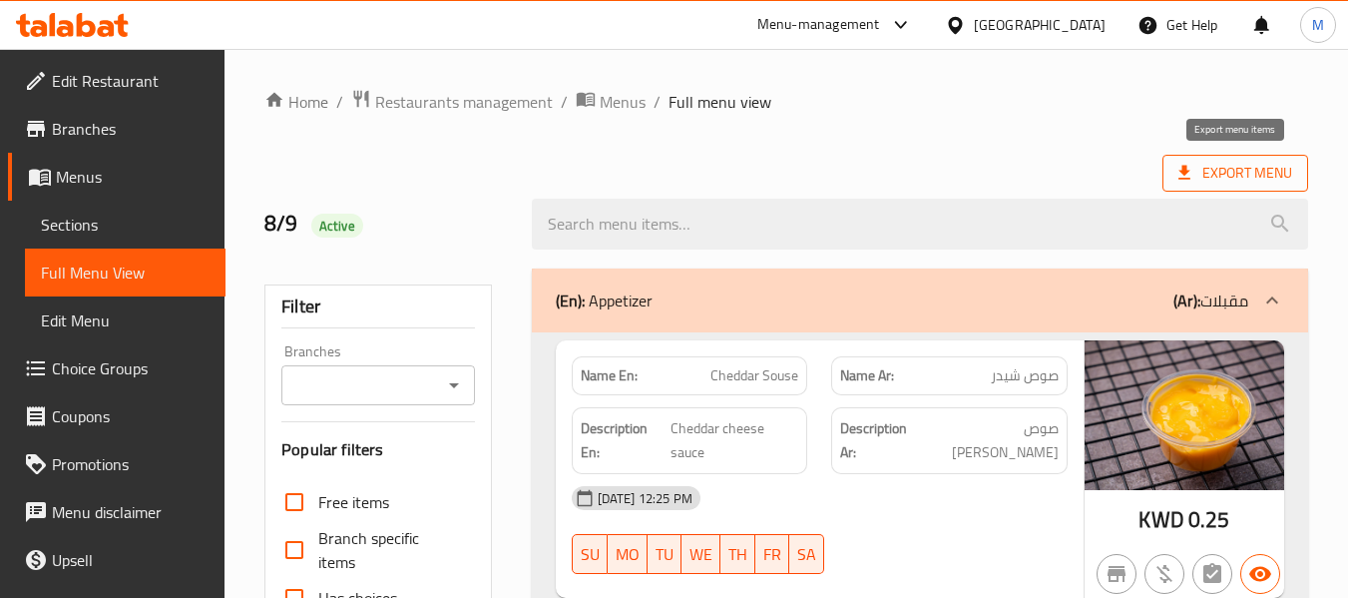
click at [1245, 176] on span "Export Menu" at bounding box center [1236, 173] width 114 height 25
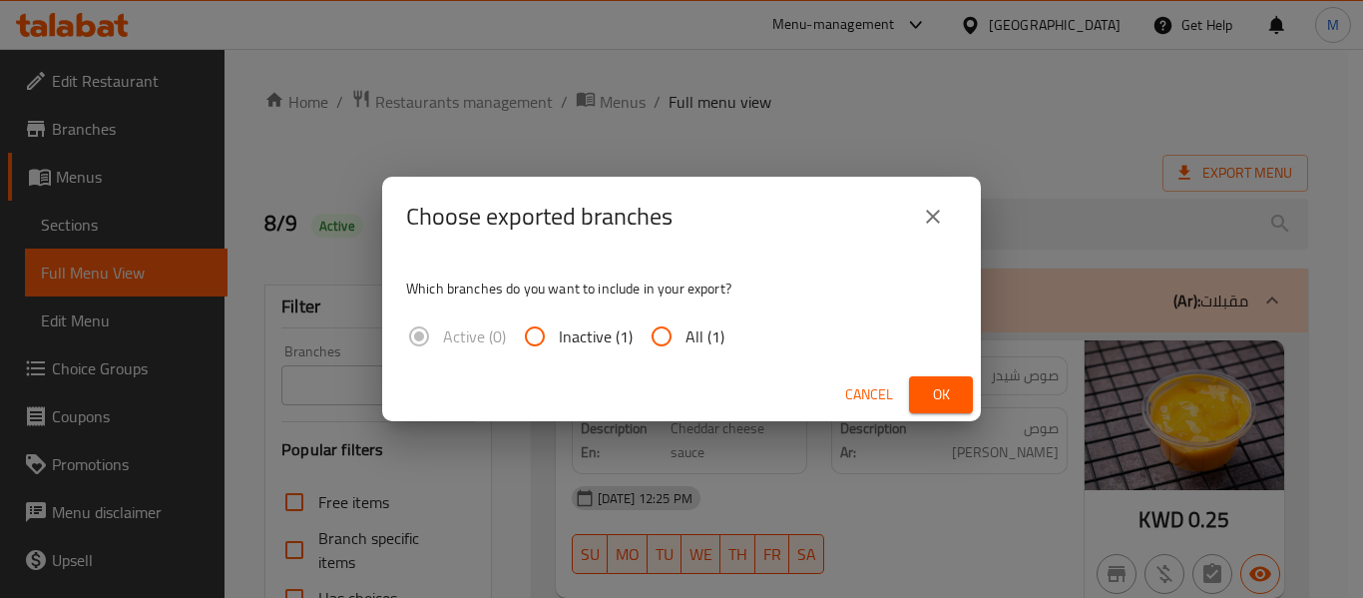
click at [700, 333] on span "All (1)" at bounding box center [705, 336] width 39 height 24
click at [686, 333] on input "All (1)" at bounding box center [662, 336] width 48 height 48
radio input "true"
click at [913, 358] on div "Which branches do you want to include in your export? Active (0) Inactive (1) A…" at bounding box center [681, 312] width 599 height 112
click at [932, 396] on span "Ok" at bounding box center [941, 394] width 32 height 25
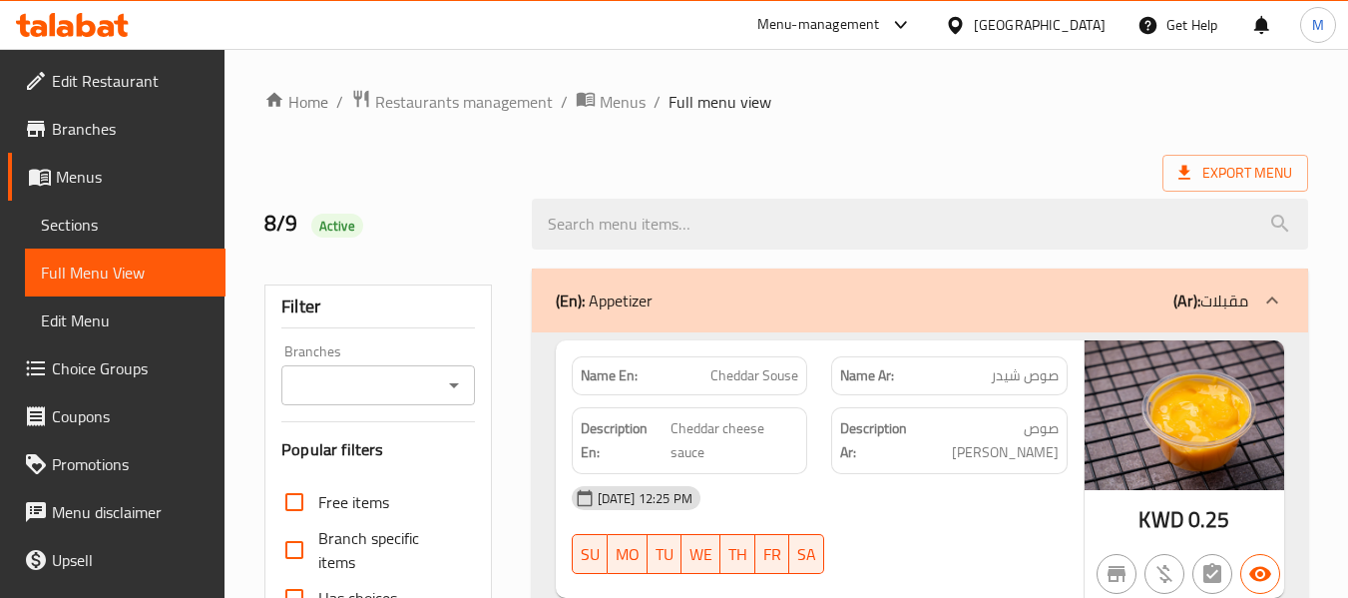
click at [603, 349] on div "Name En: Cheddar Souse" at bounding box center [690, 375] width 260 height 63
click at [612, 376] on strong "Name En:" at bounding box center [609, 375] width 57 height 21
click at [613, 376] on strong "Name En:" at bounding box center [609, 375] width 57 height 21
click at [614, 376] on strong "Name En:" at bounding box center [609, 375] width 57 height 21
copy strong "Name En:"
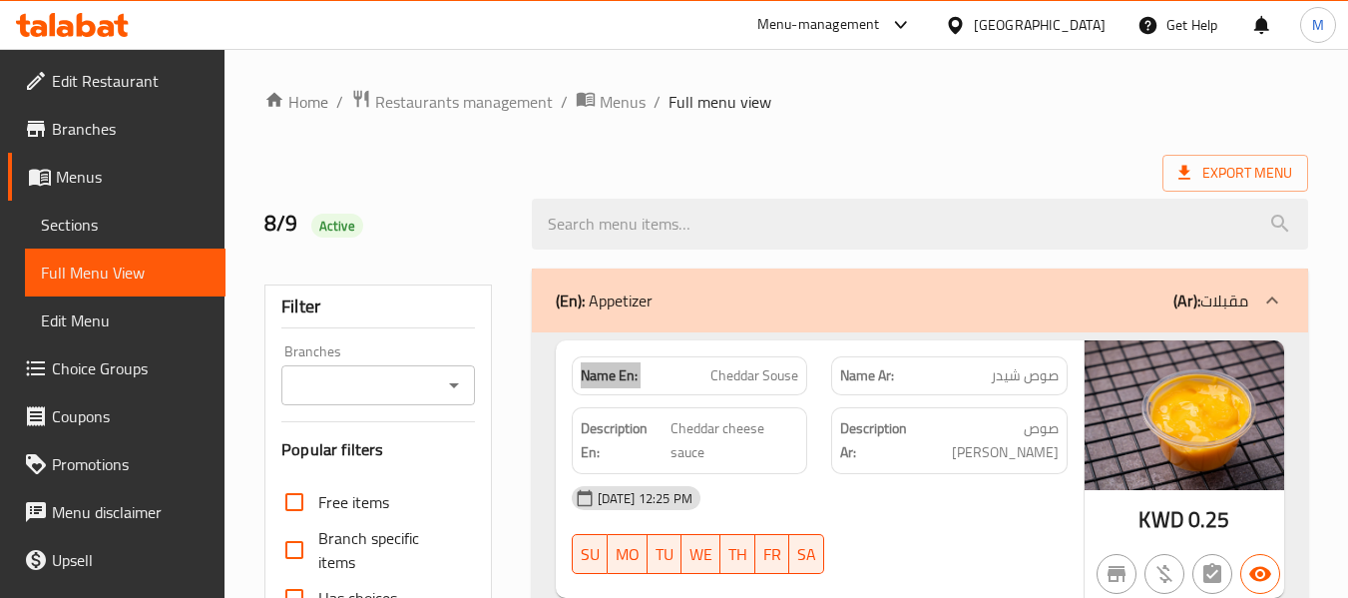
scroll to position [472, 0]
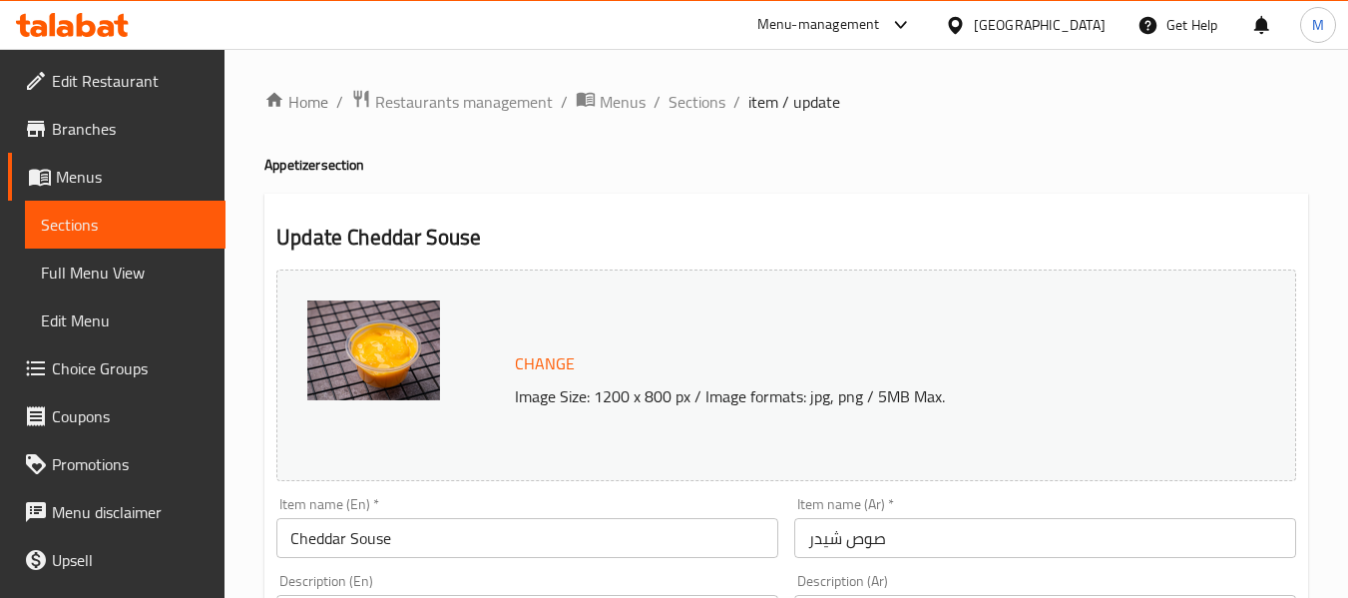
click at [115, 88] on span "Edit Restaurant" at bounding box center [131, 81] width 158 height 24
click at [708, 111] on span "Sections" at bounding box center [697, 102] width 57 height 24
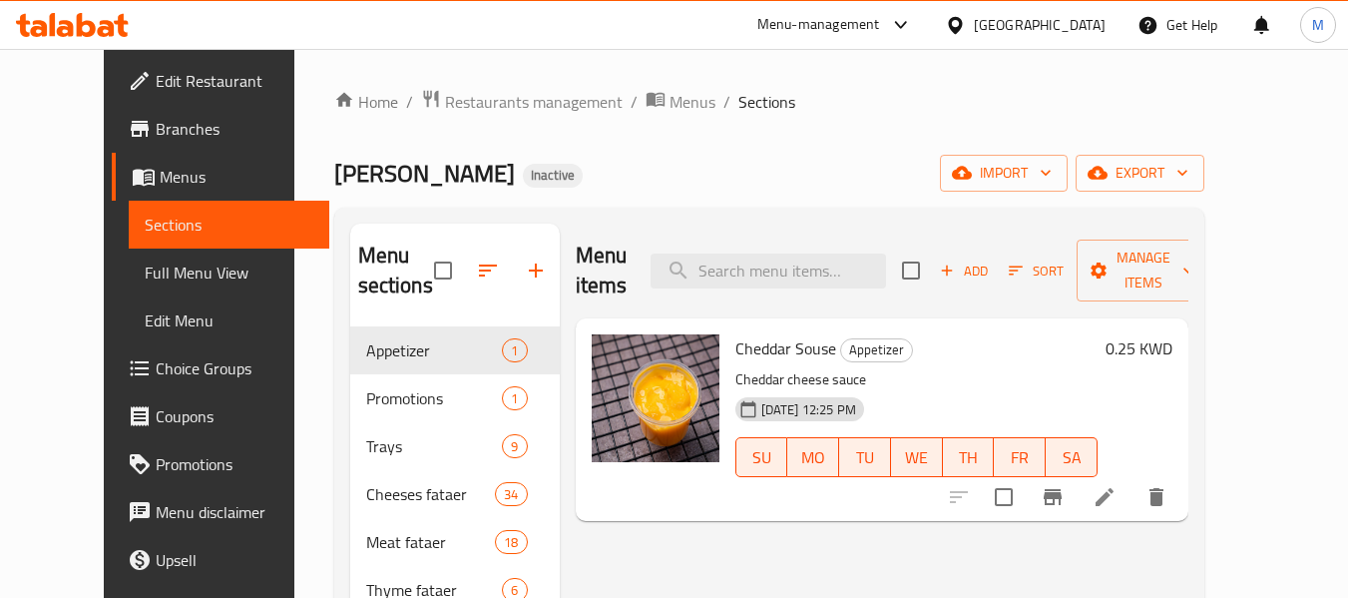
drag, startPoint x: 1193, startPoint y: 467, endPoint x: 964, endPoint y: 539, distance: 239.6
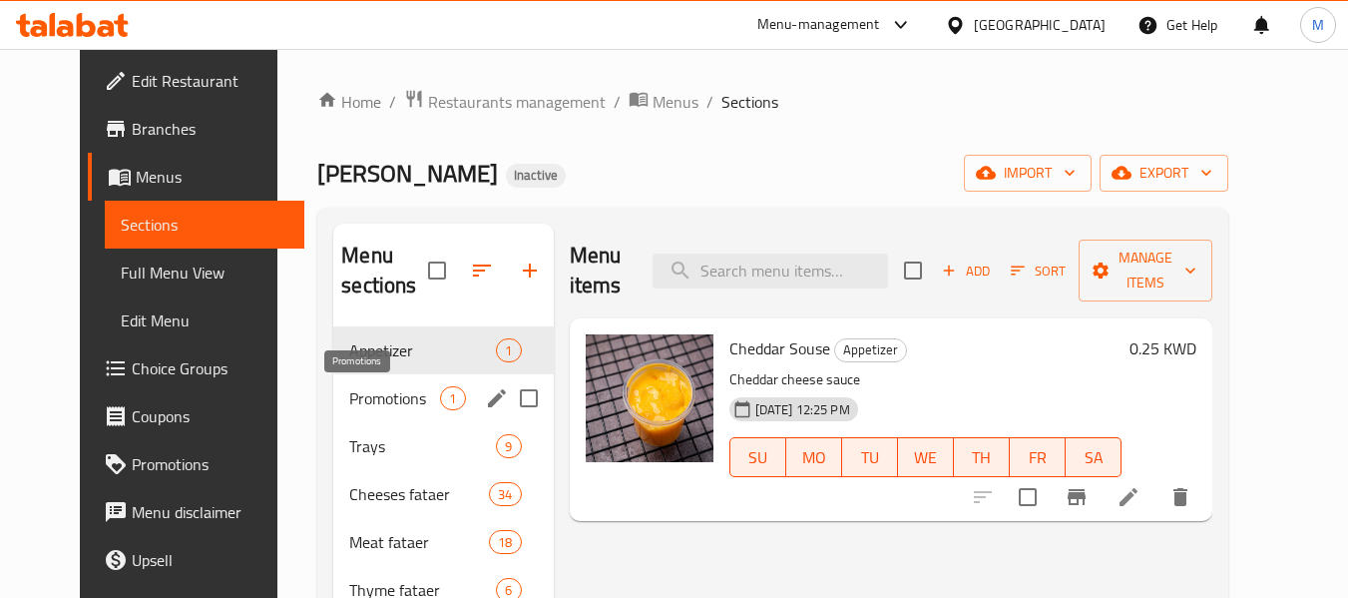
click at [349, 408] on span "Promotions" at bounding box center [394, 398] width 91 height 24
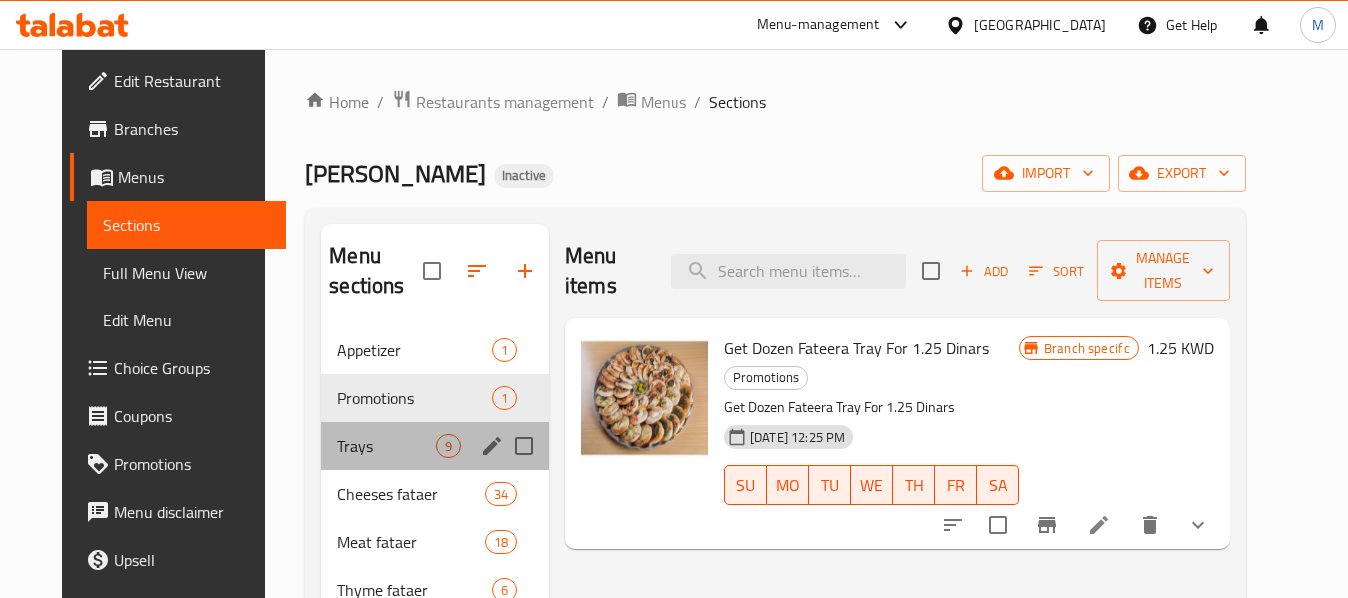
click at [348, 423] on div "Trays 9" at bounding box center [435, 446] width 228 height 48
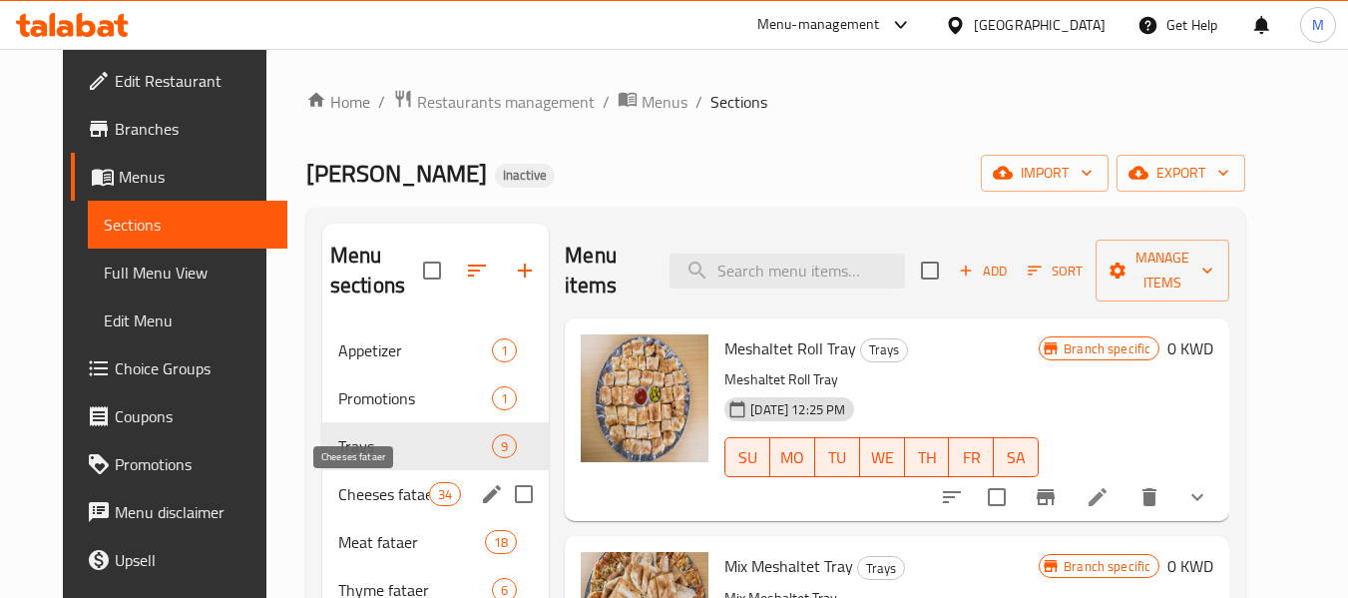
click at [374, 501] on span "Cheeses fataer" at bounding box center [383, 494] width 91 height 24
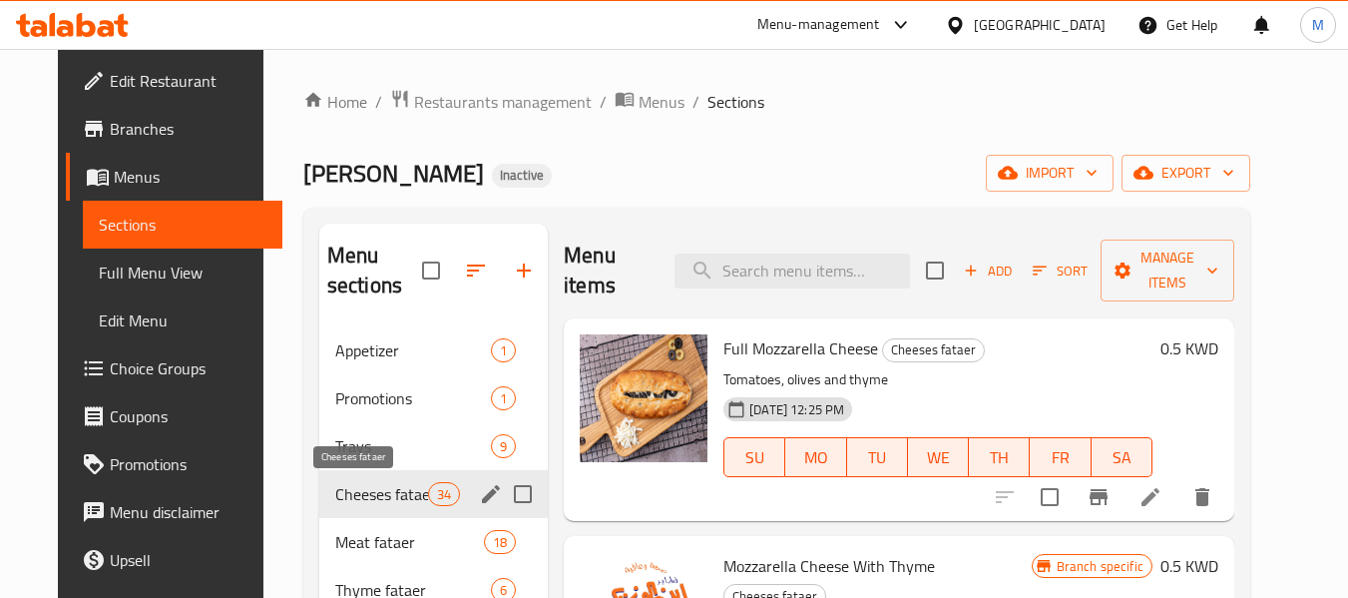
scroll to position [399, 0]
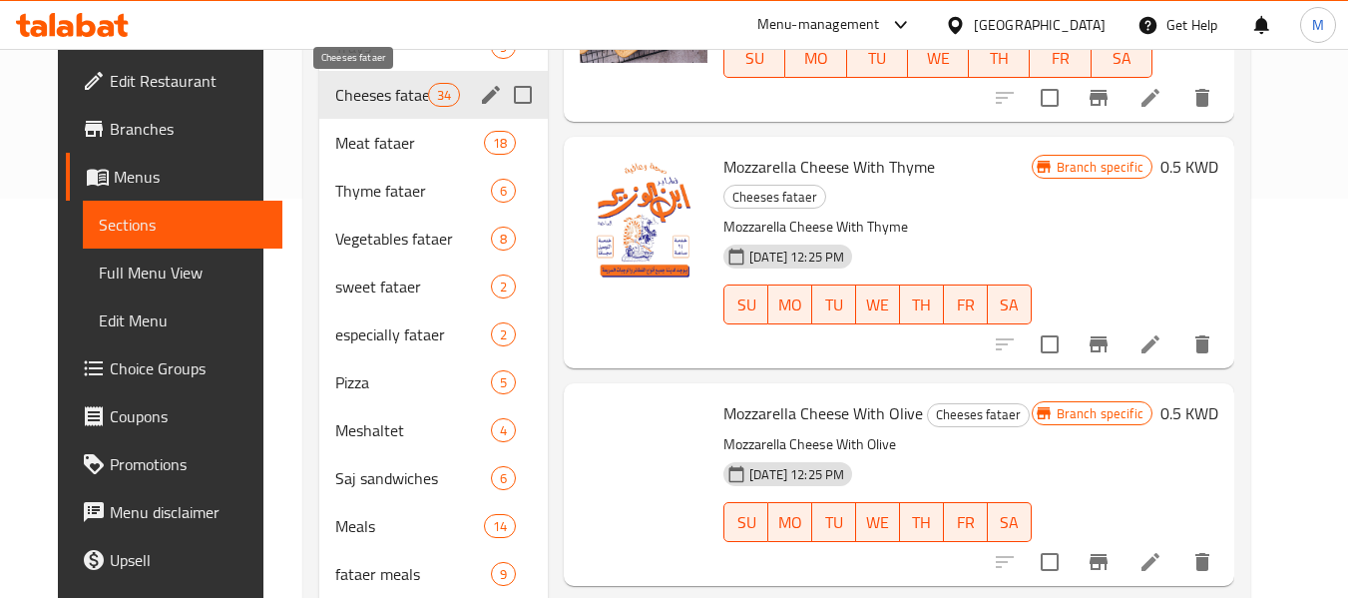
click at [383, 274] on span "sweet fataer" at bounding box center [413, 286] width 156 height 24
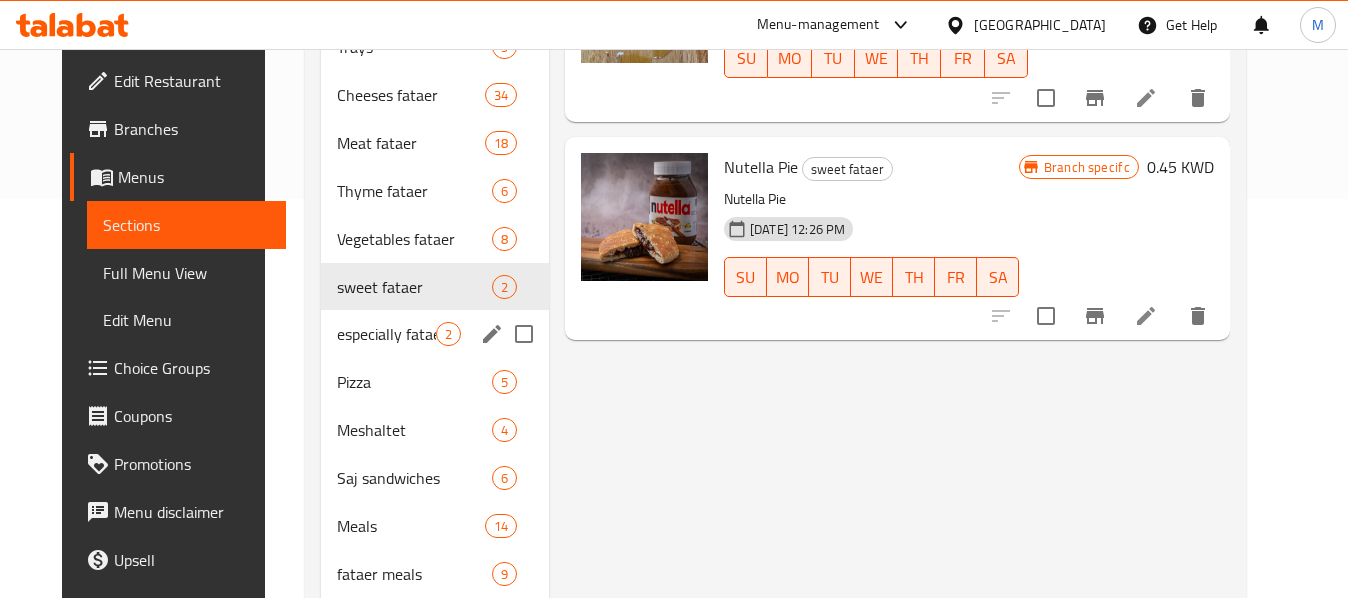
click at [375, 322] on span "especially fataer" at bounding box center [386, 334] width 99 height 24
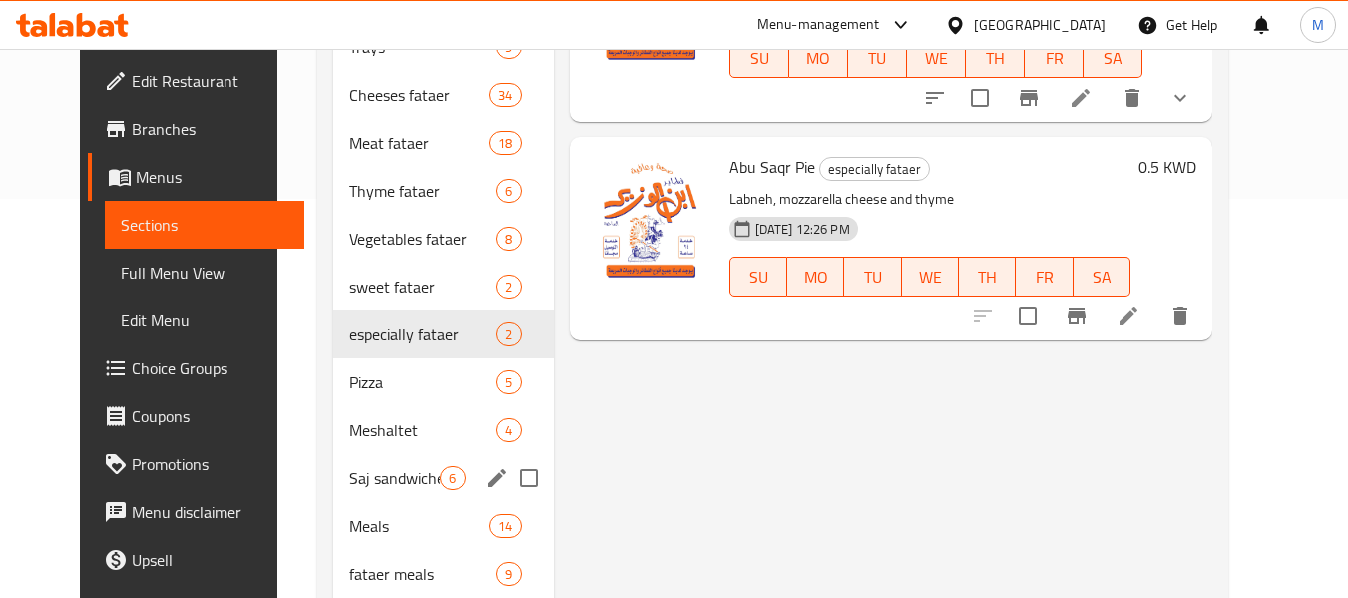
click at [356, 472] on span "Saj sandwiches" at bounding box center [394, 478] width 91 height 24
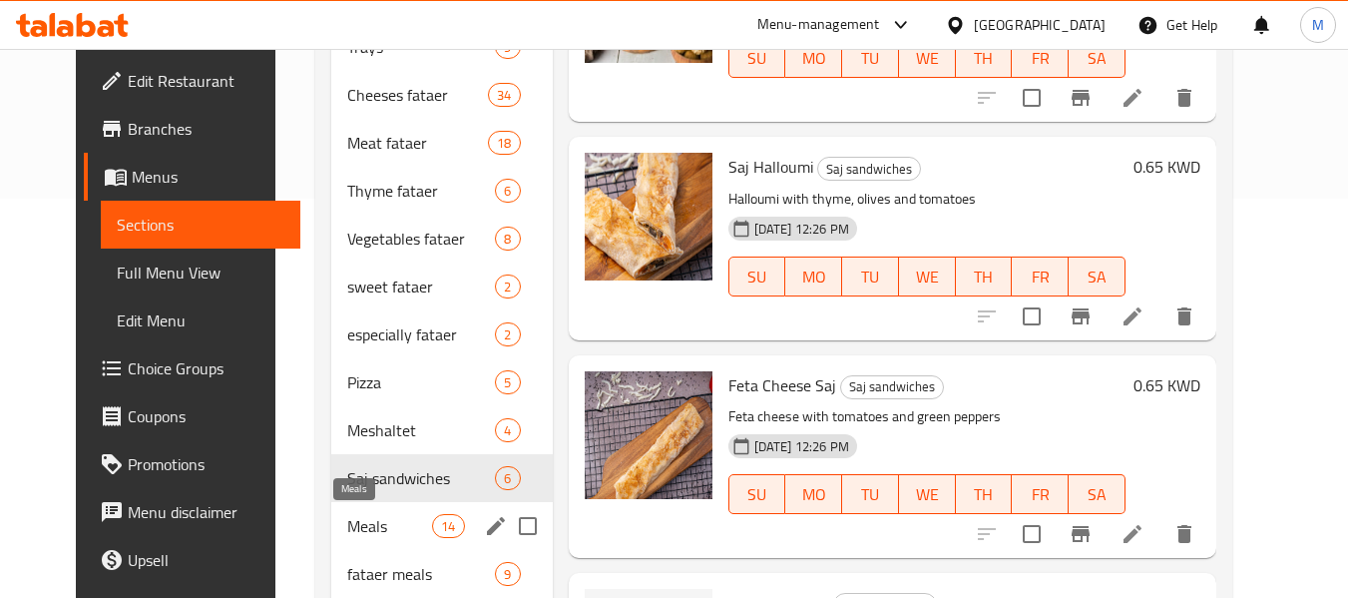
click at [357, 527] on span "Meals" at bounding box center [389, 526] width 85 height 24
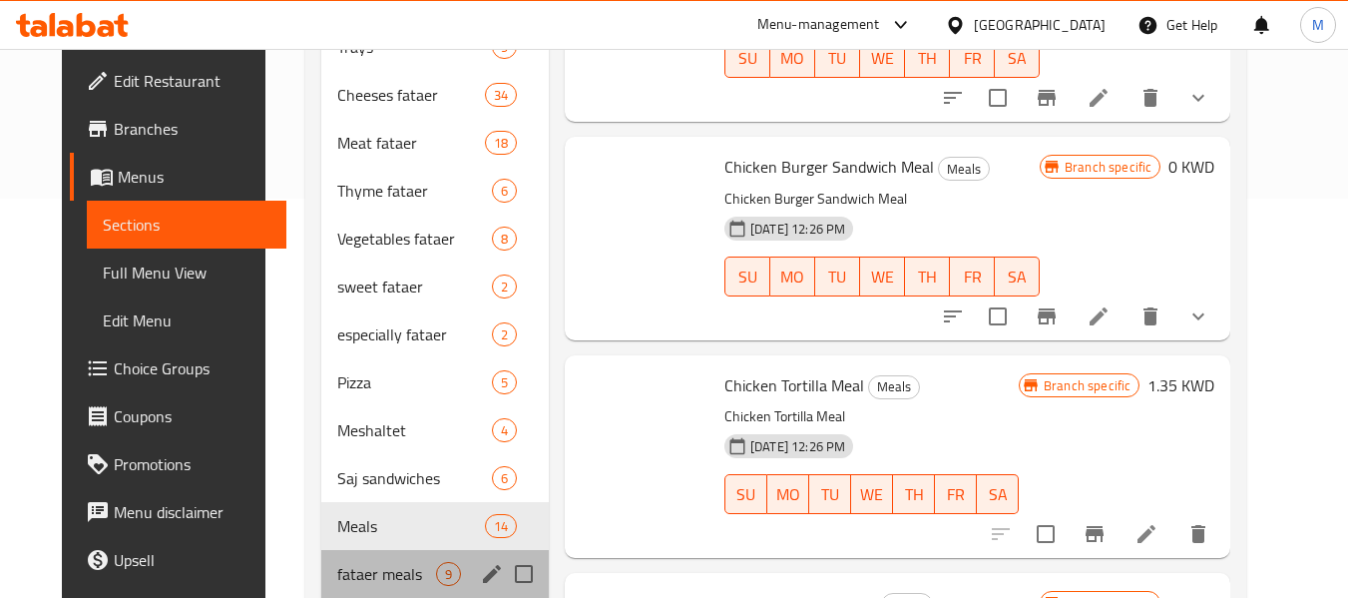
drag, startPoint x: 367, startPoint y: 573, endPoint x: 348, endPoint y: 491, distance: 84.0
click at [368, 573] on span "fataer meals" at bounding box center [386, 574] width 99 height 24
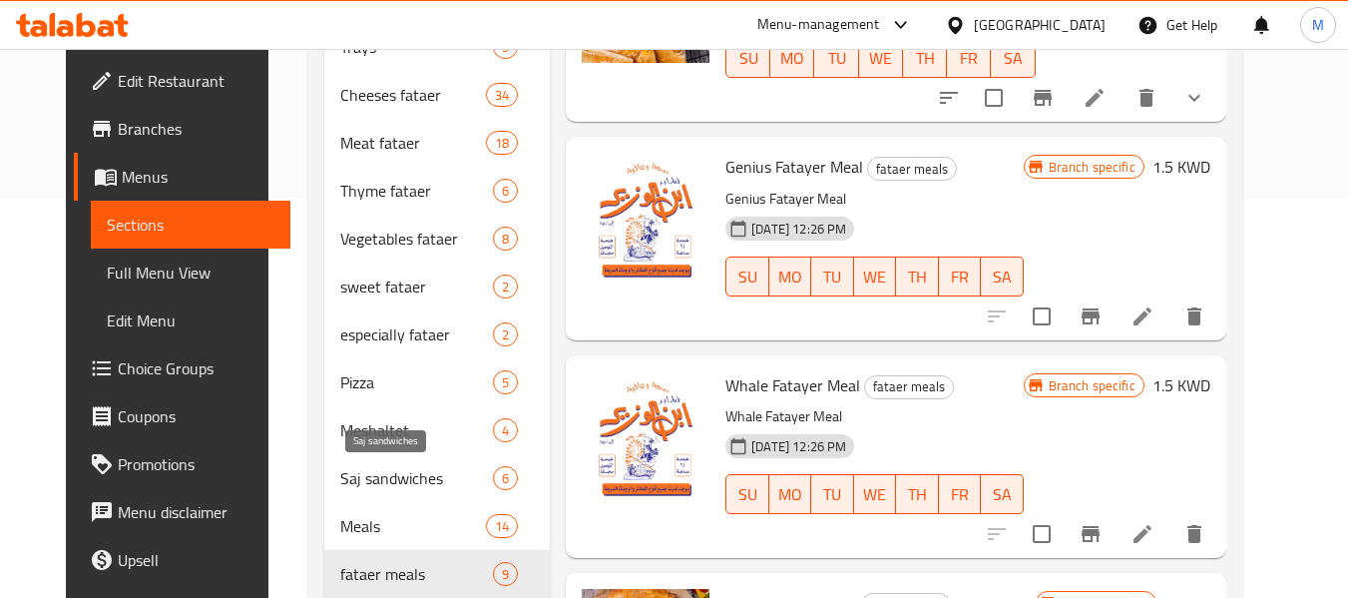
scroll to position [703, 0]
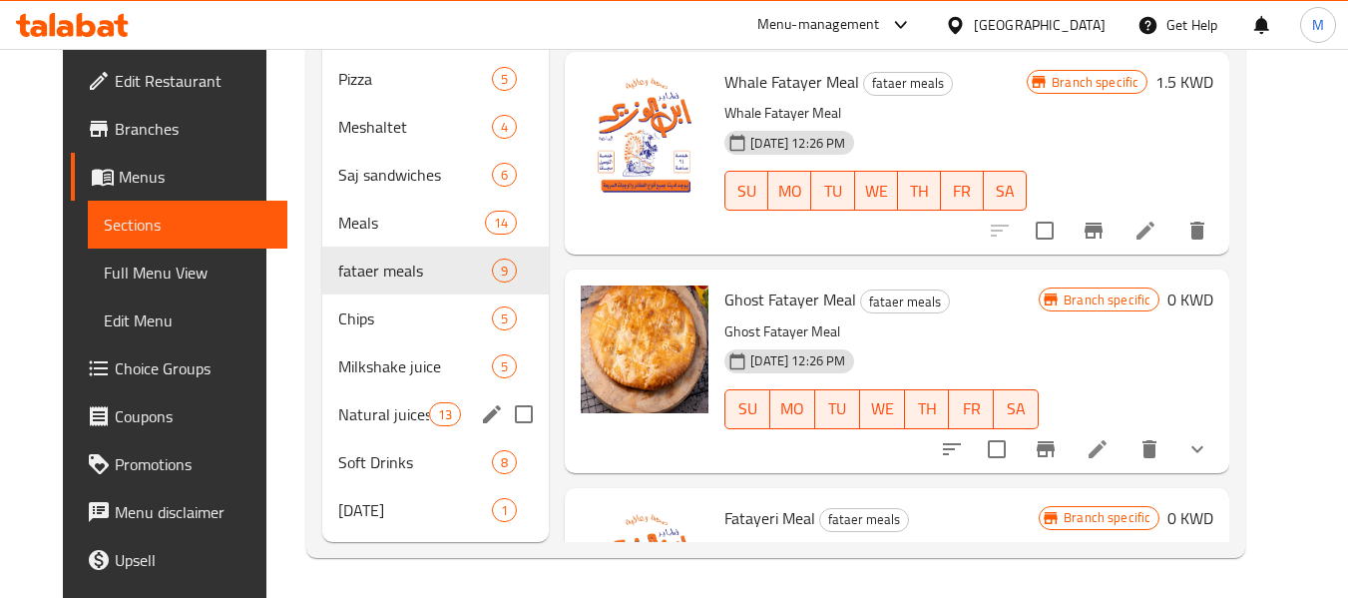
click at [342, 431] on div "Natural juices 13" at bounding box center [435, 414] width 227 height 48
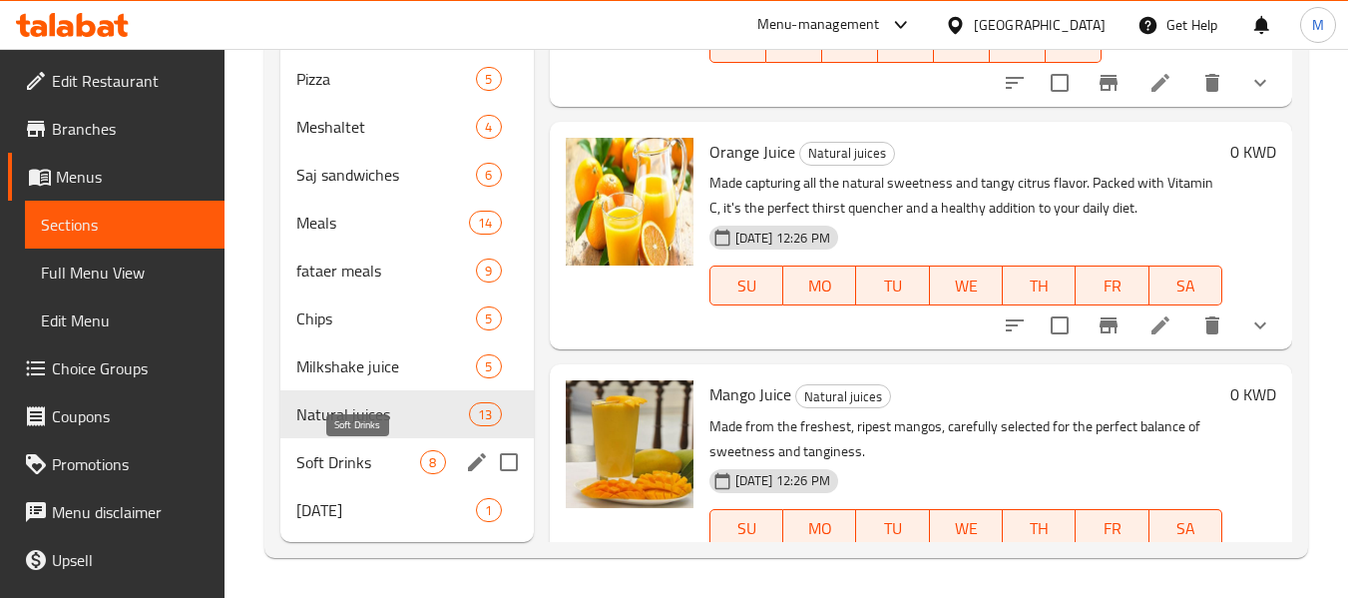
click at [354, 466] on span "Soft Drinks" at bounding box center [358, 462] width 124 height 24
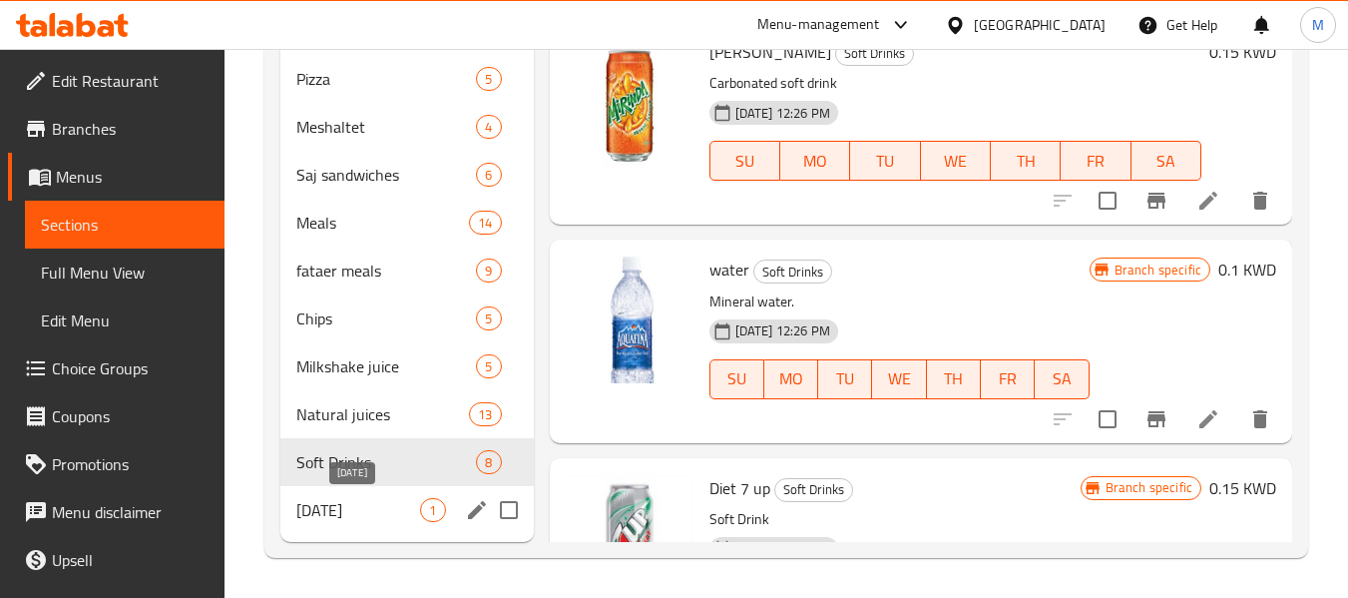
click at [345, 515] on span "[DATE]" at bounding box center [358, 510] width 124 height 24
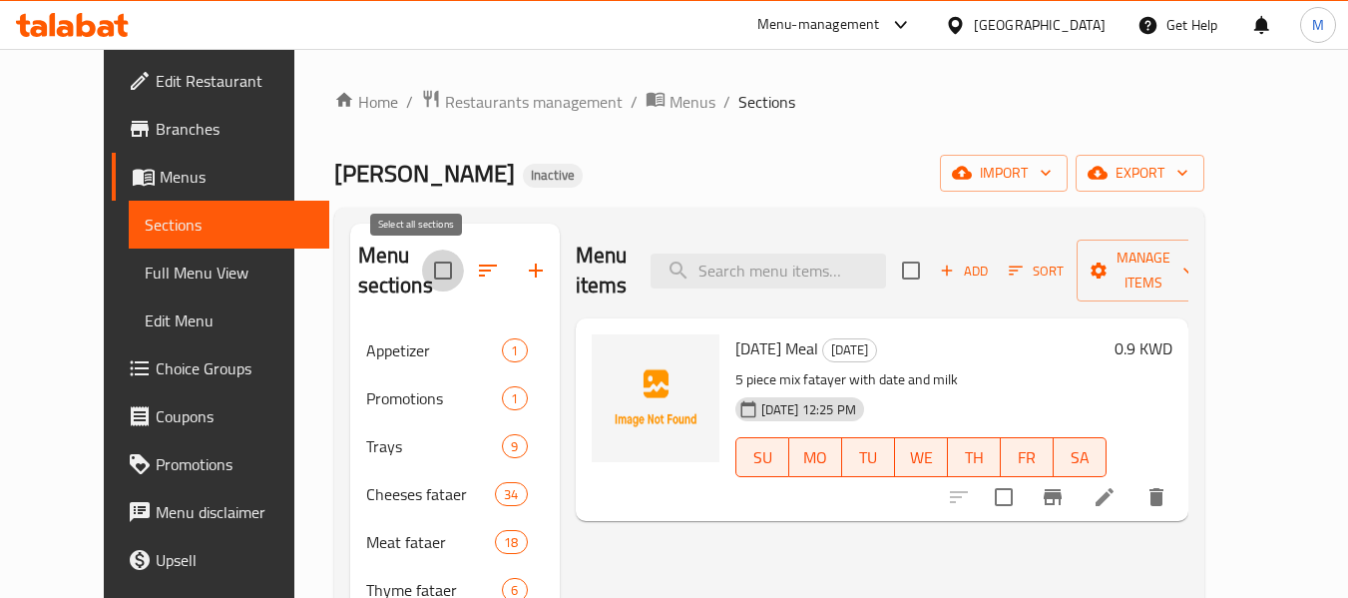
click at [422, 271] on input "checkbox" at bounding box center [443, 270] width 42 height 42
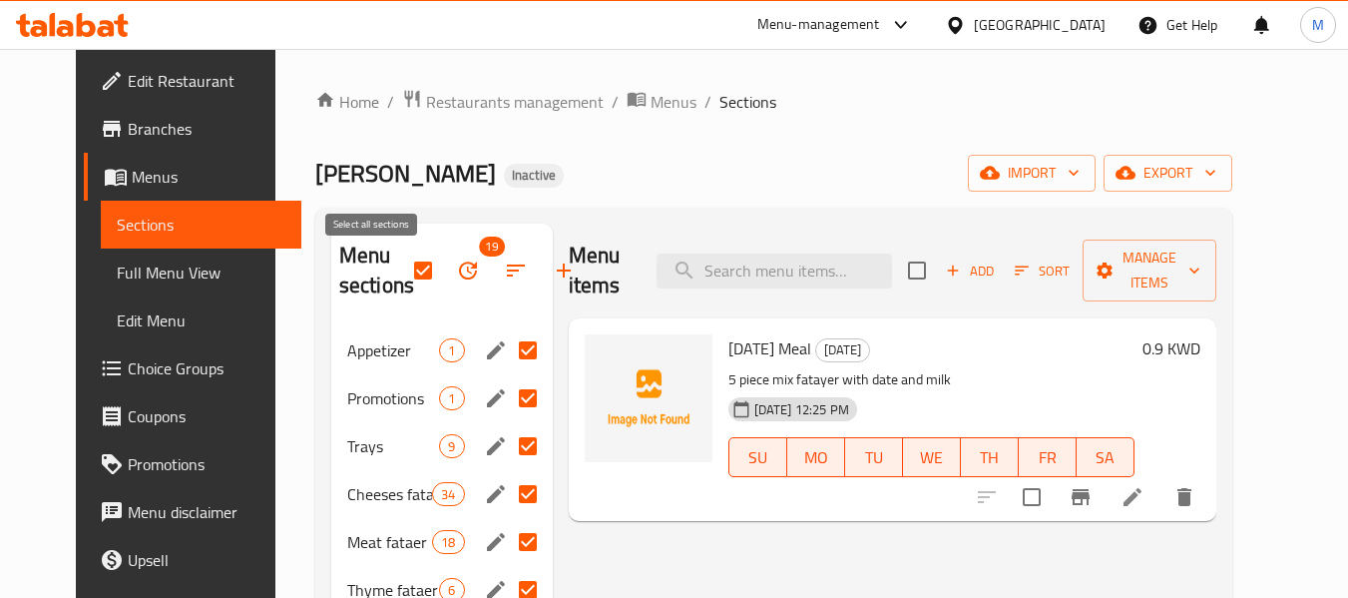
click at [402, 261] on input "checkbox" at bounding box center [423, 270] width 42 height 42
checkbox input "false"
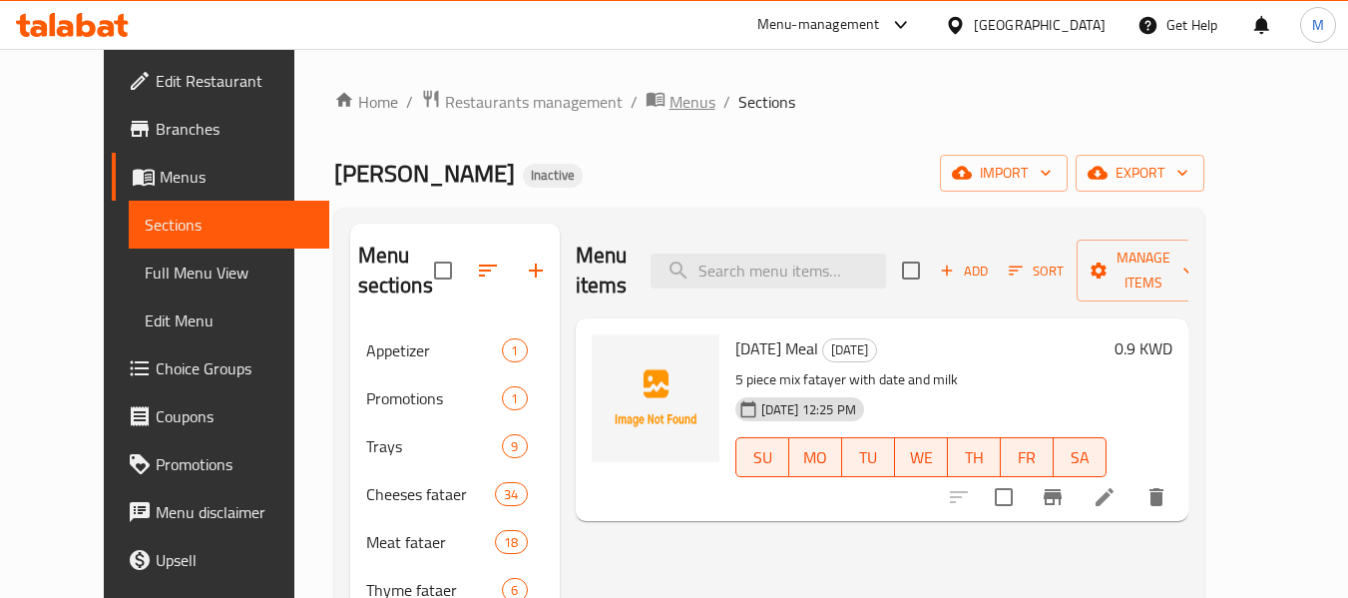
click at [670, 106] on span "Menus" at bounding box center [693, 102] width 46 height 24
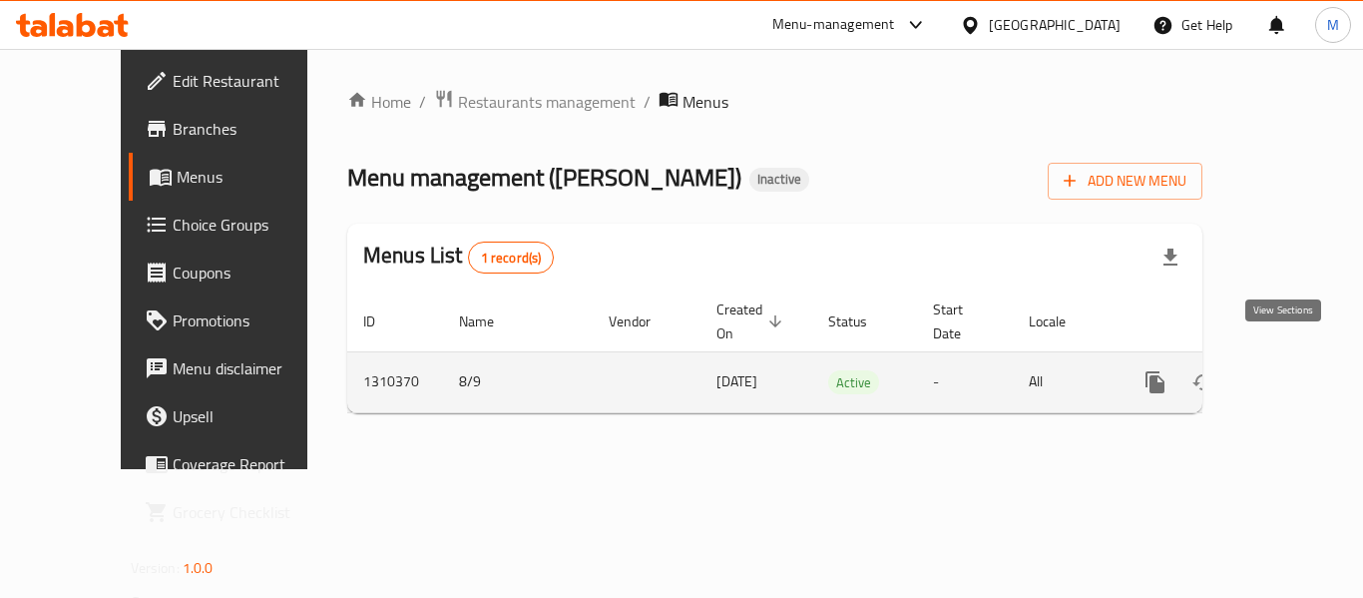
click at [1287, 370] on icon "enhanced table" at bounding box center [1299, 382] width 24 height 24
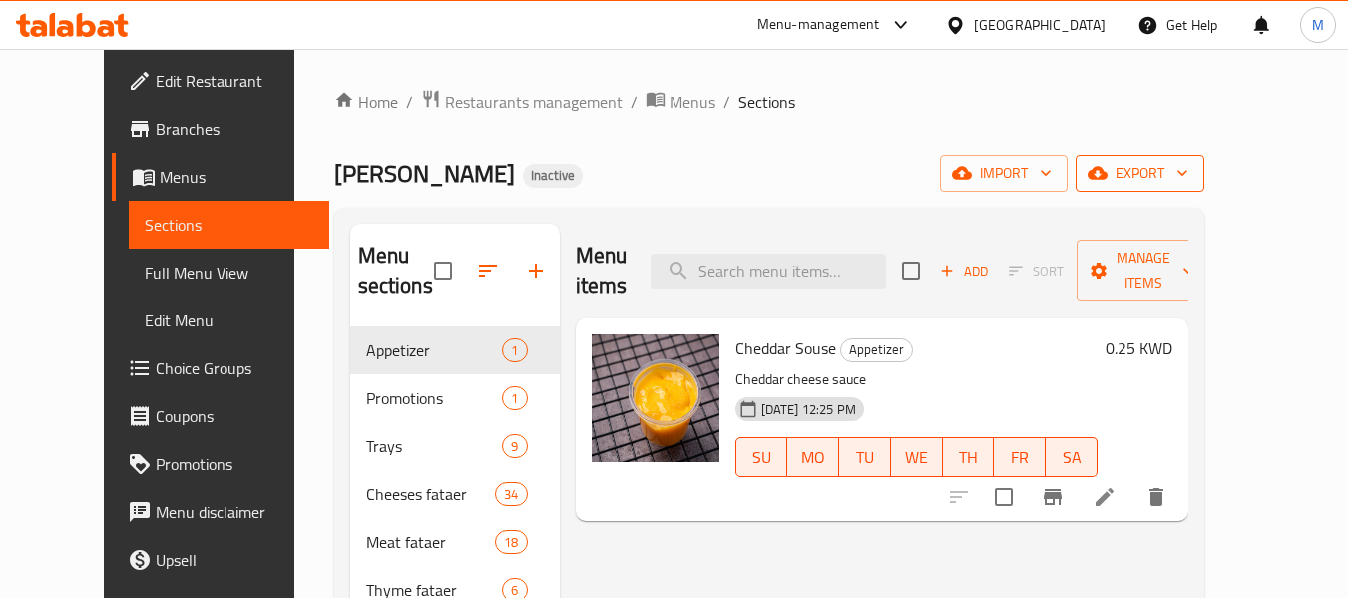
click at [1193, 177] on icon "button" at bounding box center [1183, 173] width 20 height 20
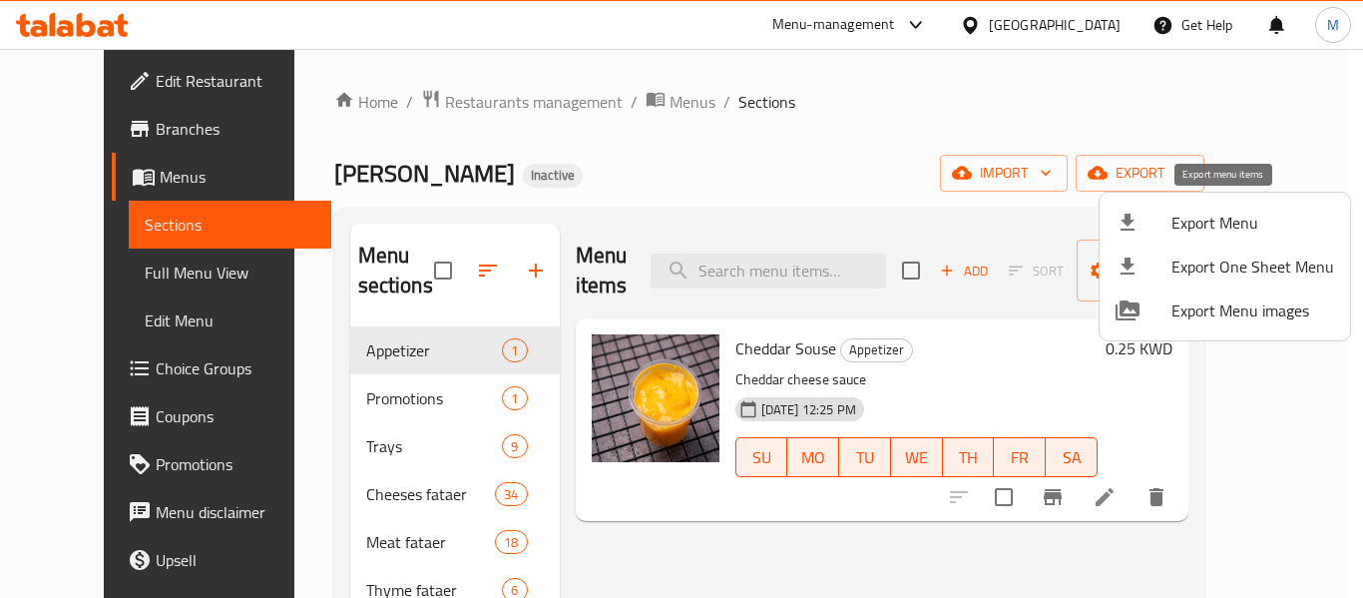
click at [1208, 219] on span "Export Menu" at bounding box center [1253, 223] width 163 height 24
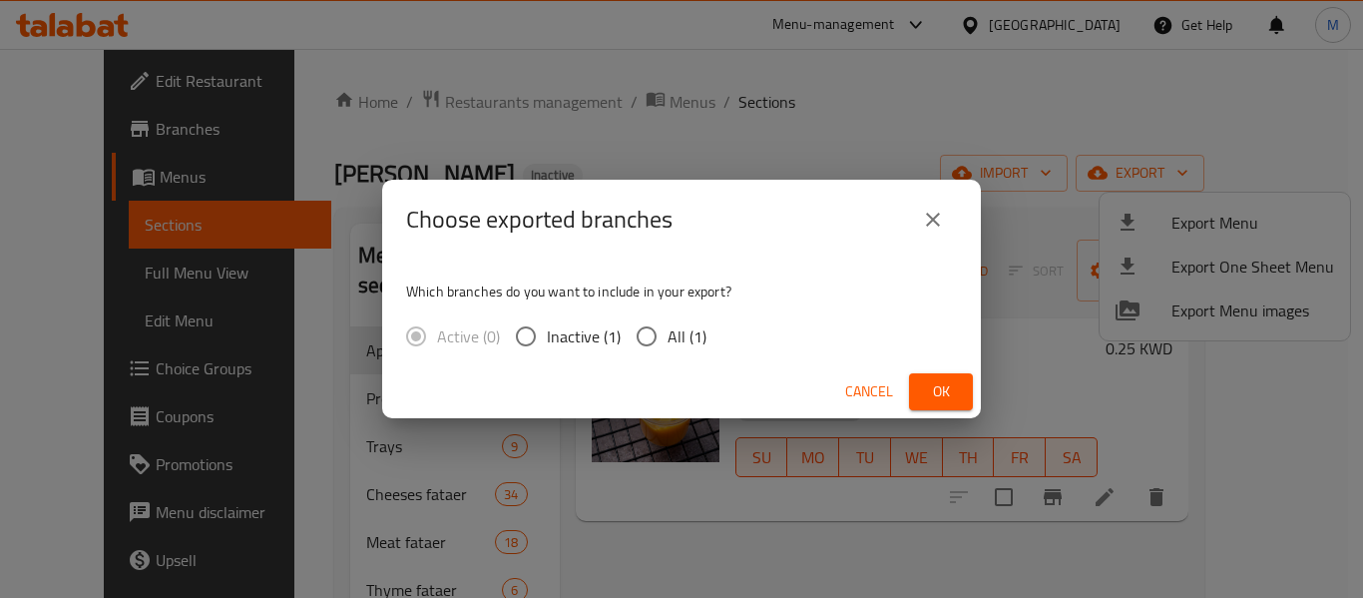
click at [647, 341] on input "All (1)" at bounding box center [647, 336] width 42 height 42
radio input "true"
click at [943, 393] on span "Ok" at bounding box center [941, 391] width 32 height 25
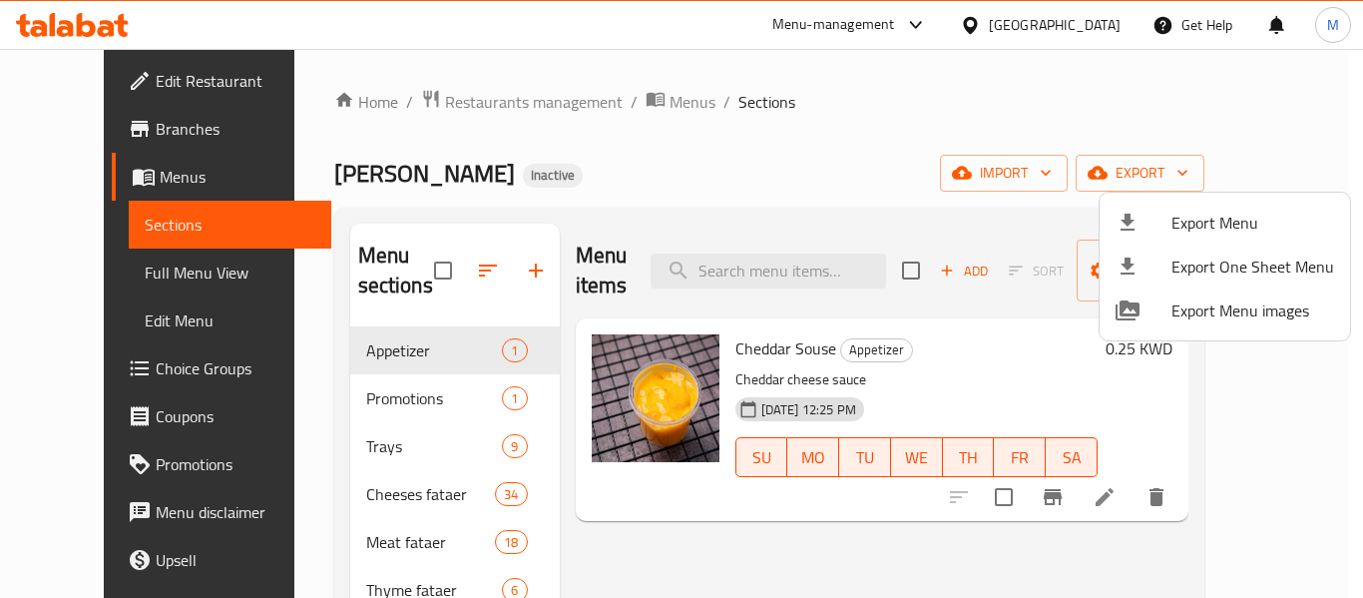
click at [1094, 15] on div at bounding box center [681, 299] width 1363 height 598
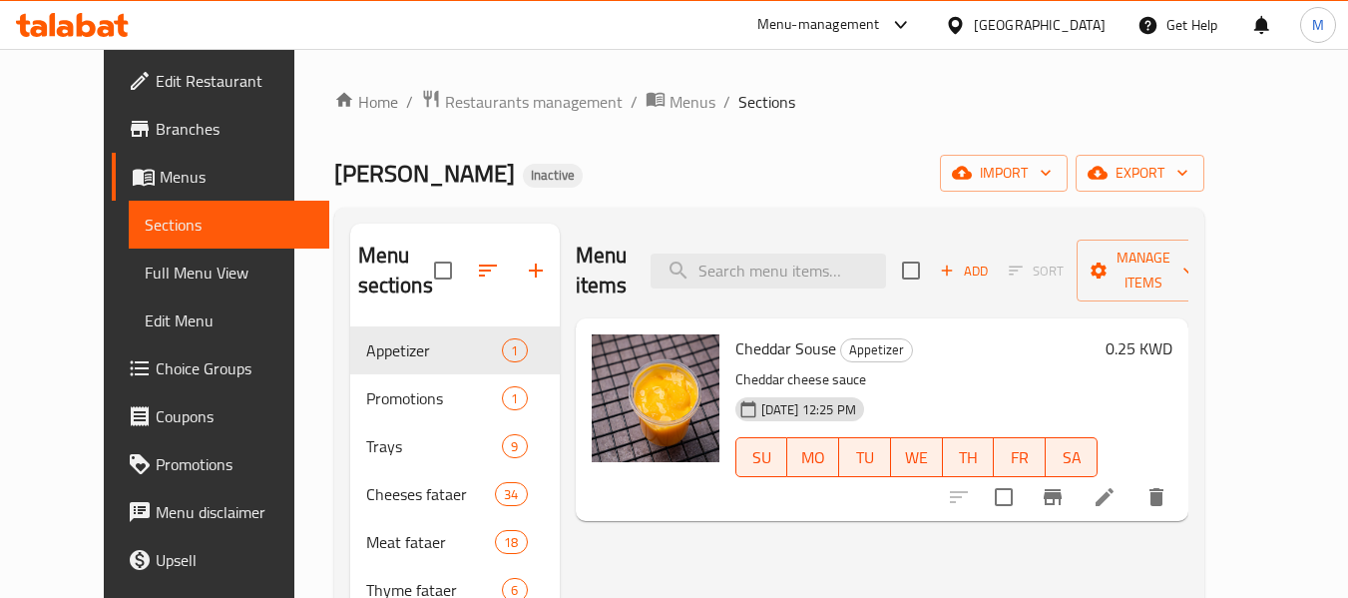
click at [1093, 19] on div "[GEOGRAPHIC_DATA]" at bounding box center [1040, 25] width 132 height 22
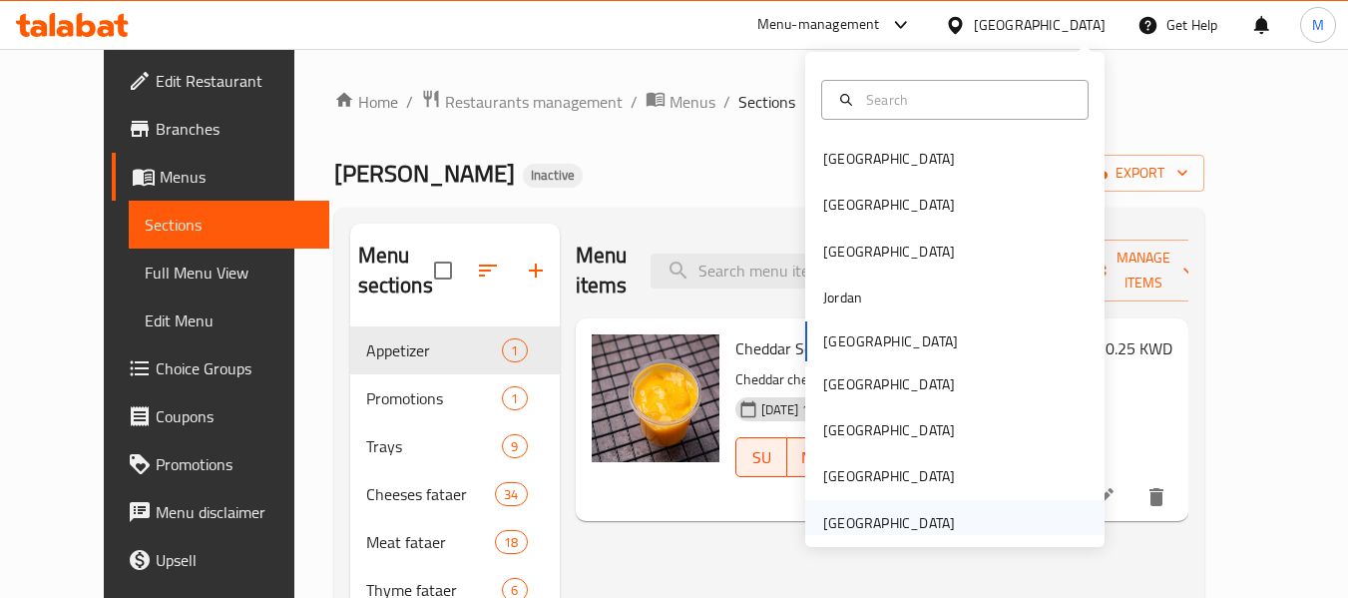
click at [899, 525] on div "[GEOGRAPHIC_DATA]" at bounding box center [889, 523] width 132 height 22
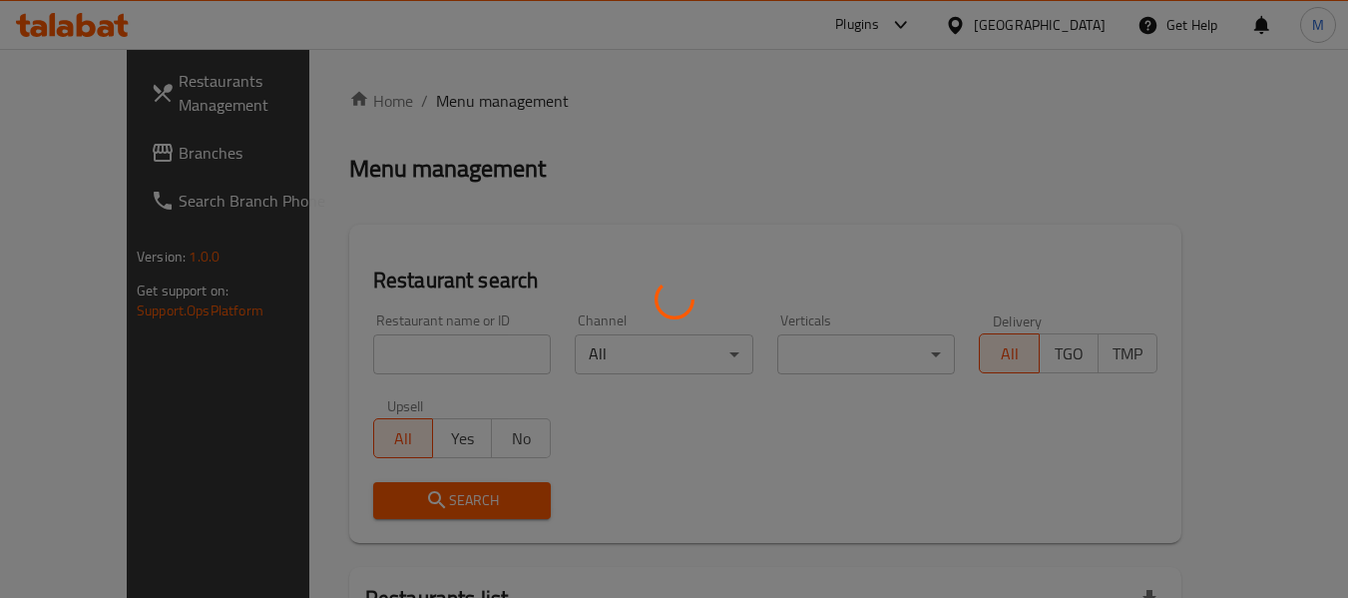
click at [443, 361] on div at bounding box center [674, 299] width 1348 height 598
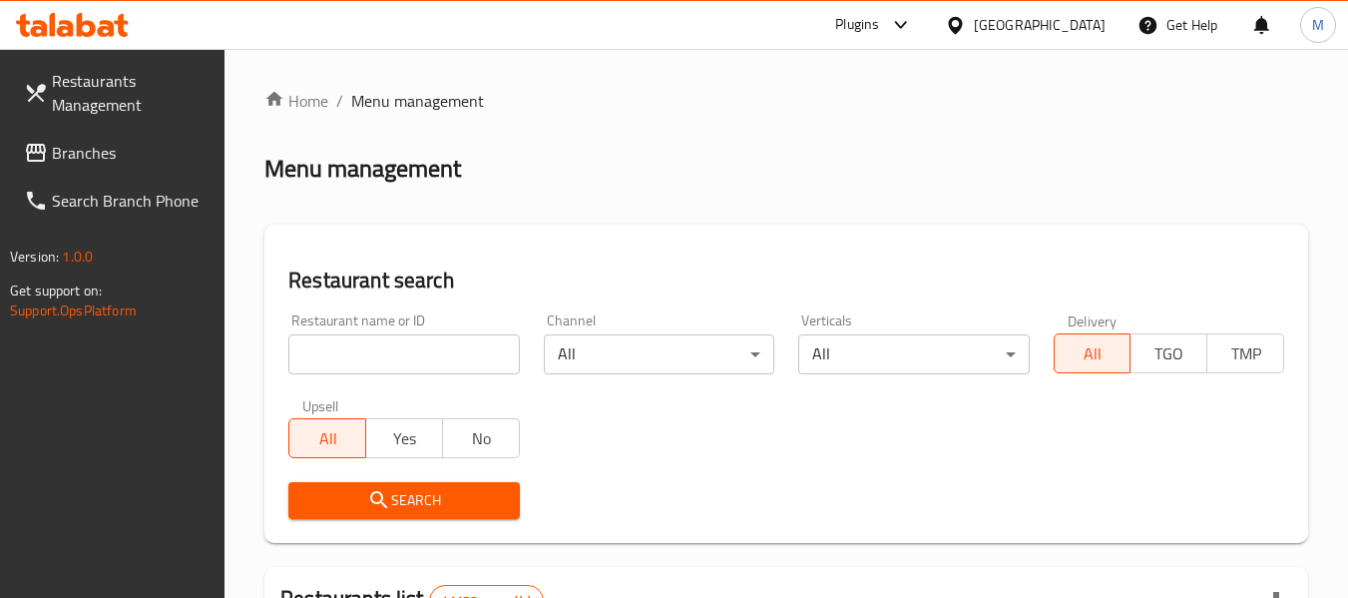
click at [403, 349] on div at bounding box center [674, 299] width 1348 height 598
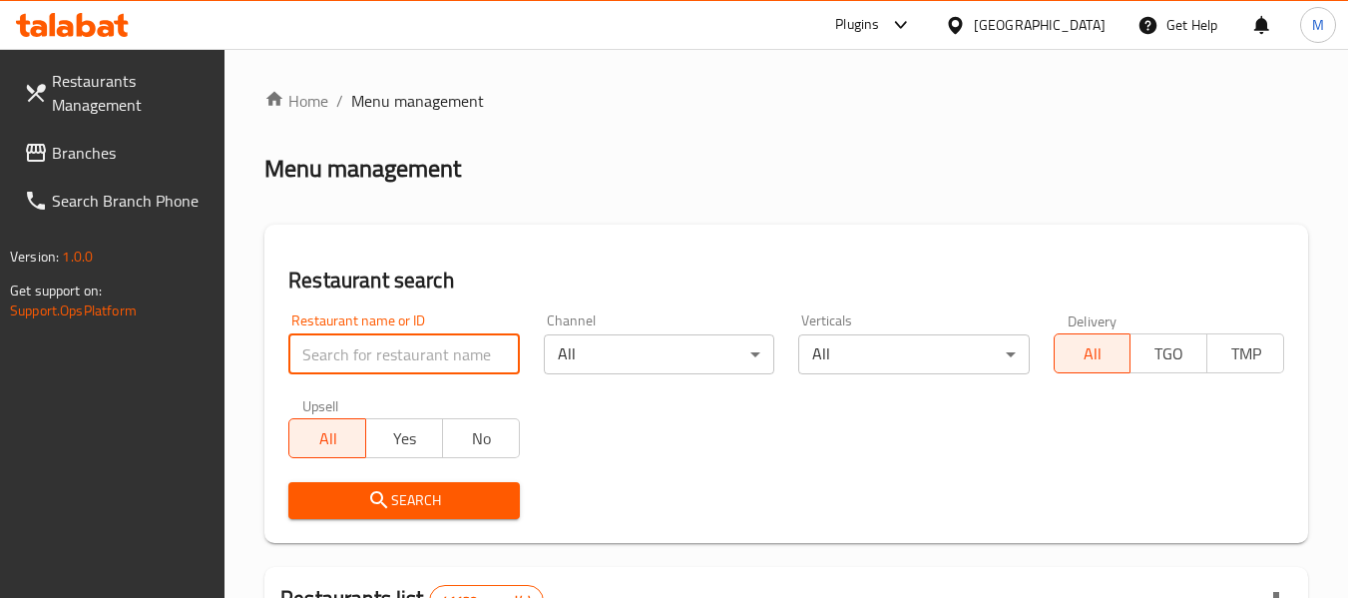
click at [401, 347] on input "search" at bounding box center [403, 354] width 231 height 40
paste input "4MRU63"
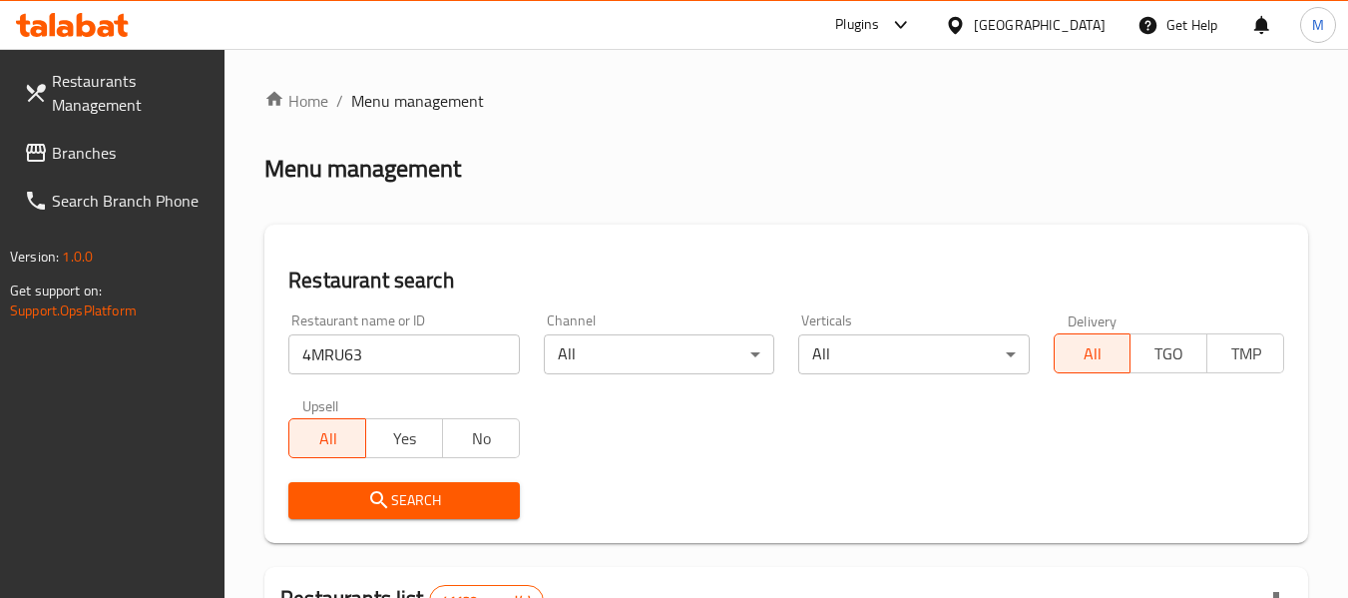
click at [380, 358] on input "4MRU63" at bounding box center [403, 354] width 231 height 40
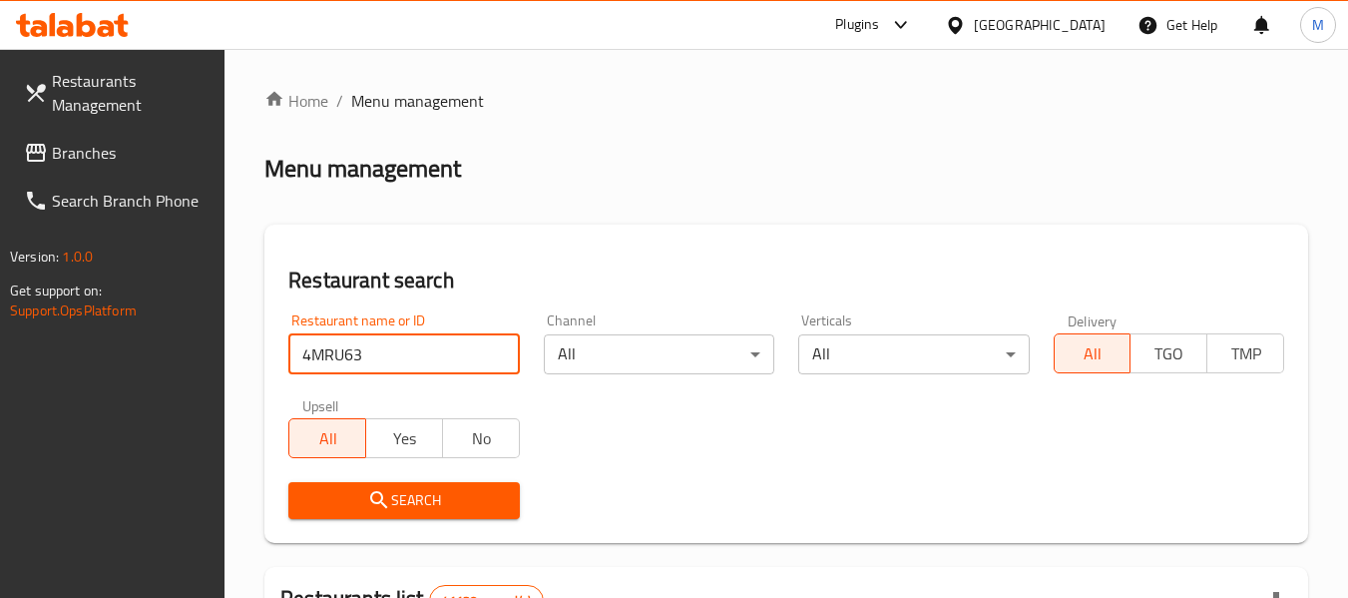
click at [380, 358] on input "4MRU63" at bounding box center [403, 354] width 231 height 40
click at [380, 359] on input "4MRU63" at bounding box center [403, 354] width 231 height 40
paste input "77667"
type input "776673"
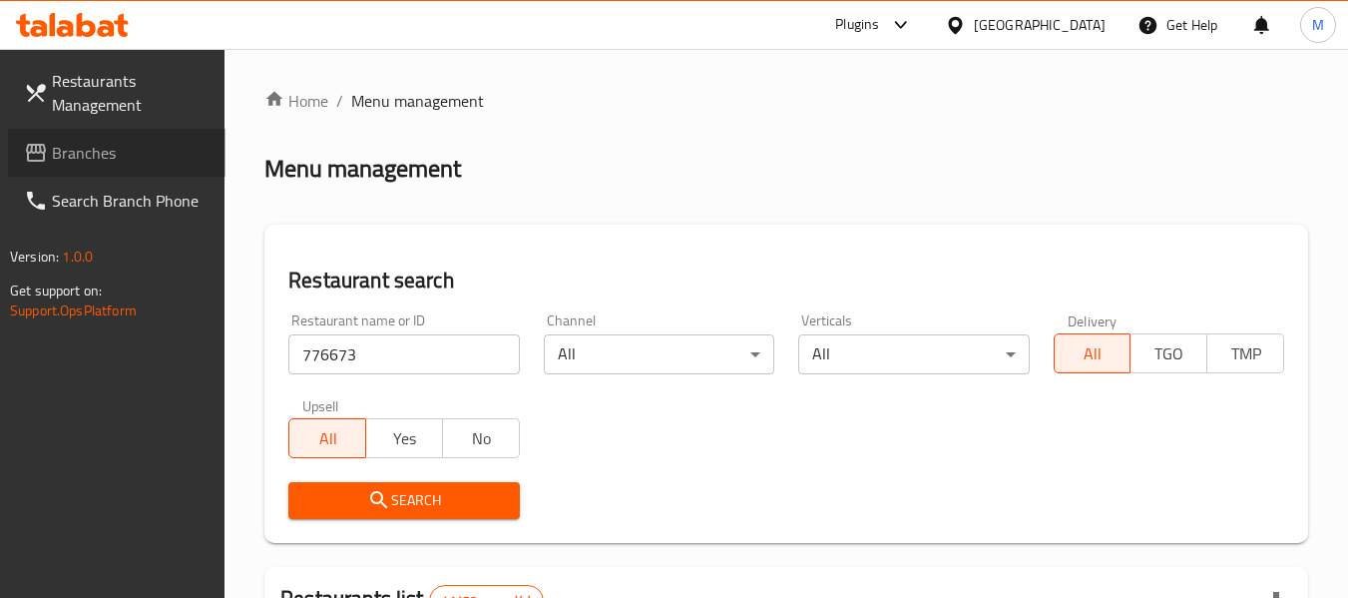
click at [129, 160] on span "Branches" at bounding box center [131, 153] width 158 height 24
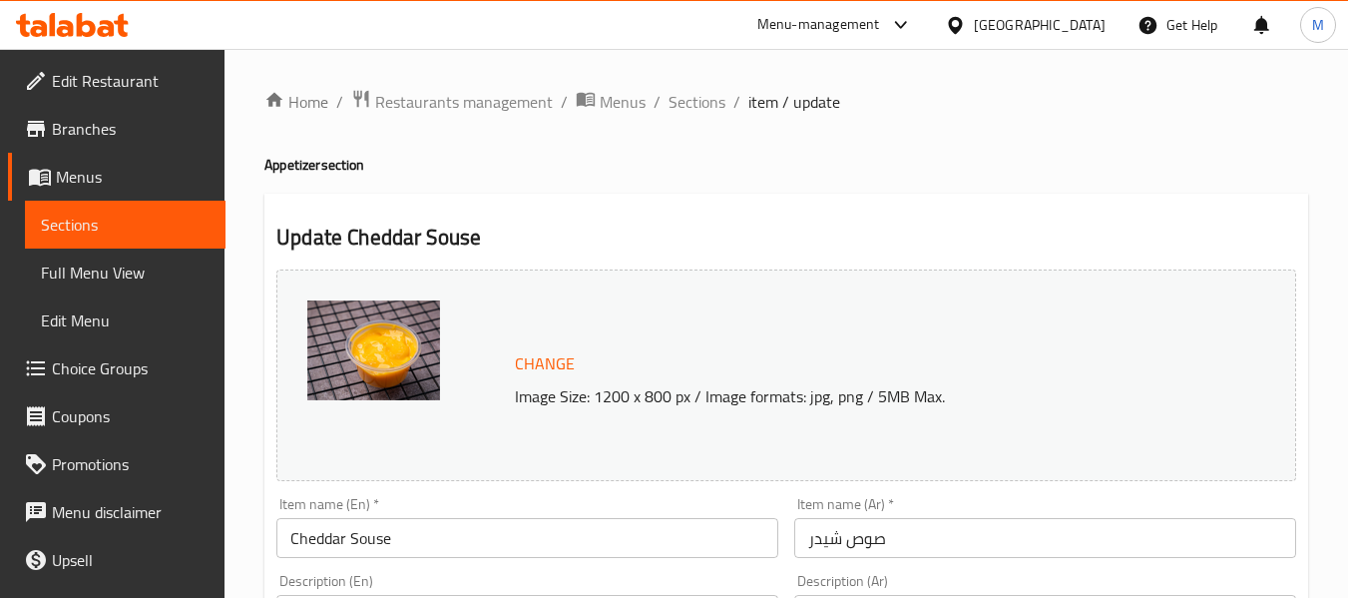
click at [103, 131] on span "Branches" at bounding box center [131, 129] width 158 height 24
